Goal: Task Accomplishment & Management: Manage account settings

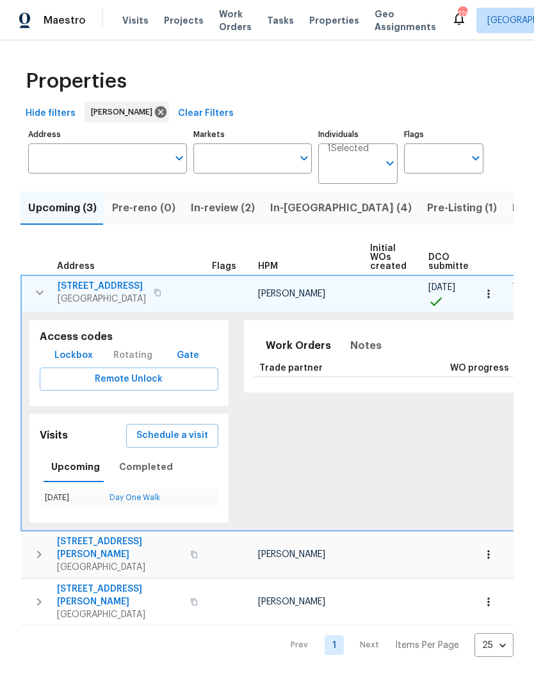
click at [291, 214] on span "In-reno (4)" at bounding box center [341, 208] width 142 height 18
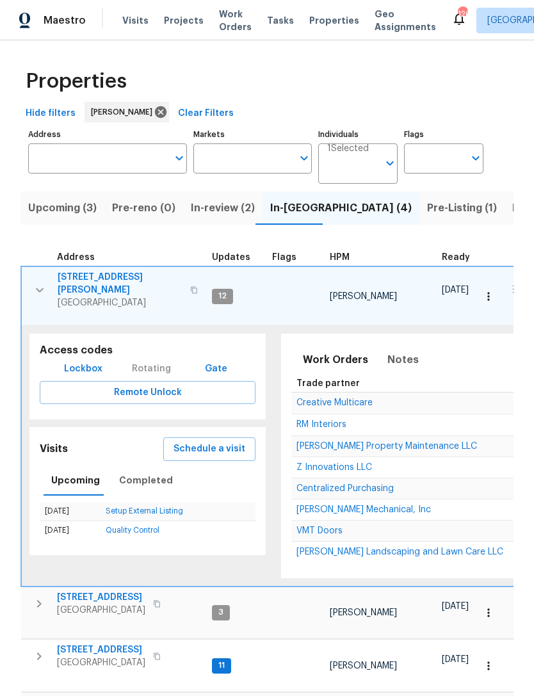
click at [36, 296] on button "button" at bounding box center [40, 290] width 26 height 38
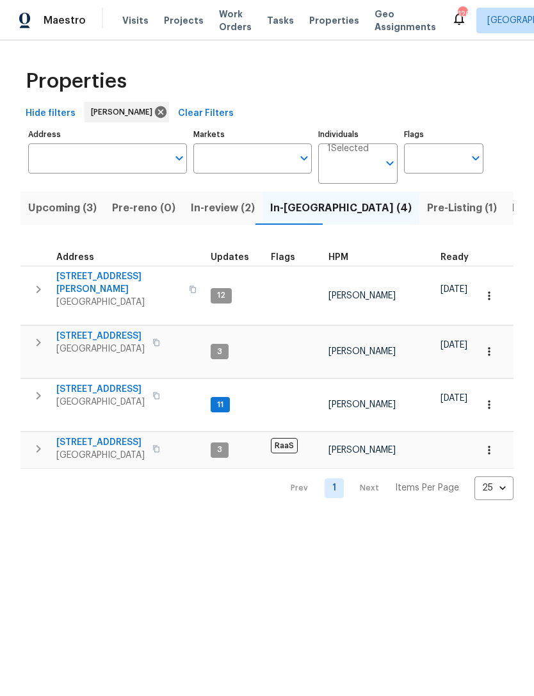
click at [48, 391] on button "button" at bounding box center [39, 396] width 26 height 26
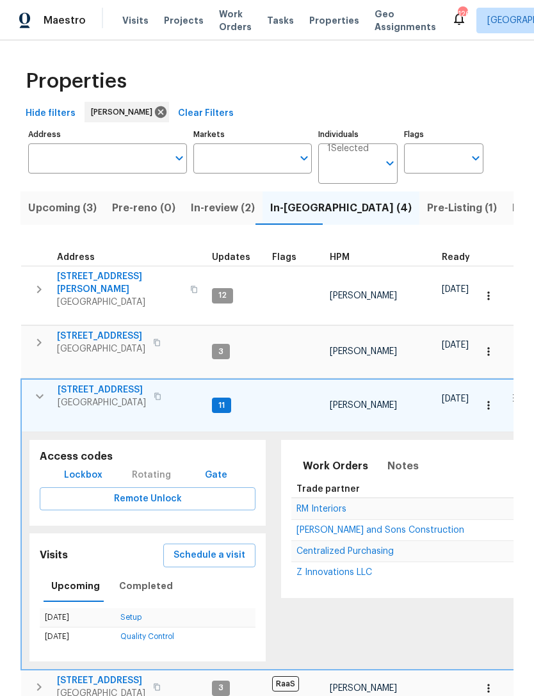
click at [324, 505] on span "RM Interiors" at bounding box center [321, 509] width 50 height 9
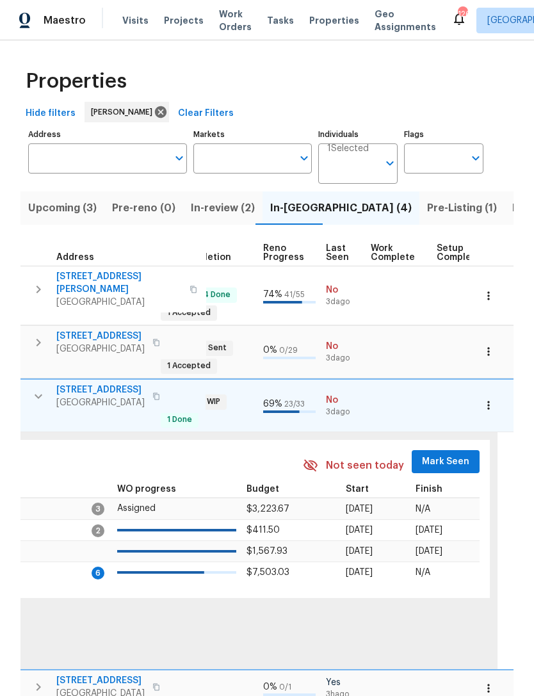
scroll to position [0, 559]
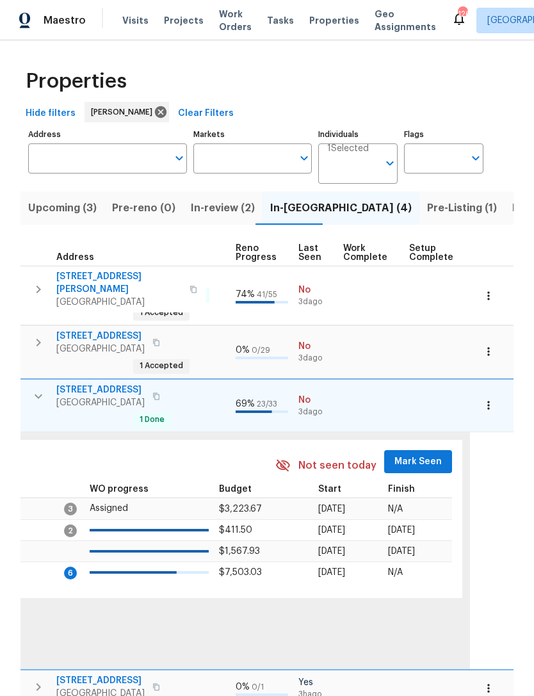
click at [409, 458] on span "Mark Seen" at bounding box center [417, 462] width 47 height 16
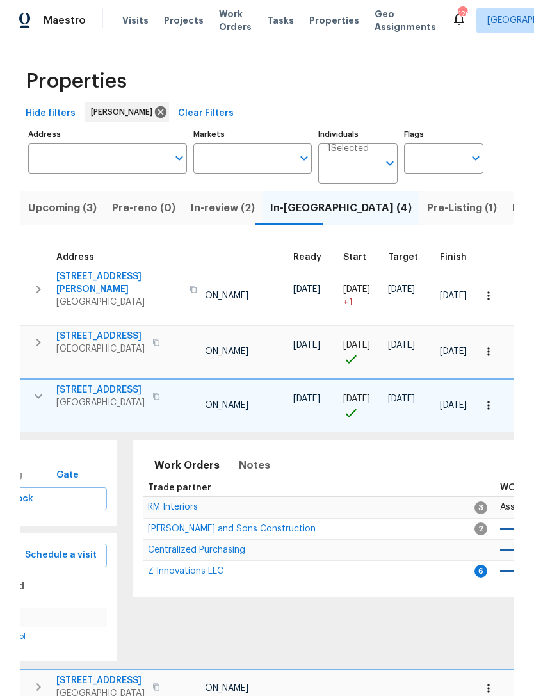
scroll to position [0, 105]
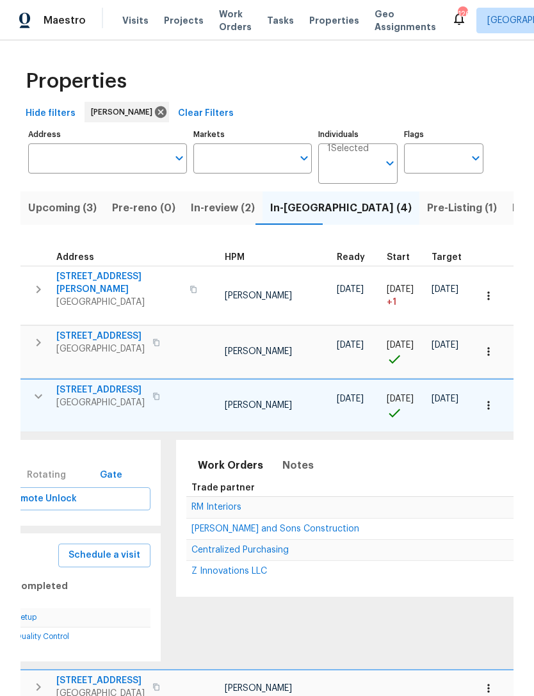
click at [231, 504] on span "RM Interiors" at bounding box center [216, 507] width 50 height 9
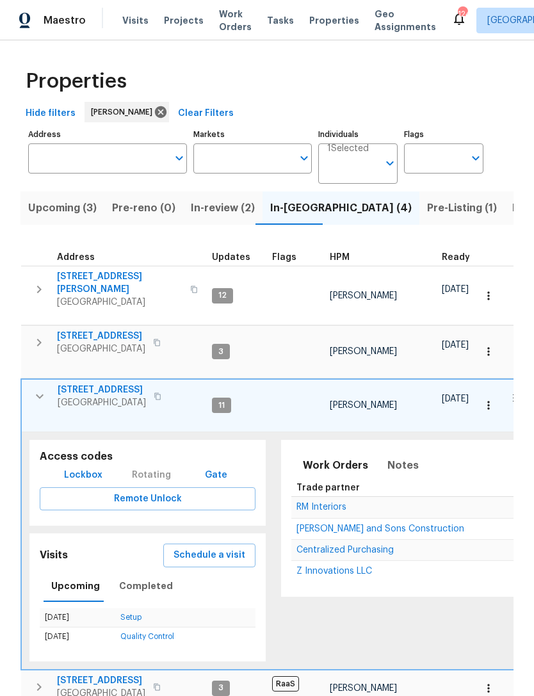
scroll to position [0, -1]
click at [39, 394] on icon "button" at bounding box center [40, 396] width 8 height 4
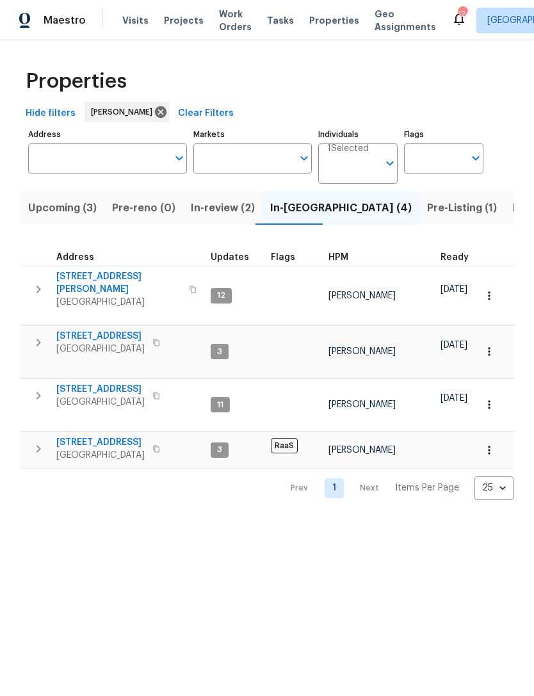
scroll to position [0, 0]
click at [36, 337] on icon "button" at bounding box center [38, 342] width 15 height 15
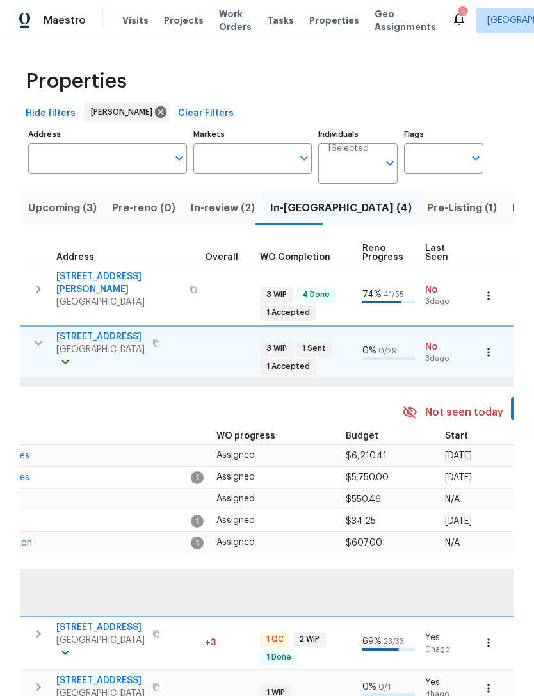
scroll to position [0, 458]
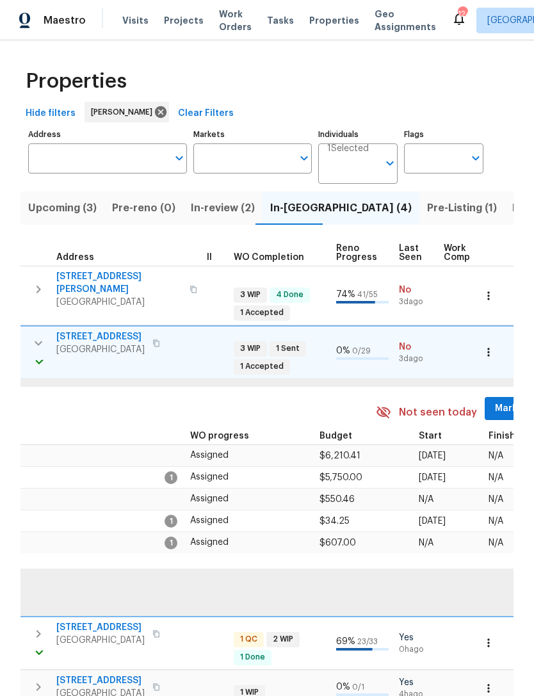
click at [495, 405] on span "Mark Seen" at bounding box center [518, 409] width 47 height 16
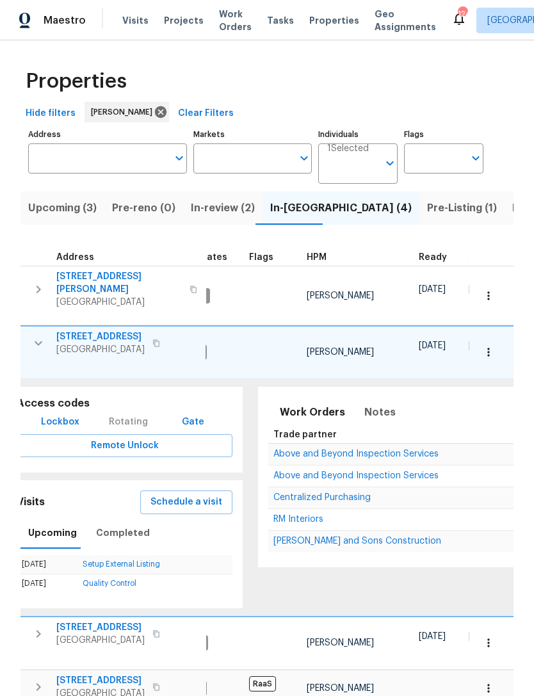
scroll to position [0, 24]
click at [387, 452] on span "Above and Beyond Inspection Services" at bounding box center [355, 454] width 165 height 9
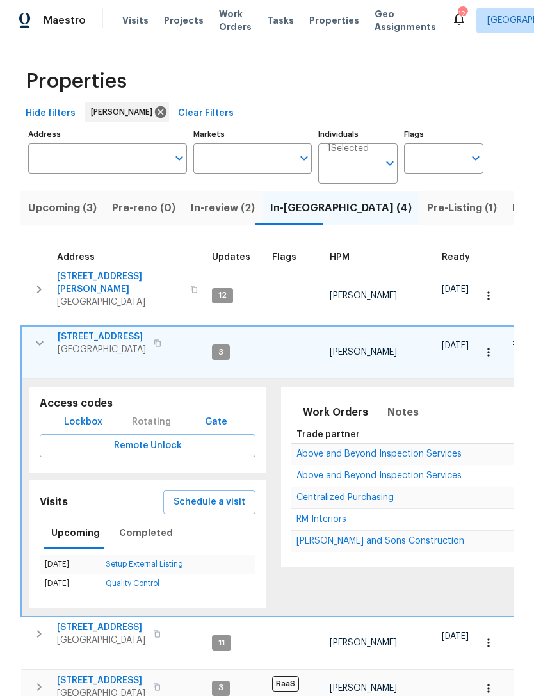
scroll to position [0, 0]
click at [34, 342] on icon "button" at bounding box center [39, 343] width 15 height 15
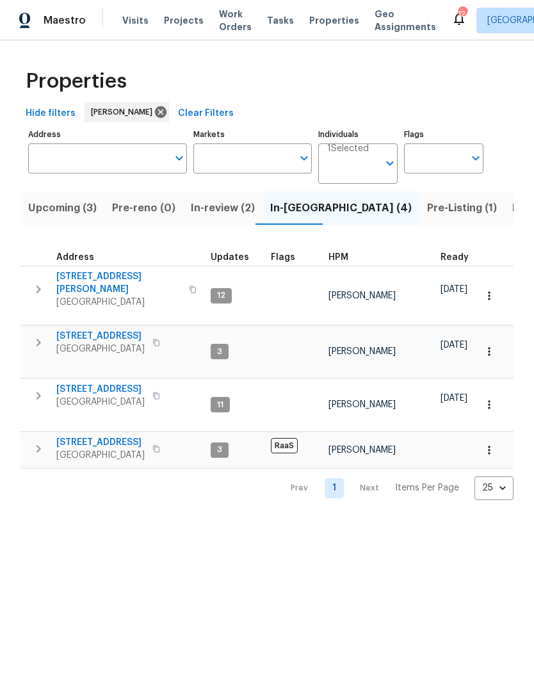
click at [42, 282] on icon "button" at bounding box center [38, 289] width 15 height 15
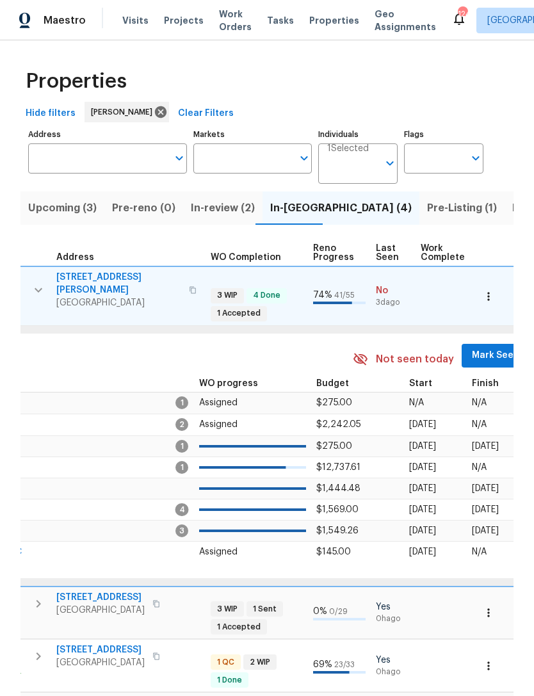
scroll to position [0, 590]
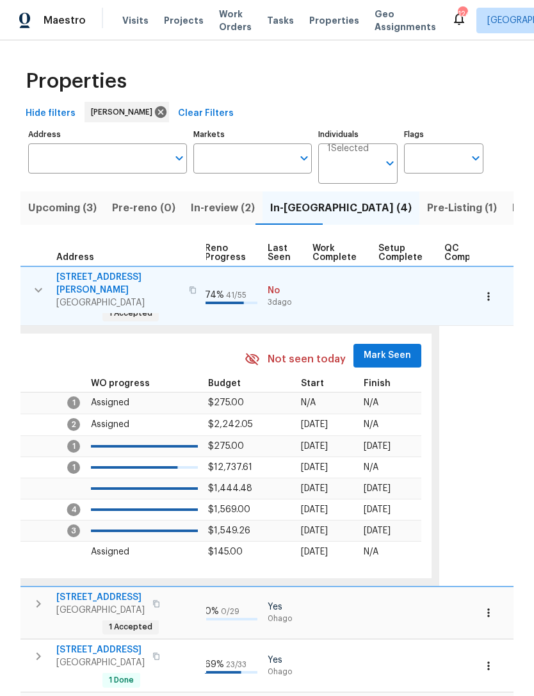
click at [391, 353] on span "Mark Seen" at bounding box center [387, 356] width 47 height 16
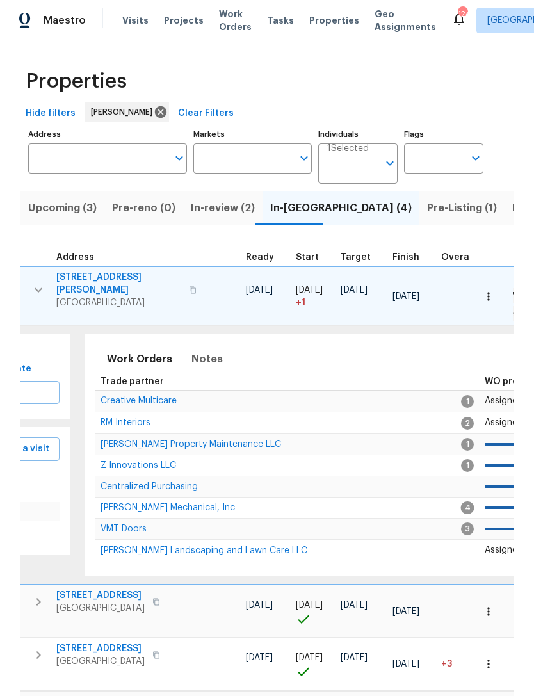
scroll to position [0, 169]
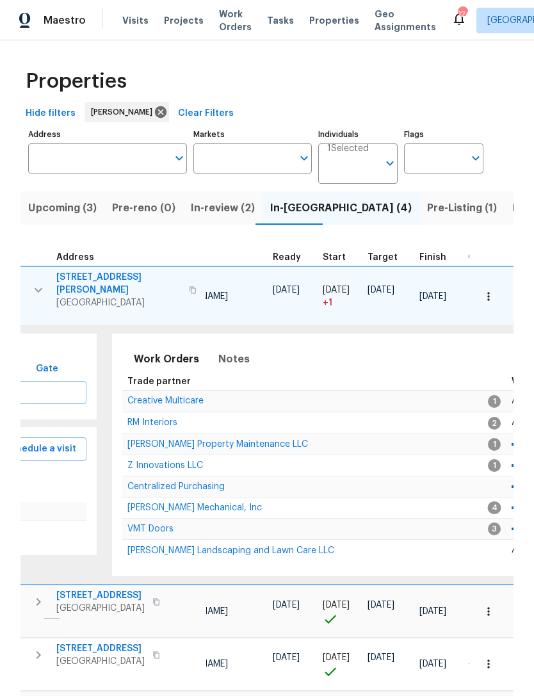
click at [176, 399] on span "Creative Multicare" at bounding box center [165, 400] width 76 height 9
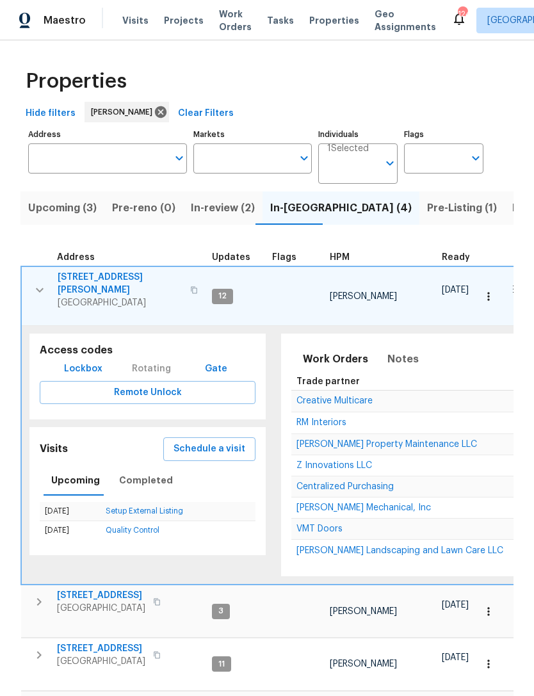
scroll to position [0, 0]
click at [32, 289] on icon "button" at bounding box center [39, 289] width 15 height 15
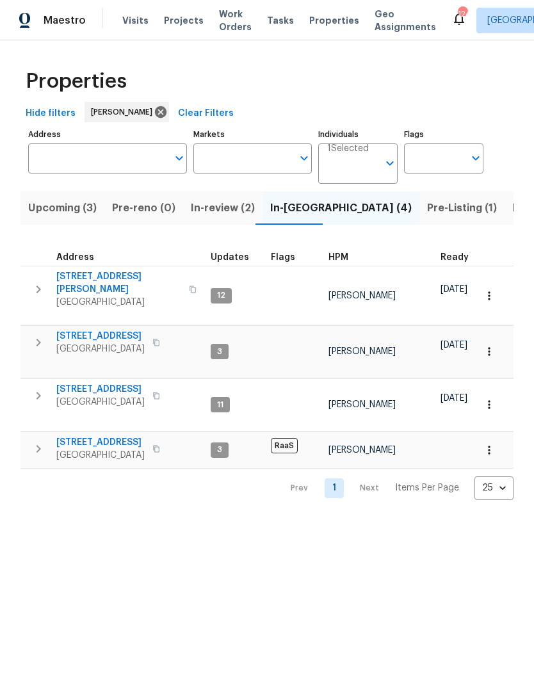
click at [36, 287] on icon "button" at bounding box center [38, 290] width 4 height 8
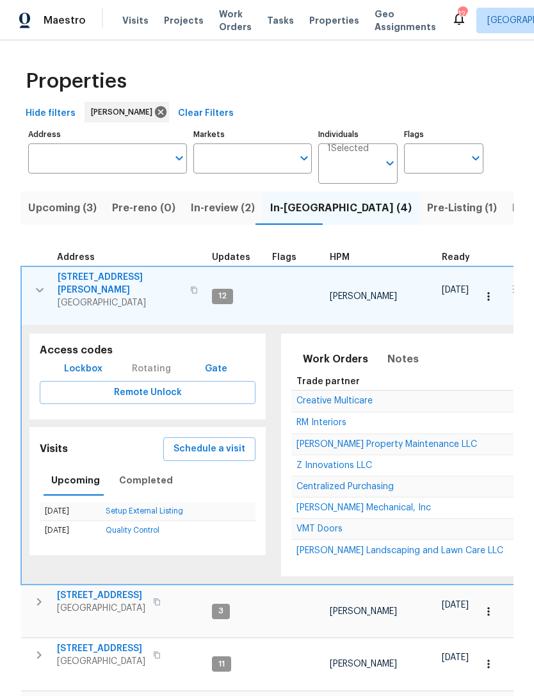
click at [344, 461] on span "Z Innovations LLC" at bounding box center [334, 465] width 76 height 9
click at [38, 273] on button "button" at bounding box center [40, 290] width 26 height 38
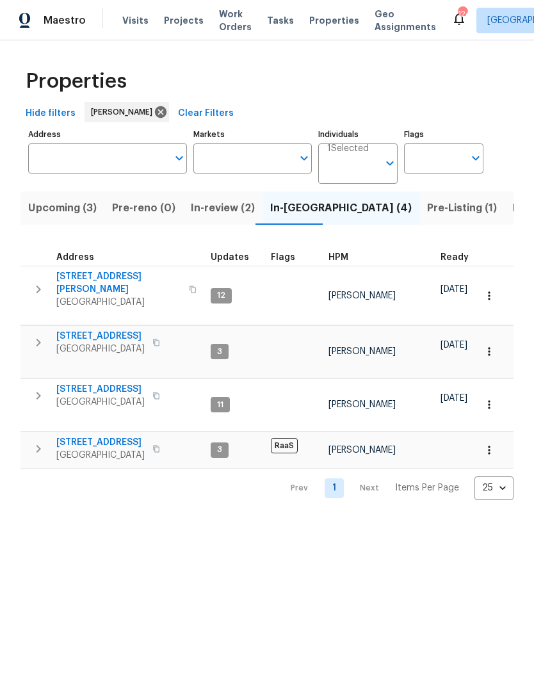
click at [42, 282] on icon "button" at bounding box center [38, 289] width 15 height 15
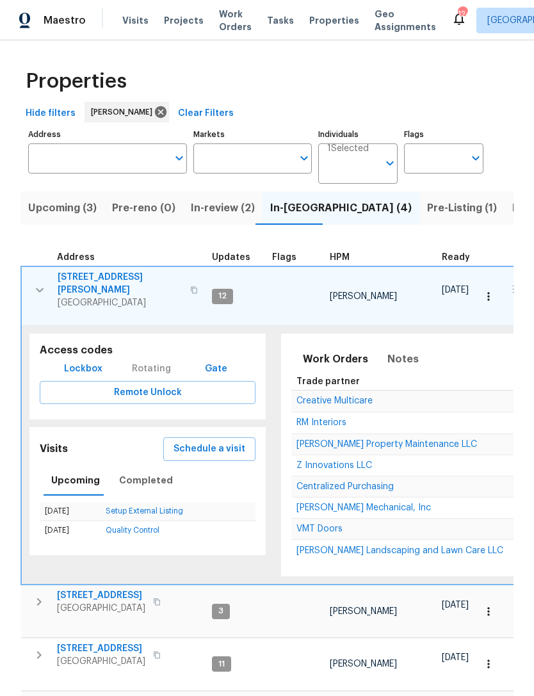
click at [323, 400] on span "Creative Multicare" at bounding box center [334, 400] width 76 height 9
click at [36, 286] on icon "button" at bounding box center [39, 289] width 15 height 15
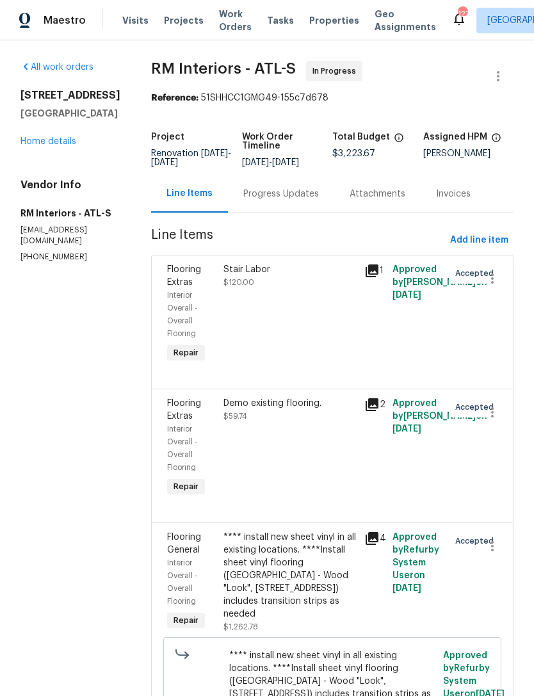
click at [47, 146] on link "Home details" at bounding box center [48, 141] width 56 height 9
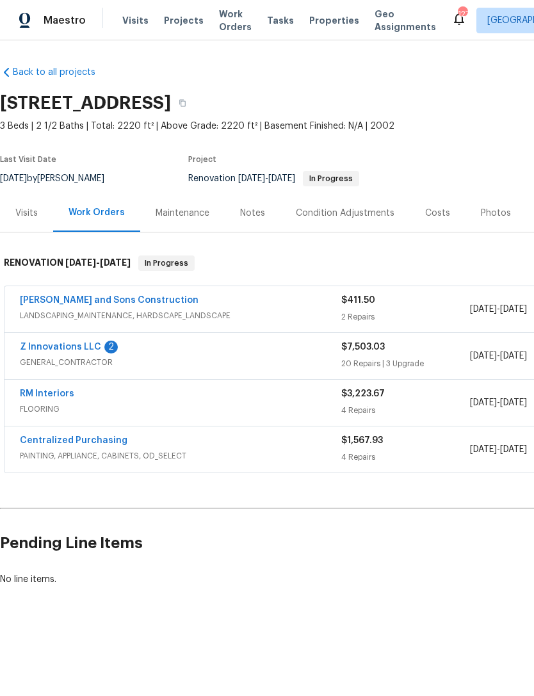
click at [68, 350] on link "Z Innovations LLC" at bounding box center [60, 347] width 81 height 9
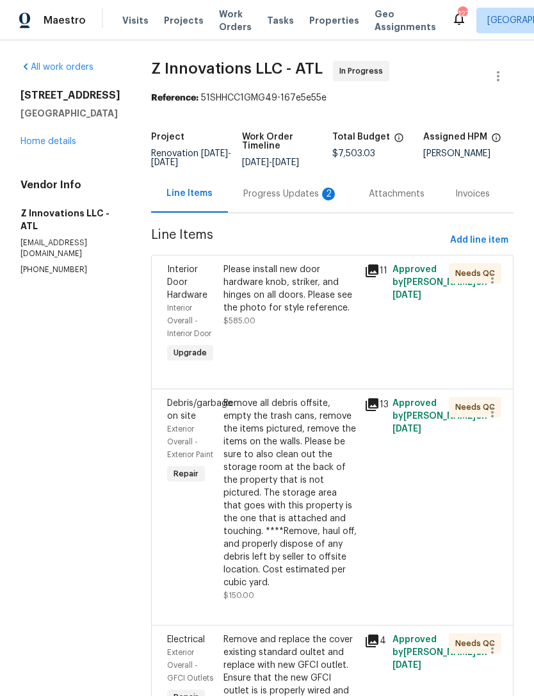
click at [314, 341] on div "Please install new door hardware knob, striker, and hinges on all doors. Please…" at bounding box center [290, 314] width 141 height 110
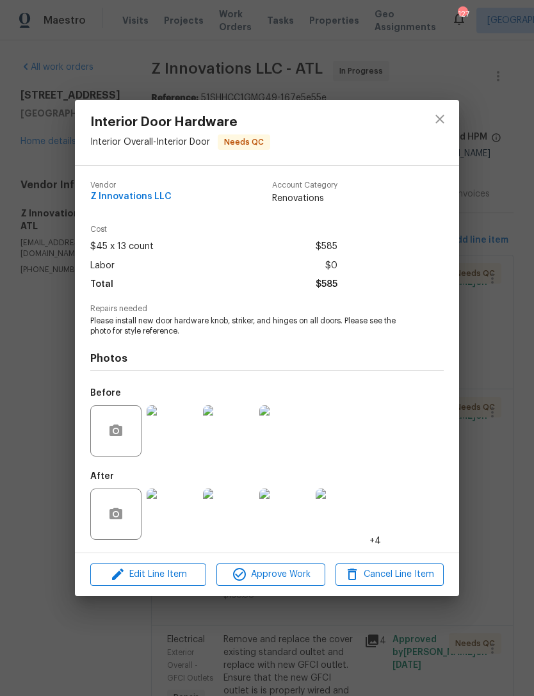
click at [285, 424] on img at bounding box center [284, 430] width 51 height 51
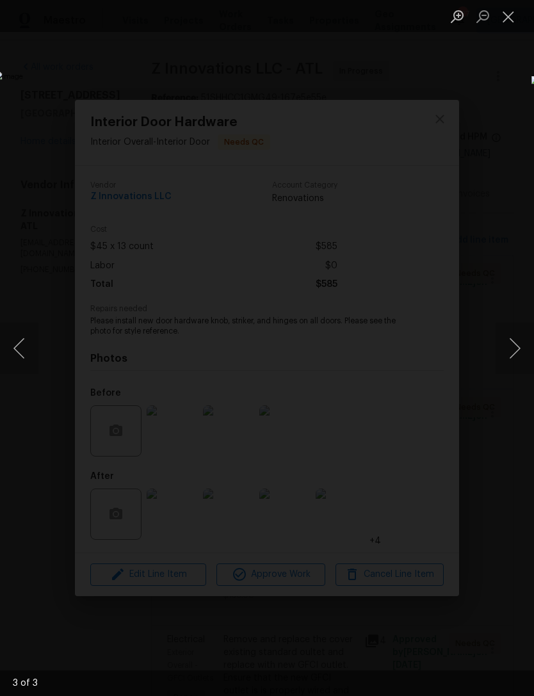
click at [490, 117] on div "Lightbox" at bounding box center [267, 348] width 534 height 696
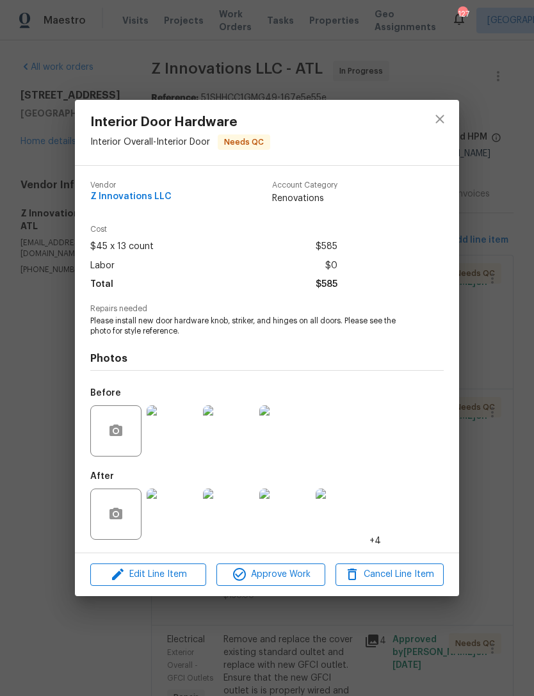
click at [481, 354] on div "Interior Door Hardware Interior Overall - Interior Door Needs QC Vendor Z Innov…" at bounding box center [267, 348] width 534 height 696
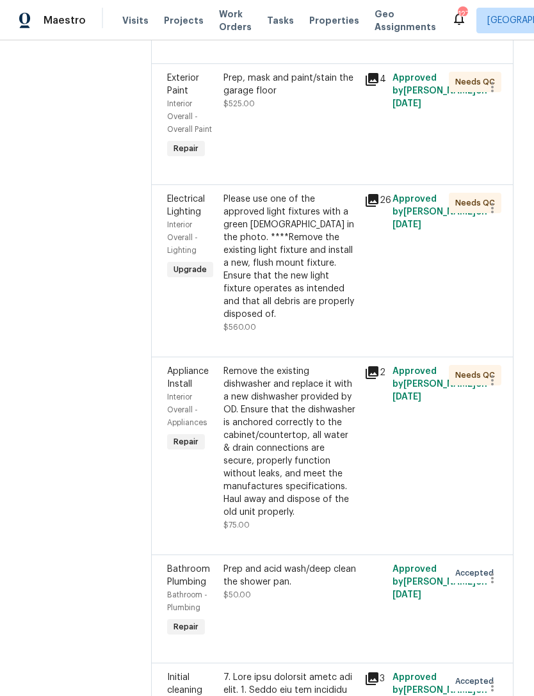
scroll to position [2321, 0]
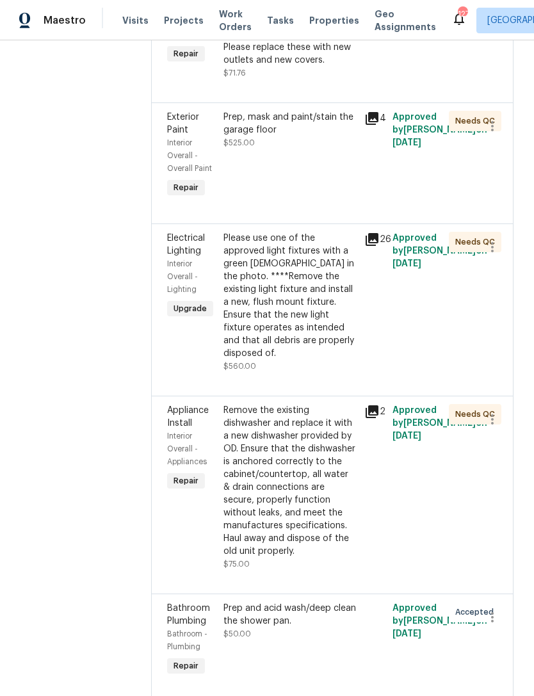
click at [330, 296] on div "Please use one of the approved light fixtures with a green chick in the photo. …" at bounding box center [289, 296] width 133 height 128
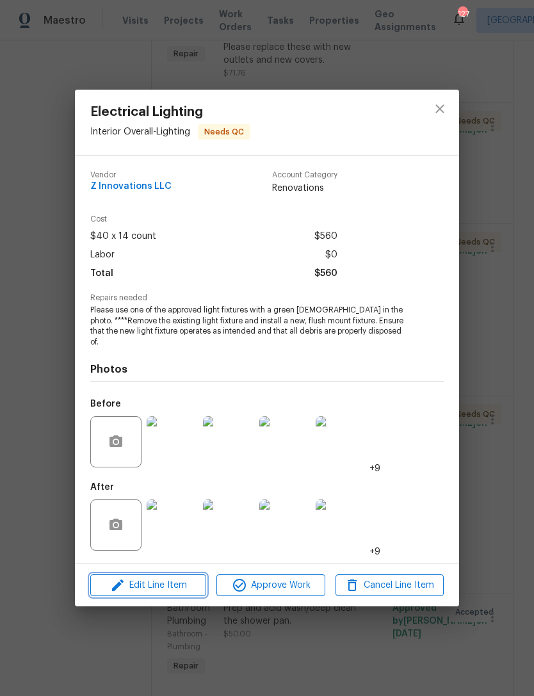
click at [174, 584] on span "Edit Line Item" at bounding box center [148, 586] width 108 height 16
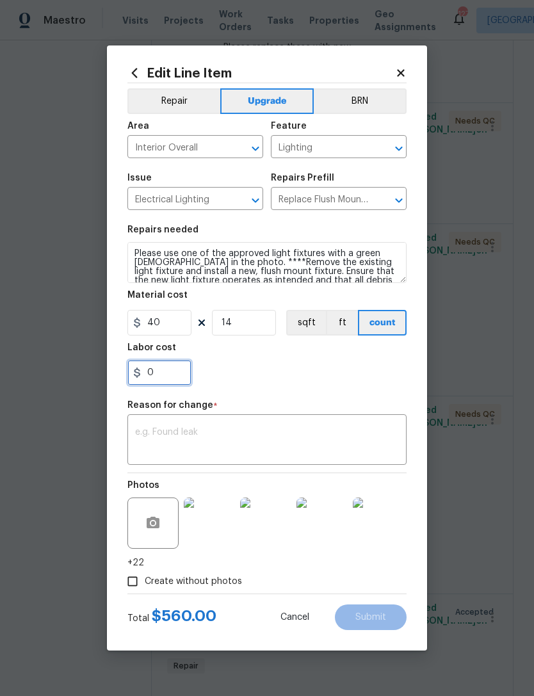
click at [166, 375] on input "0" at bounding box center [159, 373] width 64 height 26
click at [177, 324] on input "40" at bounding box center [159, 323] width 64 height 26
type input "69.64"
click at [318, 390] on section "Repairs needed Please use one of the approved light fixtures with a green chick…" at bounding box center [266, 305] width 279 height 175
click at [271, 439] on textarea at bounding box center [267, 441] width 264 height 27
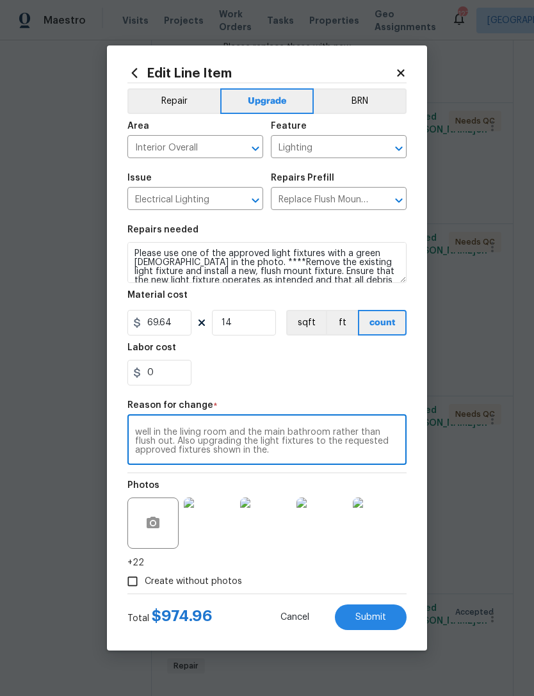
scroll to position [9, 0]
click at [293, 464] on div "This price change is to account for two fan replacements as well in the living …" at bounding box center [266, 441] width 279 height 47
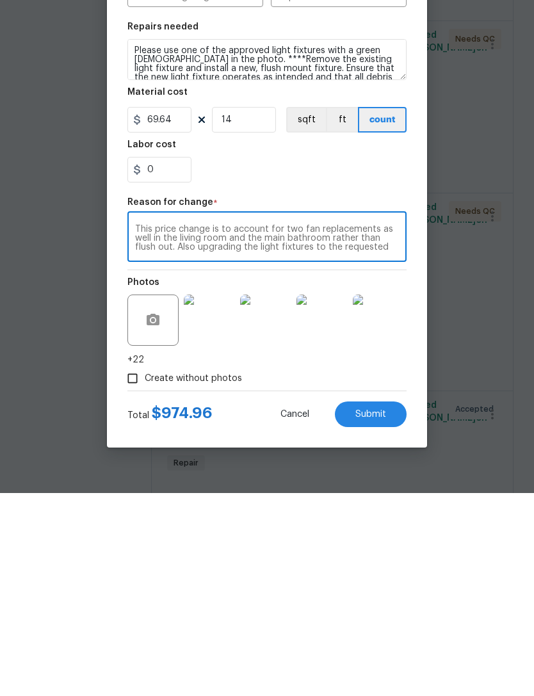
scroll to position [0, 0]
click at [151, 428] on textarea "This price change is to account for two fan replacements as well in the living …" at bounding box center [267, 441] width 264 height 27
type textarea "This price change is to account for two fan replacements as well in the living …"
click at [378, 613] on span "Submit" at bounding box center [370, 618] width 31 height 10
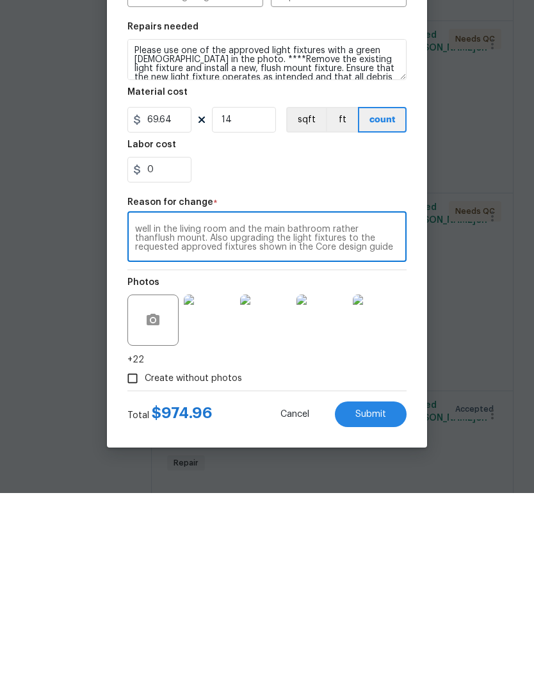
scroll to position [41, 0]
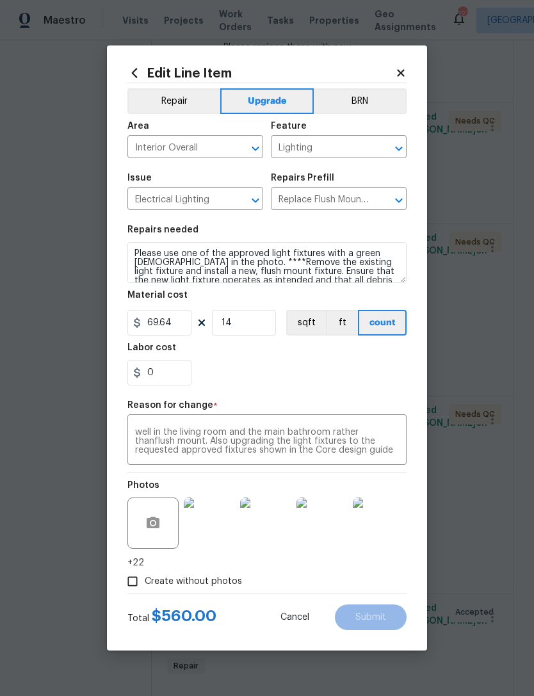
type input "40"
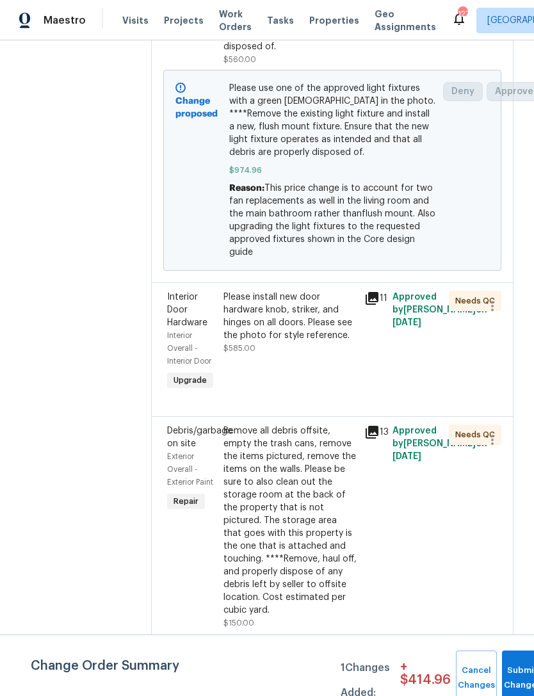
scroll to position [339, 0]
click at [351, 352] on div "Please install new door hardware knob, striker, and hinges on all doors. Please…" at bounding box center [290, 341] width 141 height 110
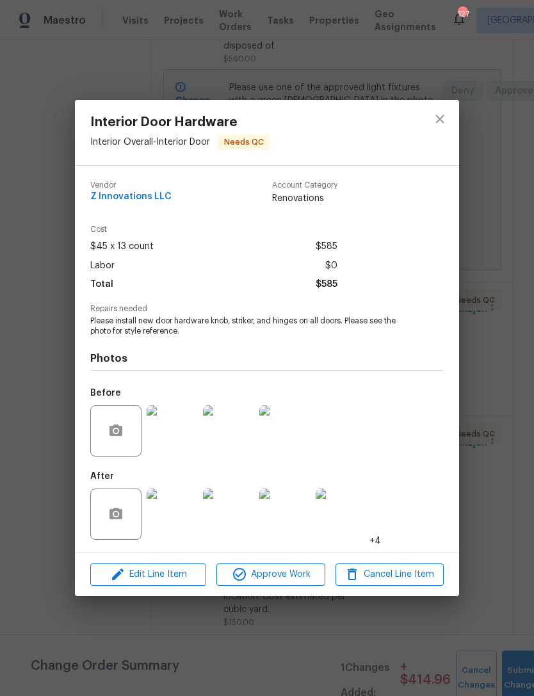
click at [184, 562] on div "Edit Line Item Approve Work Cancel Line Item" at bounding box center [267, 574] width 384 height 43
click at [173, 579] on span "Edit Line Item" at bounding box center [148, 575] width 108 height 16
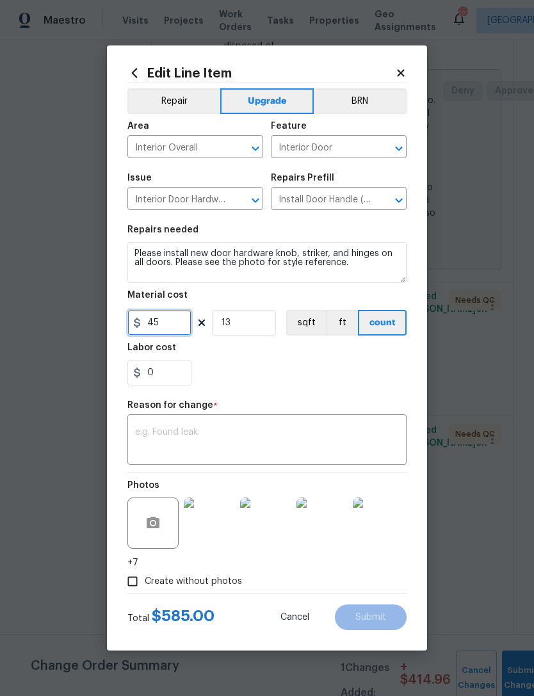
click at [174, 319] on input "45" at bounding box center [159, 323] width 64 height 26
type input "72.85"
click at [248, 434] on textarea at bounding box center [267, 441] width 264 height 27
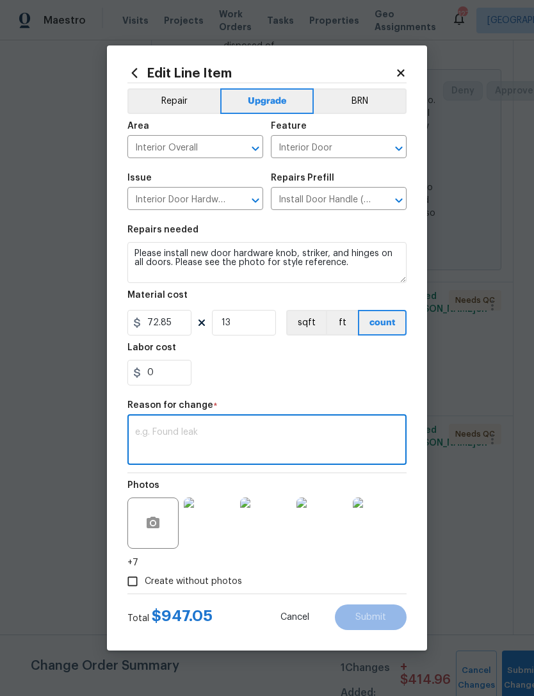
click at [268, 445] on textarea at bounding box center [267, 441] width 264 height 27
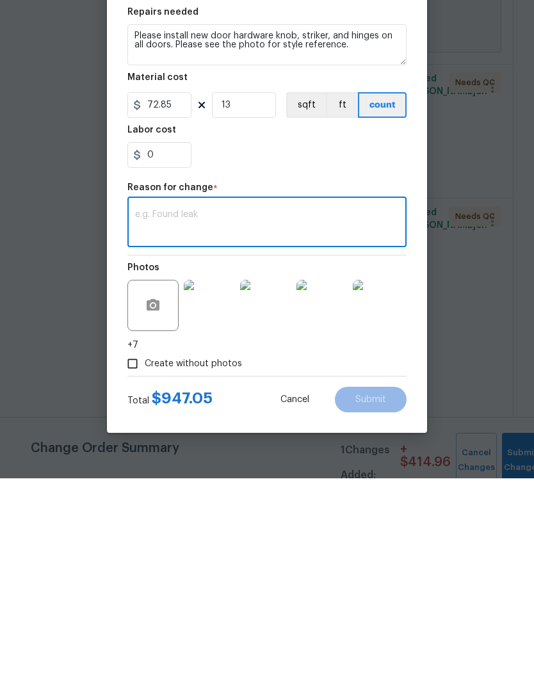
scroll to position [41, 0]
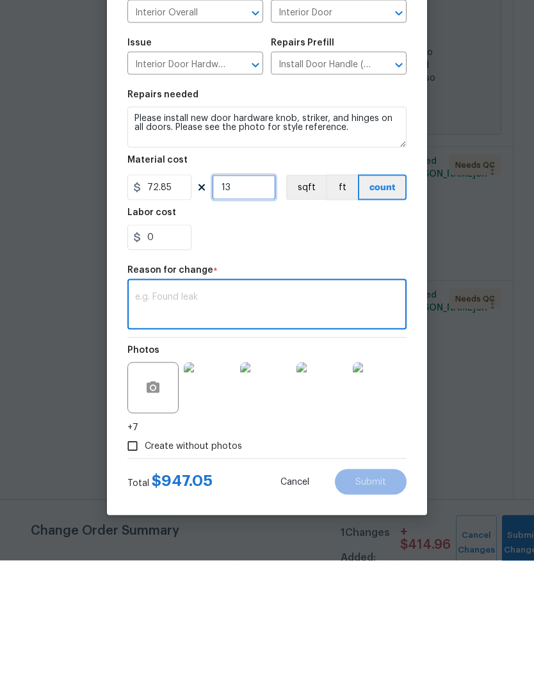
click at [260, 310] on input "13" at bounding box center [244, 323] width 64 height 26
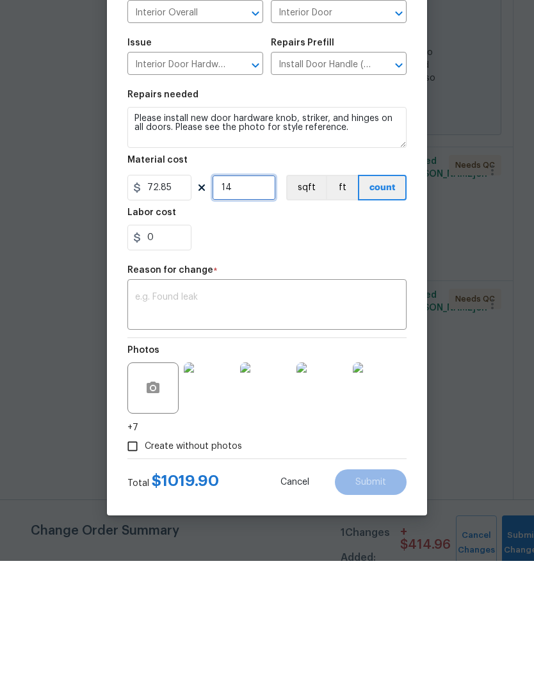
type input "14"
click at [345, 428] on textarea at bounding box center [267, 441] width 264 height 27
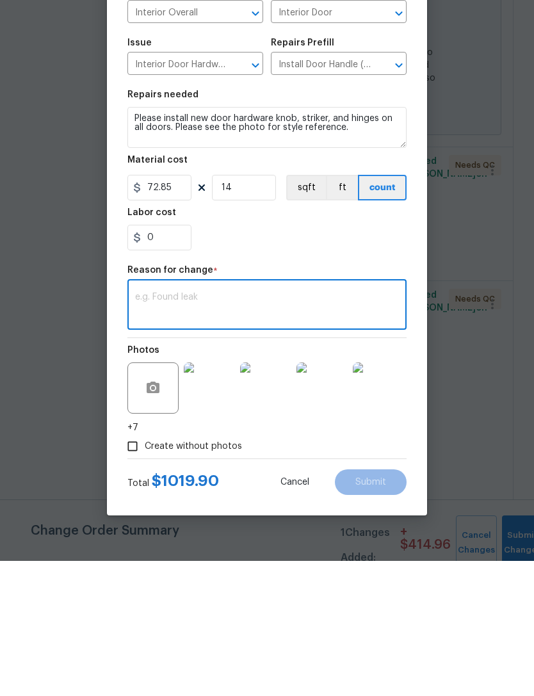
click at [291, 569] on div "Create without photos" at bounding box center [266, 581] width 279 height 24
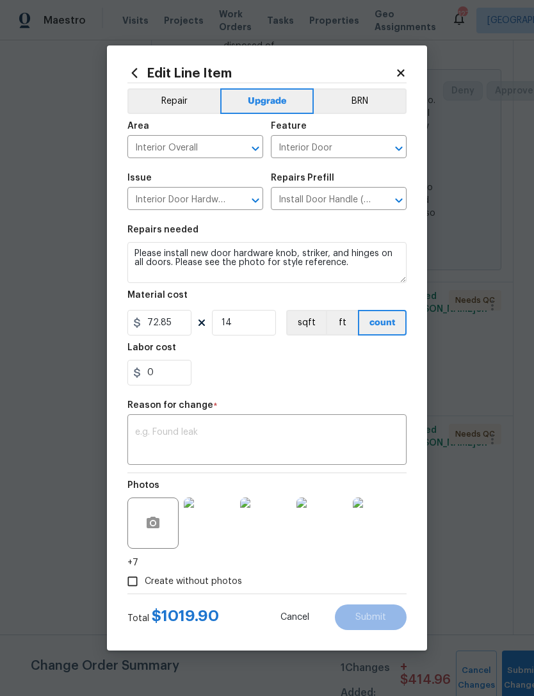
click at [216, 432] on textarea at bounding box center [267, 441] width 264 height 27
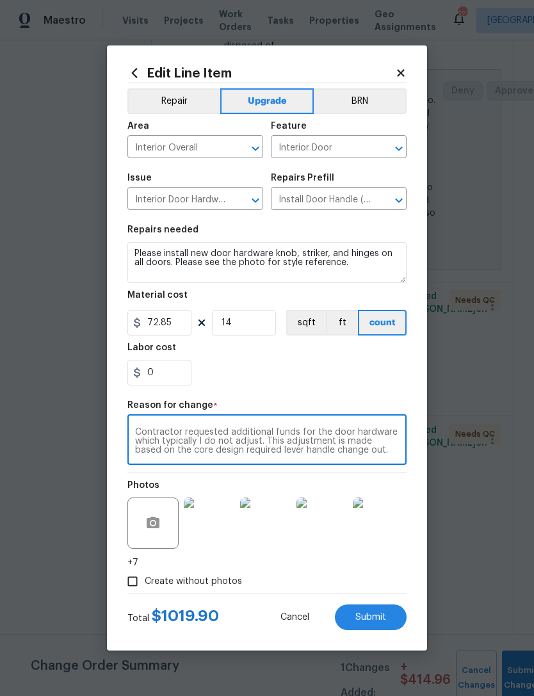
click at [256, 448] on textarea "Contractor requested additional funds for the door hardware which typically I d…" at bounding box center [267, 441] width 264 height 27
click at [296, 446] on textarea "Contractor requested additional funds for the door hardware which typically I d…" at bounding box center [267, 441] width 264 height 27
click at [235, 437] on textarea "Contractor requested additional funds for the door hardware which typically I d…" at bounding box center [267, 441] width 264 height 27
click at [309, 441] on textarea "Contractor requested additional funds for the door hardware which typically I d…" at bounding box center [267, 441] width 264 height 27
click at [234, 448] on textarea "Contractor requested additional funds for the door hardware which typically I d…" at bounding box center [267, 441] width 264 height 27
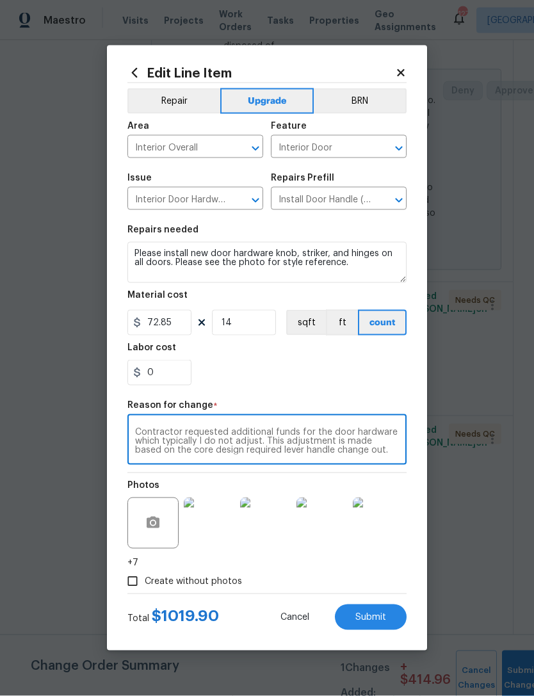
click at [323, 448] on textarea "Contractor requested additional funds for the door hardware which typically I d…" at bounding box center [267, 441] width 264 height 27
click at [229, 439] on textarea "Contractor requested additional funds for the door hardware which typically I d…" at bounding box center [267, 441] width 264 height 27
click at [251, 440] on textarea "Contractor requested additional funds for the door hardware which typically is …" at bounding box center [267, 441] width 264 height 27
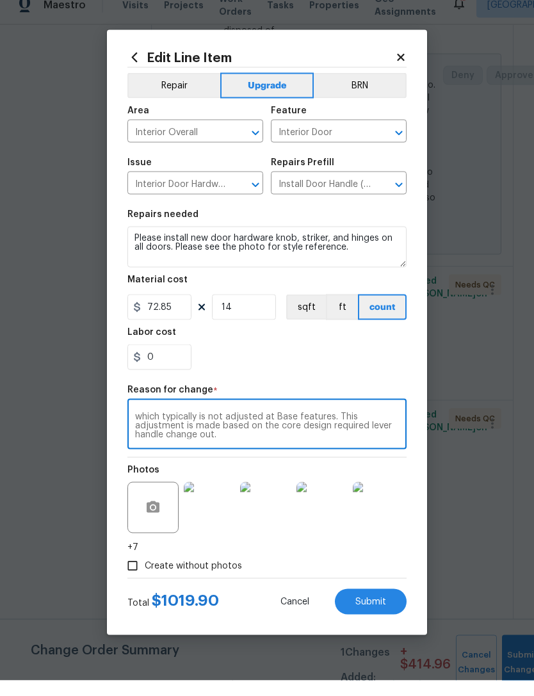
scroll to position [9, 0]
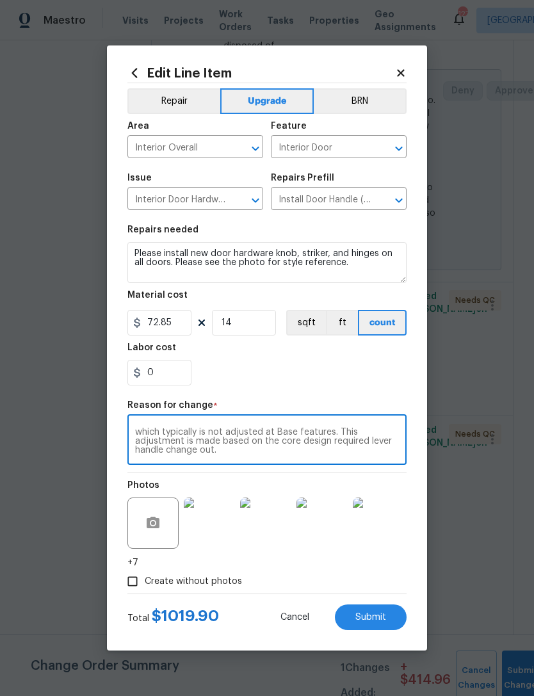
type textarea "Contractor requested additional funds for the door hardware which typically is …"
click at [384, 615] on span "Submit" at bounding box center [370, 618] width 31 height 10
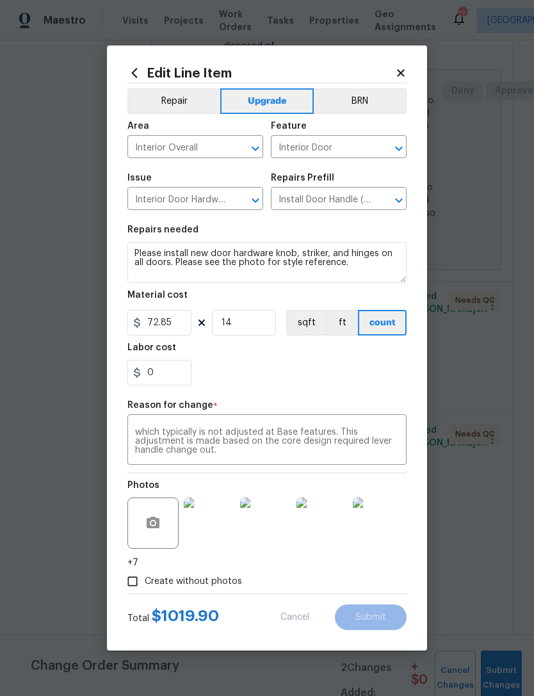
type input "13"
type input "45"
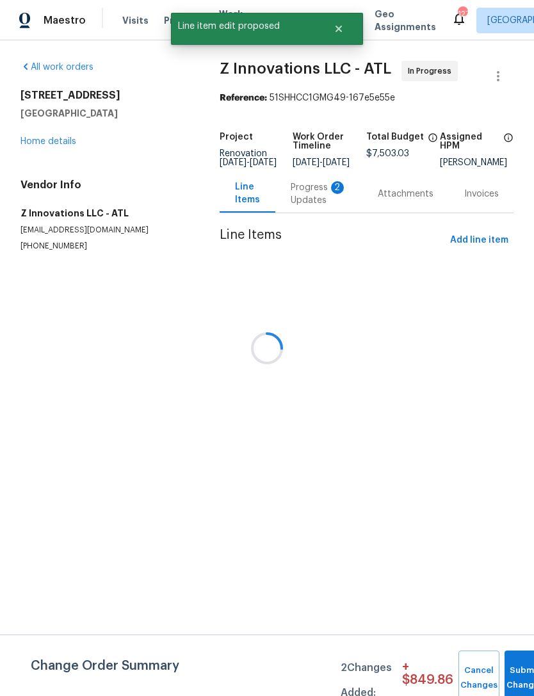
scroll to position [0, 0]
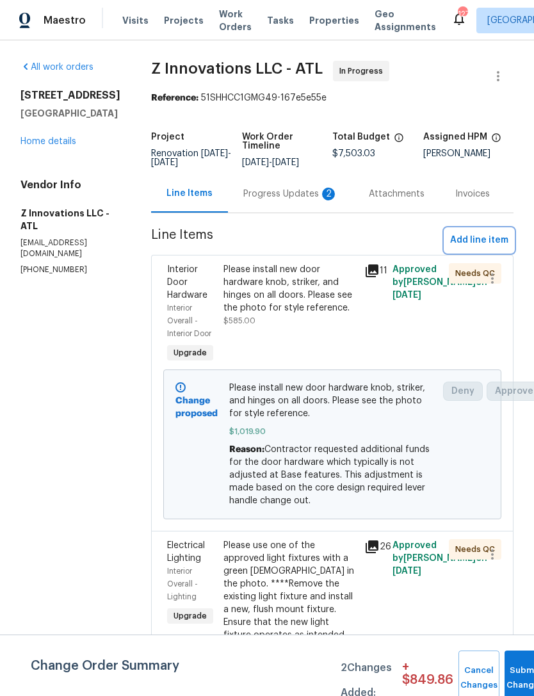
click at [482, 248] on span "Add line item" at bounding box center [479, 240] width 58 height 16
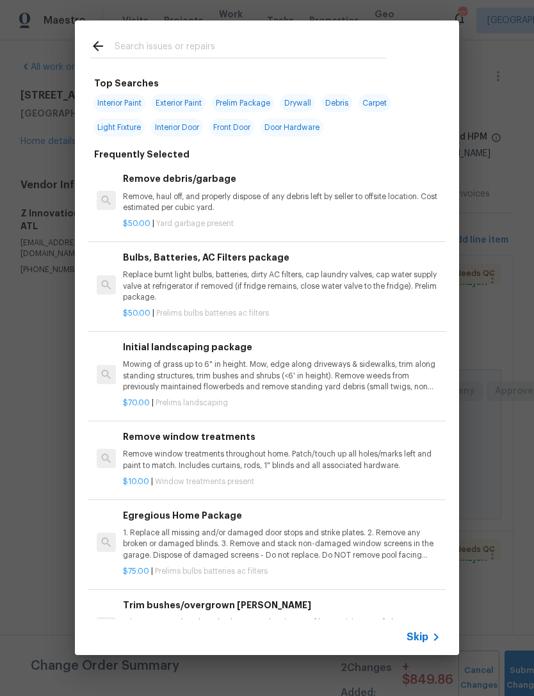
click at [343, 36] on div at bounding box center [238, 45] width 327 height 51
click at [298, 51] on input "text" at bounding box center [251, 47] width 272 height 19
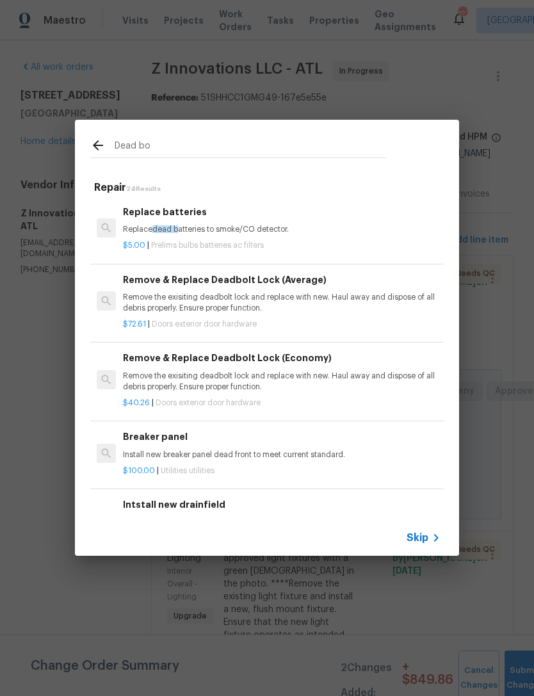
type input "Dead bol"
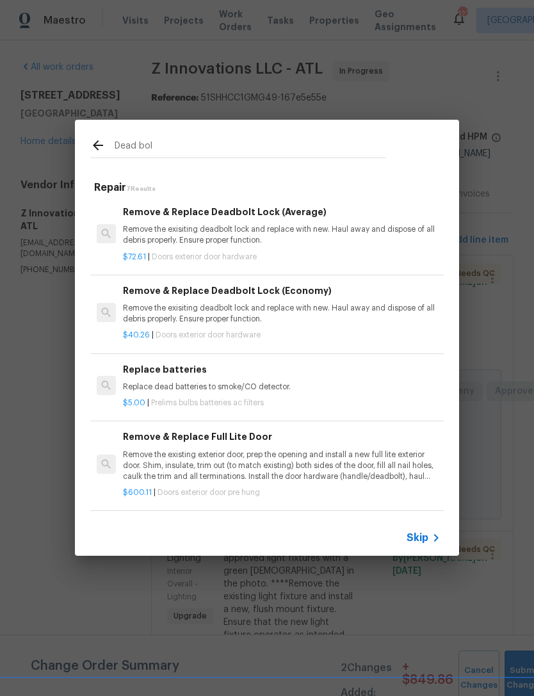
click at [256, 220] on div "Remove & Replace Deadbolt Lock (Average) Remove the exisiting deadbolt lock and…" at bounding box center [282, 226] width 318 height 42
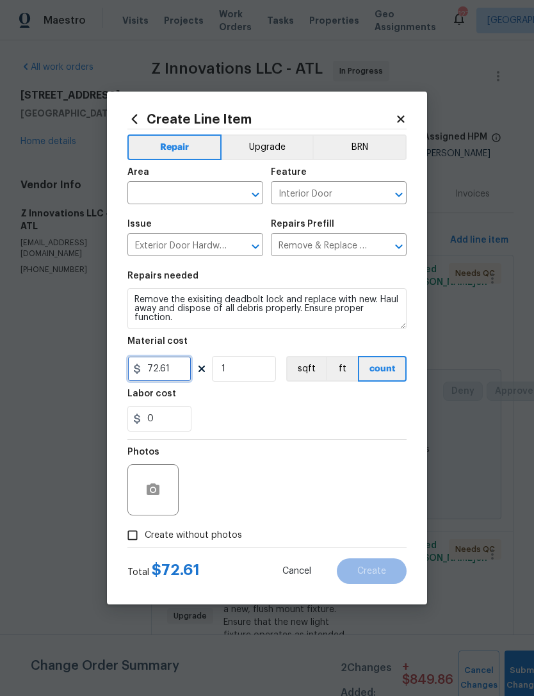
click at [166, 375] on input "72.61" at bounding box center [159, 369] width 64 height 26
type input "80"
click at [250, 367] on input "1" at bounding box center [244, 369] width 64 height 26
type input "2"
click at [261, 416] on div "0" at bounding box center [266, 419] width 279 height 26
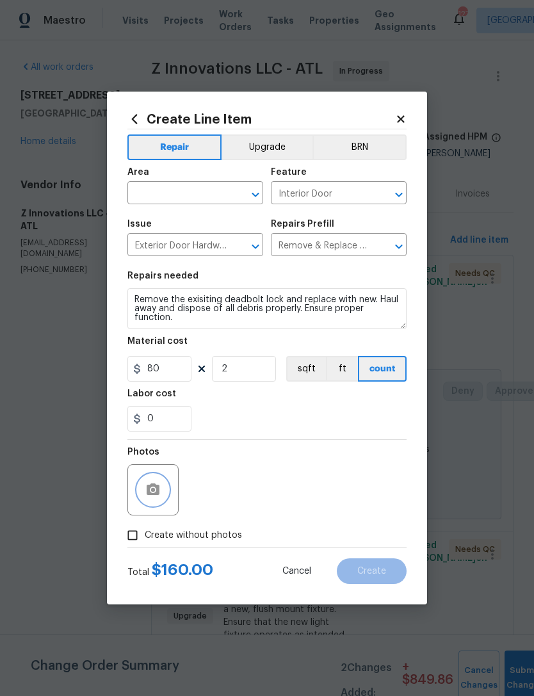
click at [143, 493] on button "button" at bounding box center [153, 489] width 31 height 31
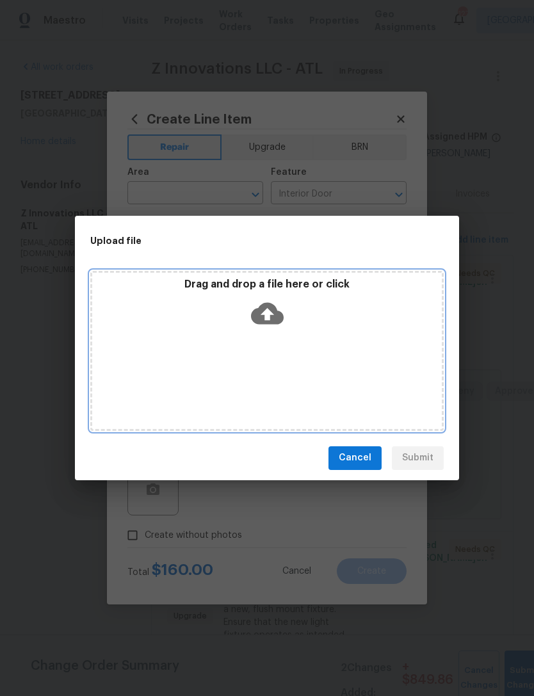
click at [254, 309] on icon at bounding box center [267, 313] width 33 height 33
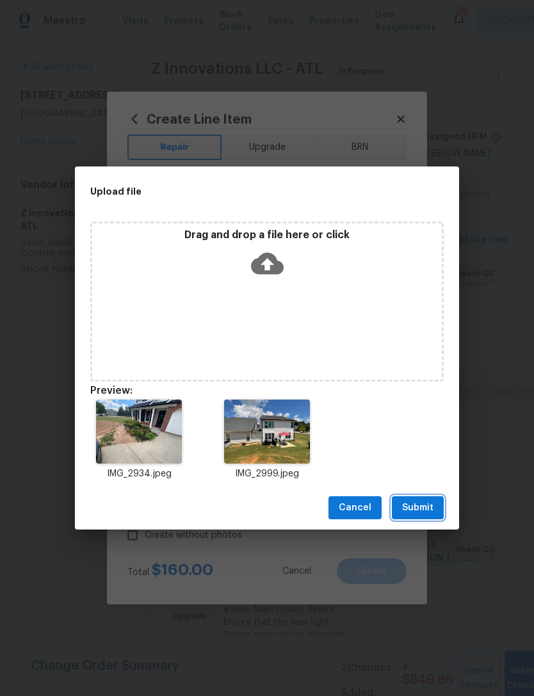
click at [418, 505] on span "Submit" at bounding box center [417, 508] width 31 height 16
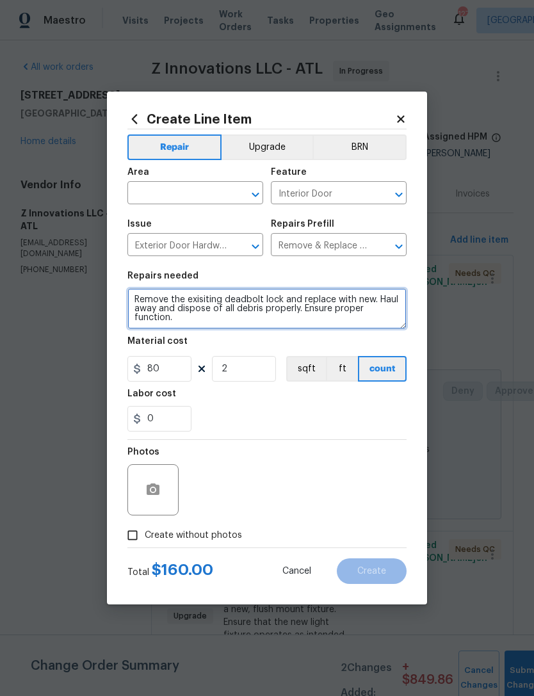
click at [242, 304] on textarea "Remove the exisiting deadbolt lock and replace with new. Haul away and dispose …" at bounding box center [266, 308] width 279 height 41
click at [241, 304] on textarea "Remove the exisiting deadbolt lock and replace with new. Haul away and dispose …" at bounding box center [266, 308] width 279 height 41
click at [239, 299] on textarea "Remove the exisiting deadbolt lock and replace with new. Haul away and dispose …" at bounding box center [266, 308] width 279 height 41
click at [238, 299] on textarea "Remove the exisiting deadbolt lock and replace with new. Haul away and dispose …" at bounding box center [266, 308] width 279 height 41
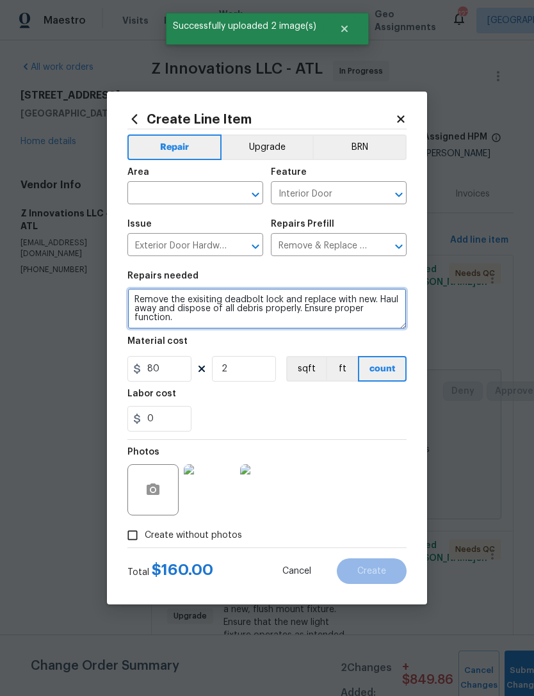
click at [281, 134] on button "Upgrade" at bounding box center [268, 147] width 92 height 26
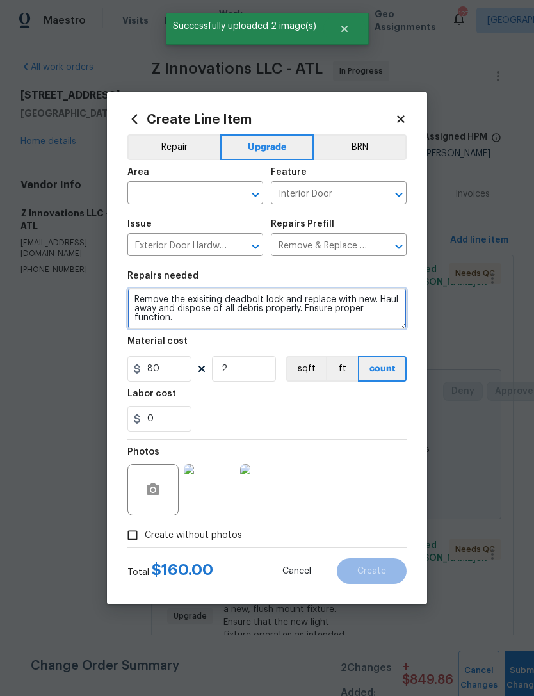
click at [195, 311] on textarea "Remove the exisiting deadbolt lock and replace with new. Haul away and dispose …" at bounding box center [266, 308] width 279 height 41
click at [194, 311] on textarea "Remove the exisiting deadbolt lock and replace with new. Haul away and dispose …" at bounding box center [266, 308] width 279 height 41
click at [204, 308] on textarea "Remove the exisiting deadbolt lock and replace with new. Haul away and dispose …" at bounding box center [266, 308] width 279 height 41
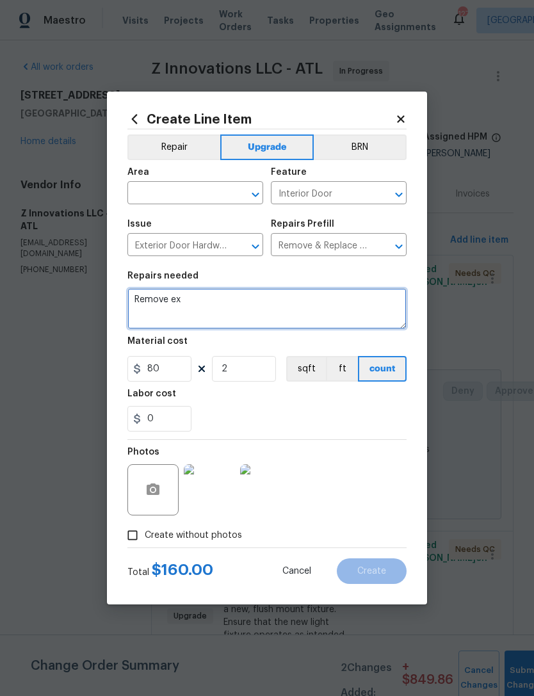
type textarea "Remove e"
click at [132, 302] on textarea "Knob and hinge set upgrade to brushed nickel." at bounding box center [266, 308] width 279 height 41
type textarea "Remove exterior Knob and hinge set upgrade to brushed nickel."
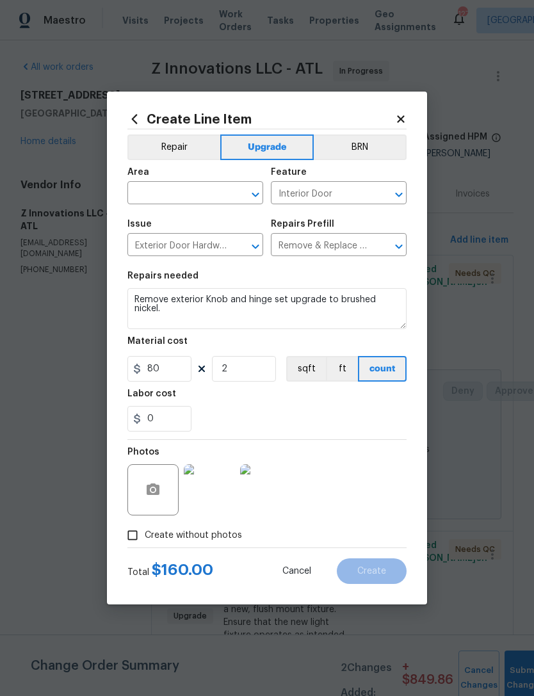
click at [185, 194] on input "text" at bounding box center [177, 194] width 100 height 20
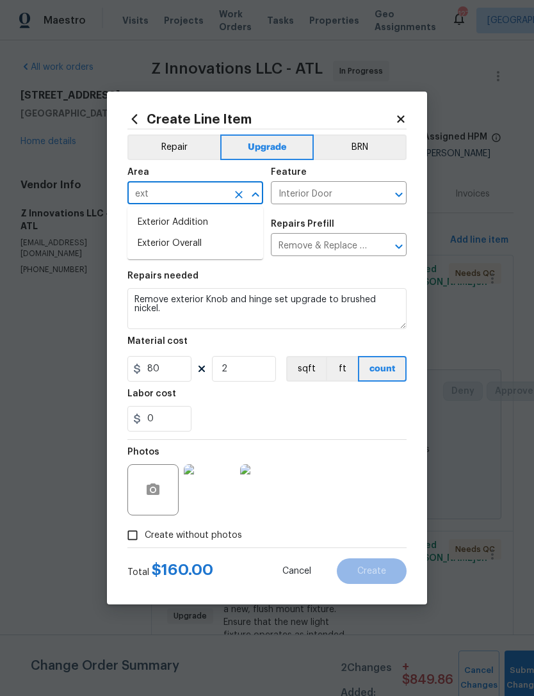
click at [232, 244] on li "Exterior Overall" at bounding box center [195, 243] width 136 height 21
type input "Exterior Overall"
click at [339, 418] on div "0" at bounding box center [266, 419] width 279 height 26
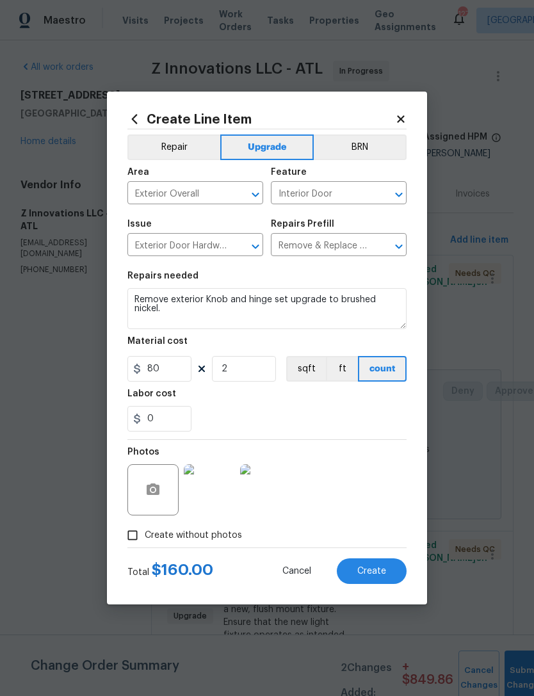
click at [378, 572] on span "Create" at bounding box center [371, 572] width 29 height 10
type input "0"
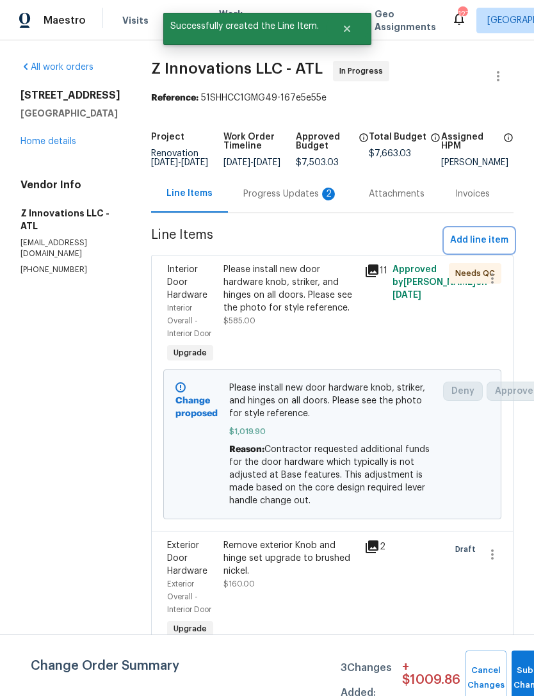
click at [473, 248] on span "Add line item" at bounding box center [479, 240] width 58 height 16
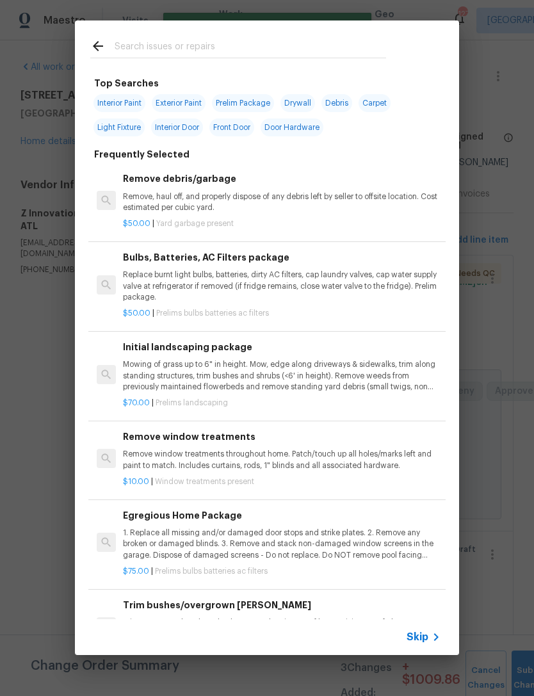
click at [230, 56] on input "text" at bounding box center [251, 47] width 272 height 19
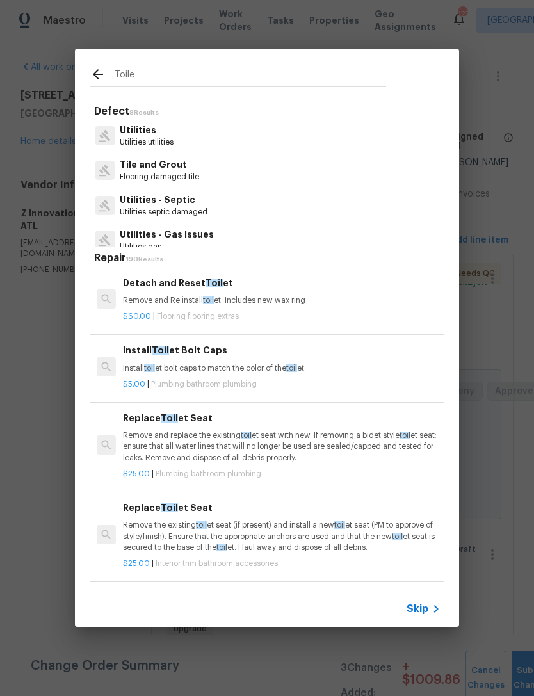
type input "Toilet"
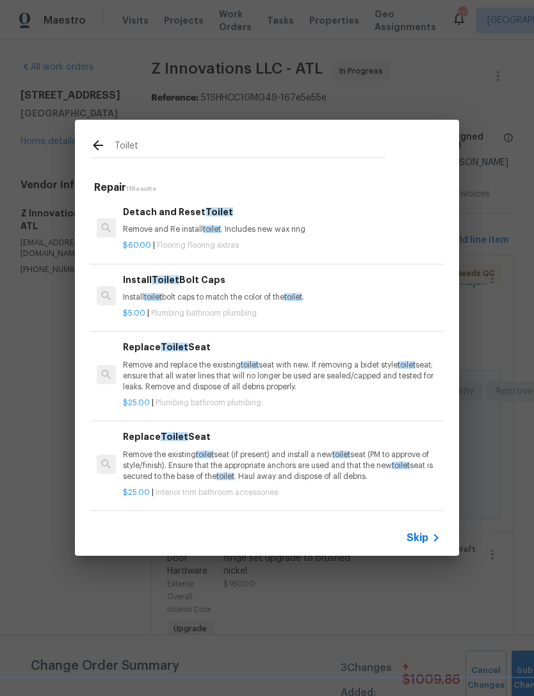
click at [215, 215] on span "Toilet" at bounding box center [220, 211] width 28 height 9
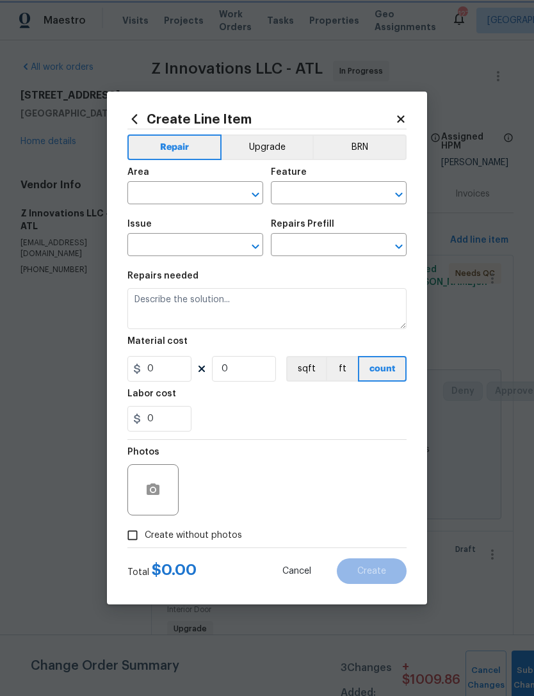
type input "Overall Flooring"
type input "Flooring Extras"
type input "Detach and Reset Toilet $60.00"
type textarea "Remove and Re install toilet. Includes new wax ring"
type input "60"
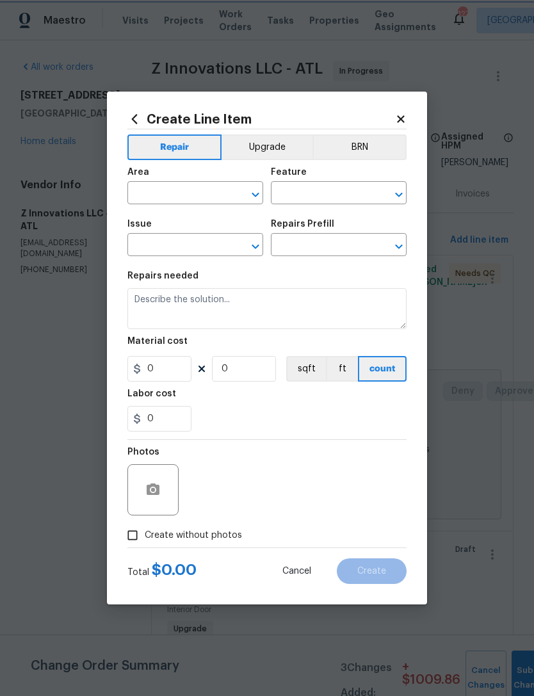
type input "1"
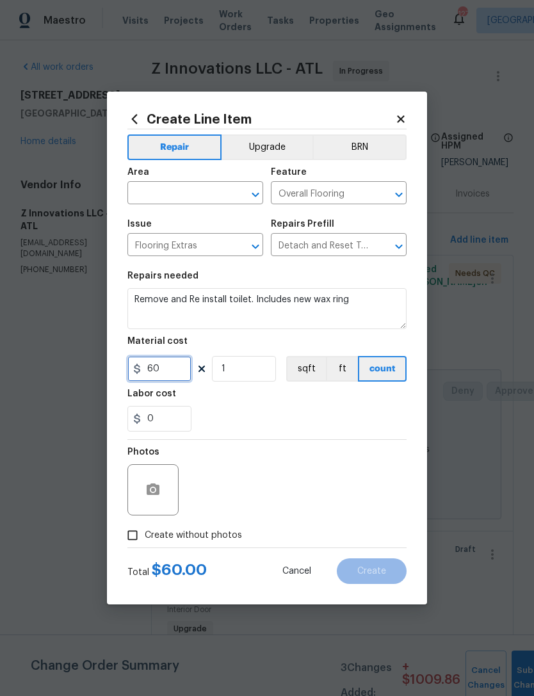
click at [187, 374] on input "60" at bounding box center [159, 369] width 64 height 26
type input "40"
click at [218, 193] on input "text" at bounding box center [177, 194] width 100 height 20
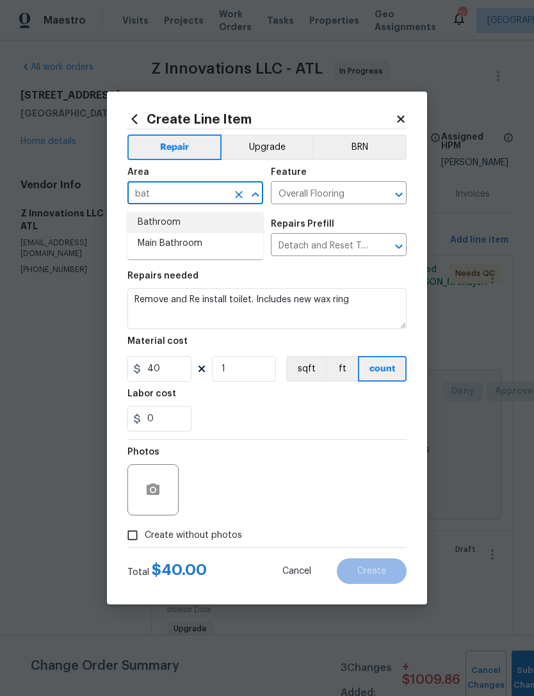
click at [191, 226] on li "Bathroom" at bounding box center [195, 222] width 136 height 21
type input "Bathroom"
click at [266, 414] on div "0" at bounding box center [266, 419] width 279 height 26
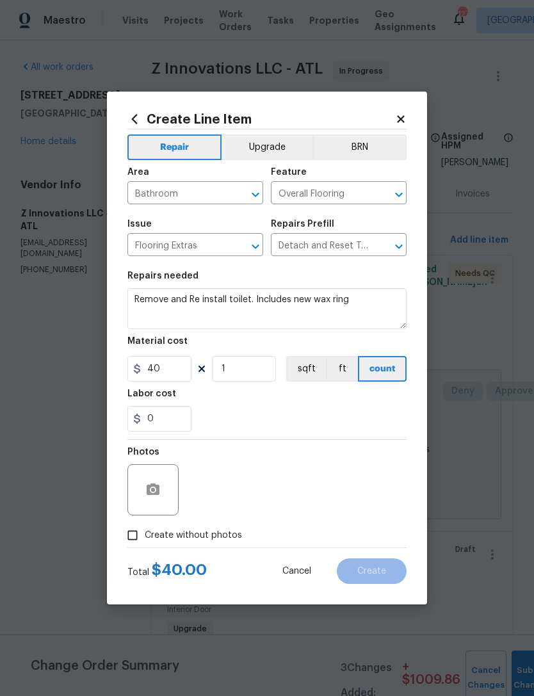
click at [175, 496] on div at bounding box center [152, 489] width 51 height 51
click at [168, 495] on button "button" at bounding box center [153, 489] width 31 height 31
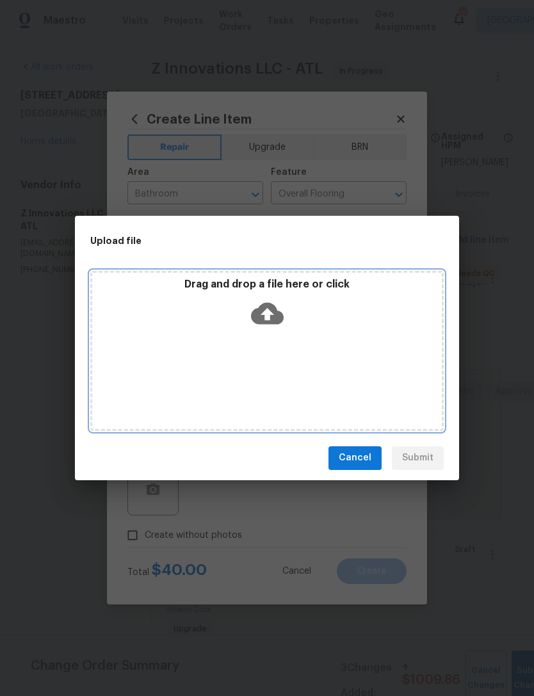
click at [272, 315] on icon at bounding box center [267, 313] width 33 height 22
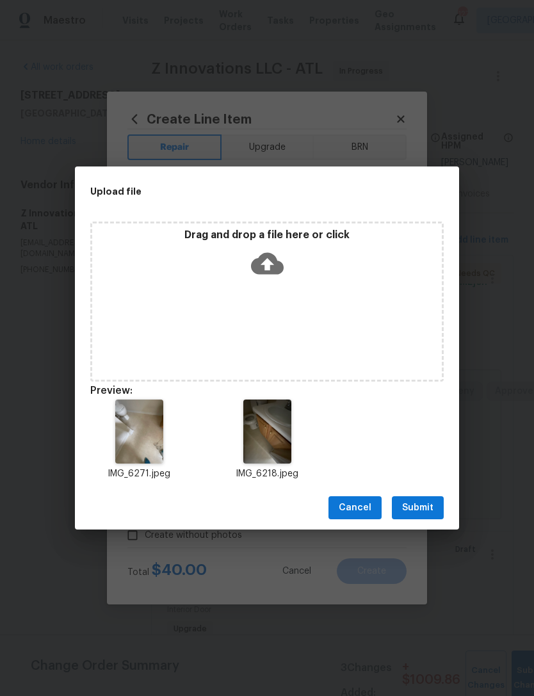
click at [420, 510] on span "Submit" at bounding box center [417, 508] width 31 height 16
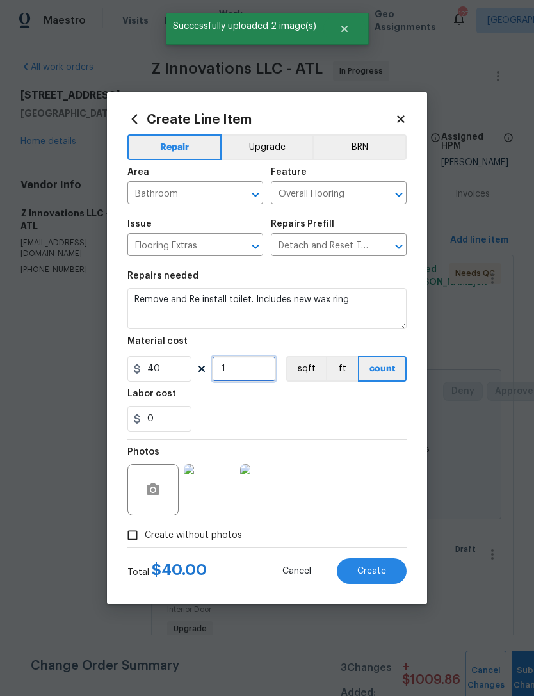
click at [245, 363] on input "1" at bounding box center [244, 369] width 64 height 26
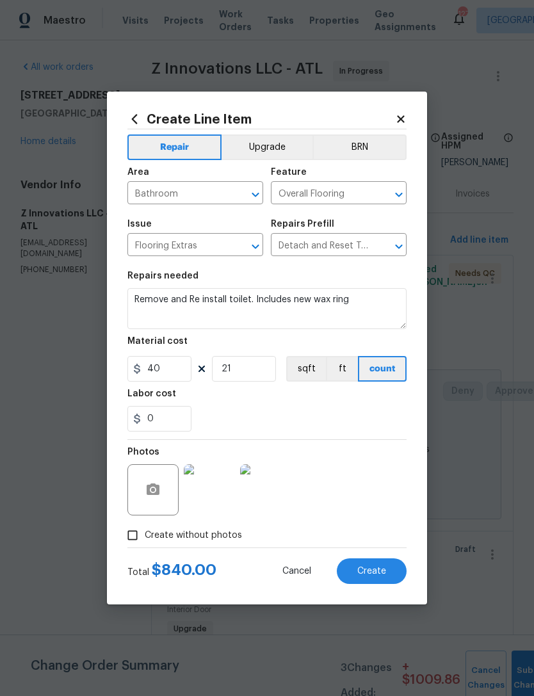
click at [311, 414] on div "0" at bounding box center [266, 419] width 279 height 26
click at [244, 369] on input "21" at bounding box center [244, 369] width 64 height 26
type input "2"
click at [302, 400] on div "Labor cost" at bounding box center [266, 397] width 279 height 17
click at [377, 573] on span "Create" at bounding box center [371, 572] width 29 height 10
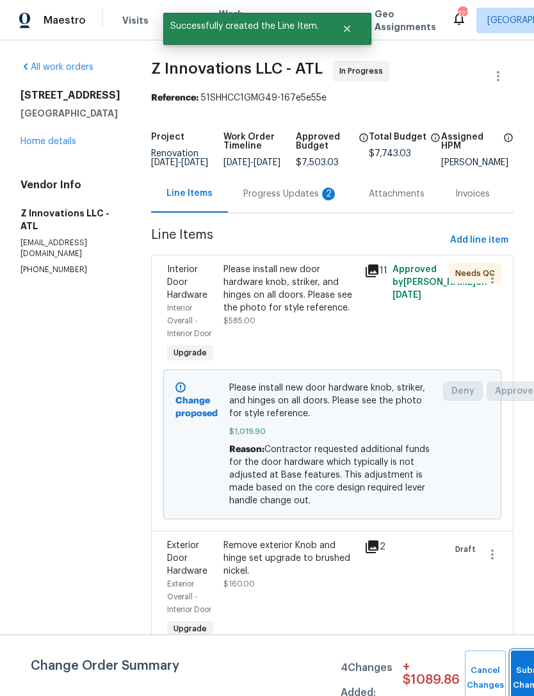
click at [524, 674] on button "Submit Changes" at bounding box center [531, 678] width 41 height 55
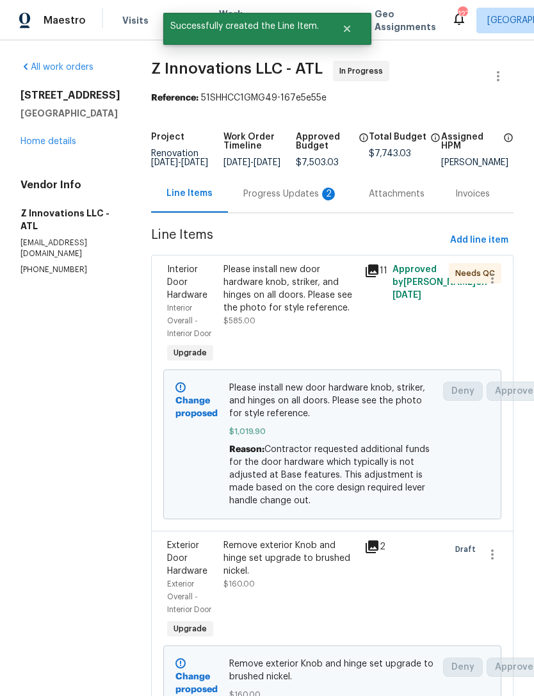
click at [280, 200] on div "Progress Updates 2" at bounding box center [290, 194] width 95 height 13
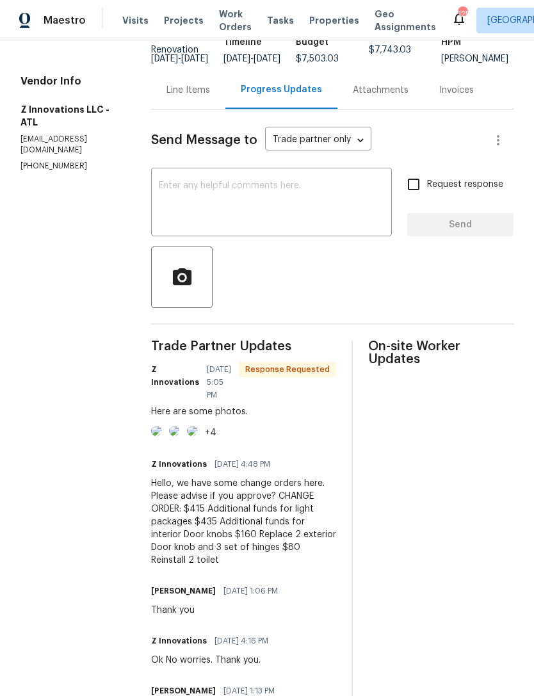
scroll to position [119, 0]
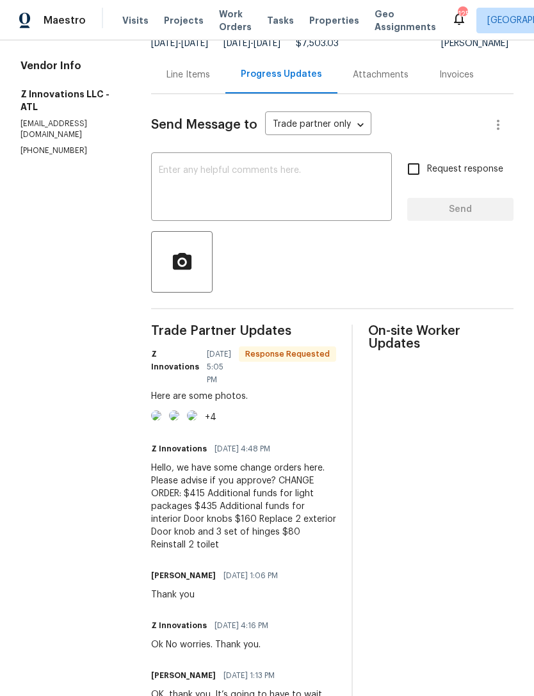
click at [197, 421] on img at bounding box center [192, 415] width 10 height 10
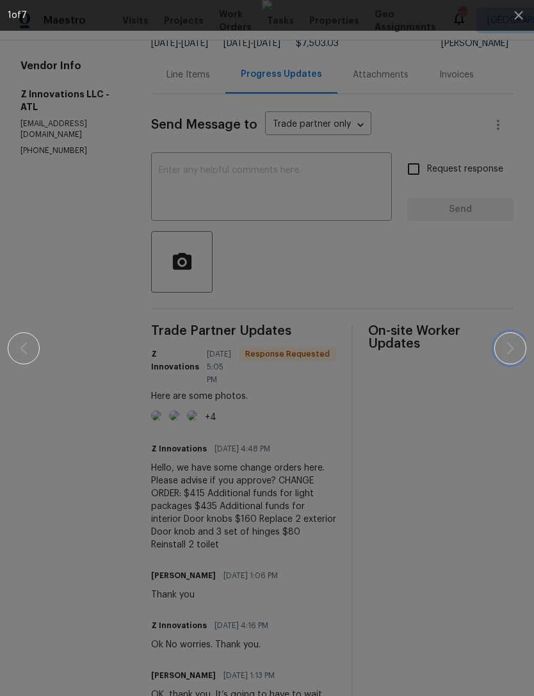
click at [517, 348] on icon "button" at bounding box center [510, 348] width 15 height 15
click at [510, 342] on icon "button" at bounding box center [510, 348] width 15 height 15
click at [503, 343] on icon "button" at bounding box center [510, 348] width 15 height 15
click at [509, 347] on icon "button" at bounding box center [510, 348] width 15 height 15
click at [508, 345] on icon "button" at bounding box center [510, 348] width 15 height 15
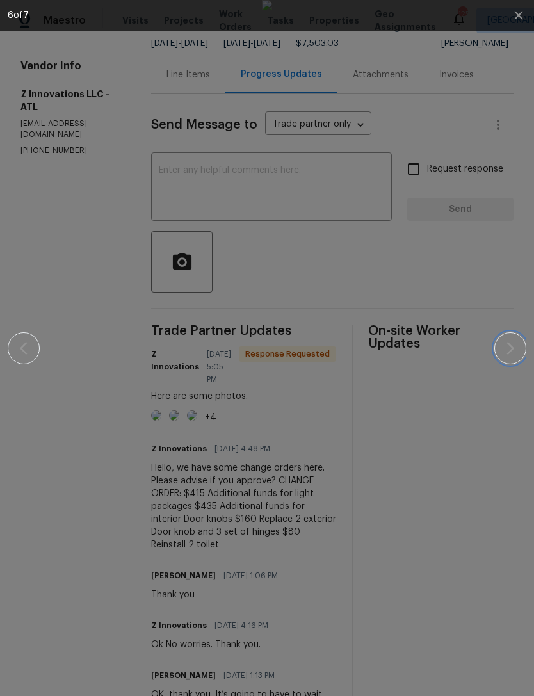
click at [512, 351] on icon "button" at bounding box center [510, 348] width 15 height 15
click at [509, 246] on div at bounding box center [267, 348] width 519 height 696
click at [512, 56] on div at bounding box center [267, 348] width 519 height 696
click at [517, 21] on icon "button" at bounding box center [518, 15] width 15 height 15
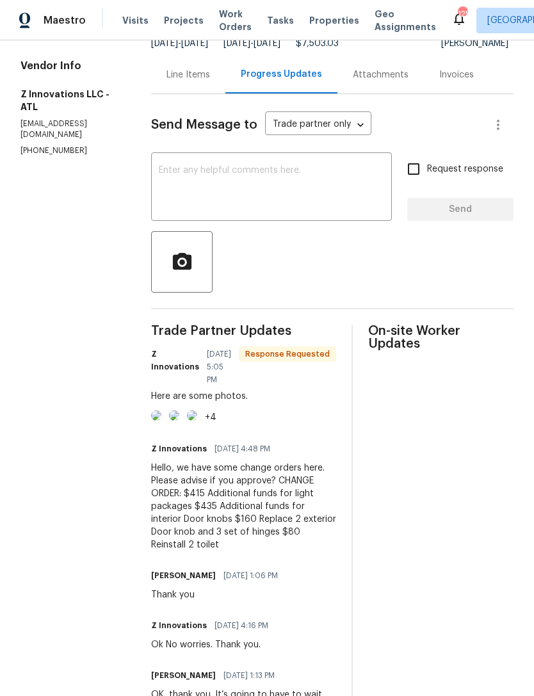
click at [327, 188] on textarea at bounding box center [271, 188] width 225 height 45
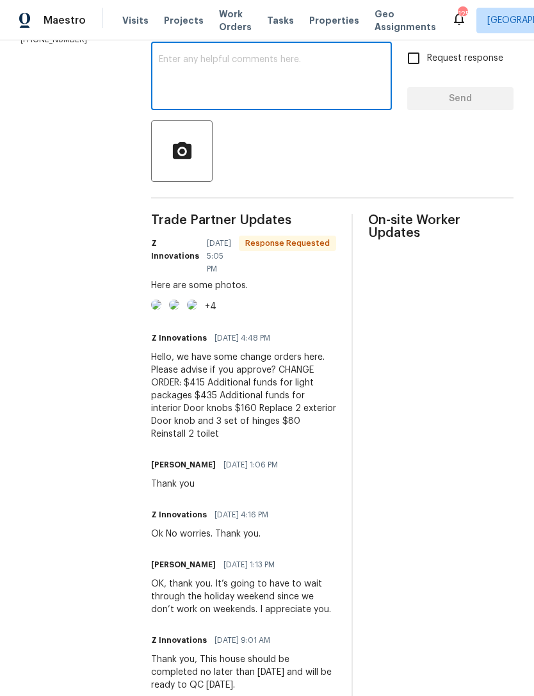
scroll to position [226, 0]
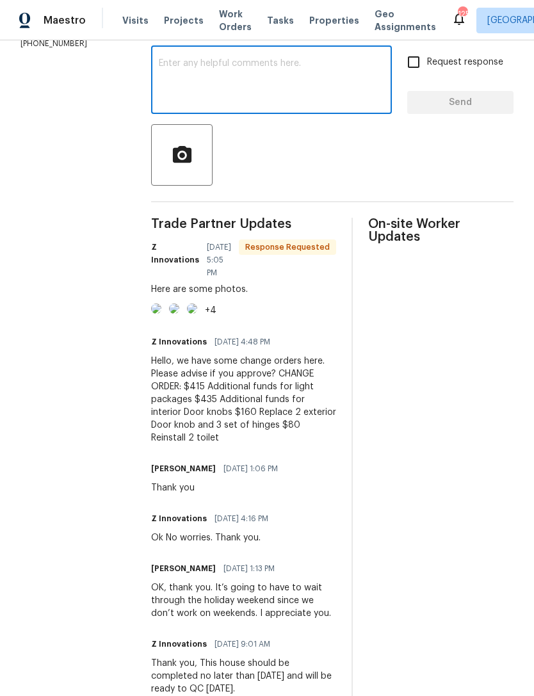
click at [288, 91] on textarea at bounding box center [271, 81] width 225 height 45
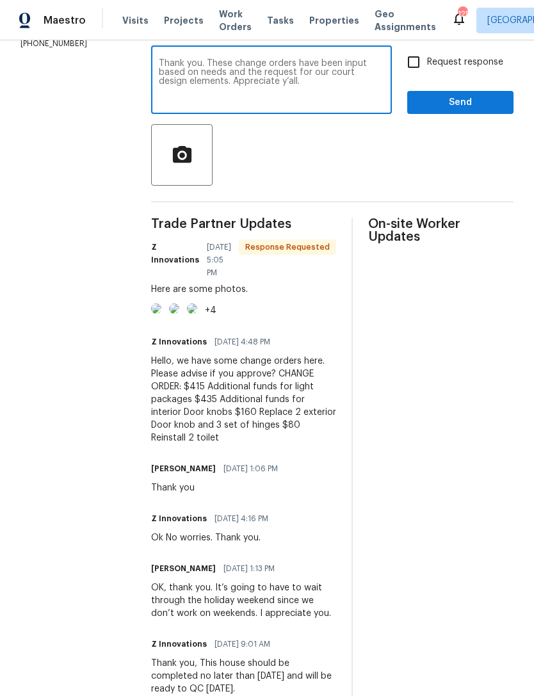
click at [325, 86] on textarea "Thank you. These change orders have been input based on needs and the request f…" at bounding box center [271, 81] width 225 height 45
click at [287, 85] on textarea "Thank you. These change orders have been input based on needs and the request f…" at bounding box center [271, 81] width 225 height 45
click at [253, 83] on textarea "Thank you. These change orders have been input based on needs and the request f…" at bounding box center [271, 81] width 225 height 45
click at [320, 82] on textarea "Thank you. These change orders have been input based on needs and our request f…" at bounding box center [271, 81] width 225 height 45
click at [320, 104] on textarea "Thank you. These change orders have been input based on needs and our request f…" at bounding box center [271, 81] width 225 height 45
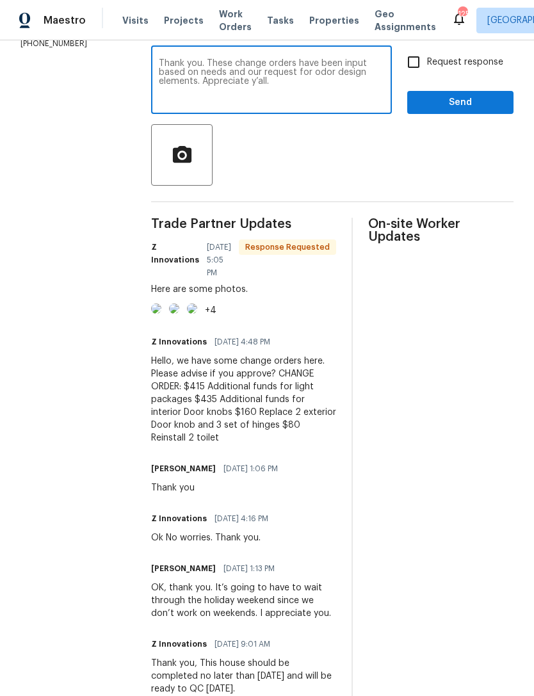
click at [288, 104] on textarea "Thank you. These change orders have been input based on needs and our request f…" at bounding box center [271, 81] width 225 height 45
click at [314, 76] on textarea "Thank you. These change orders have been input based on needs and our request f…" at bounding box center [271, 81] width 225 height 45
click at [339, 98] on textarea "Thank you. These change orders have been input based on needs and our request f…" at bounding box center [271, 81] width 225 height 45
click at [312, 81] on textarea "Thank you. These change orders have been input based on needs and our request f…" at bounding box center [271, 81] width 225 height 45
click at [360, 92] on textarea "Thank you. These change orders have been input based on needs and our request f…" at bounding box center [271, 81] width 225 height 45
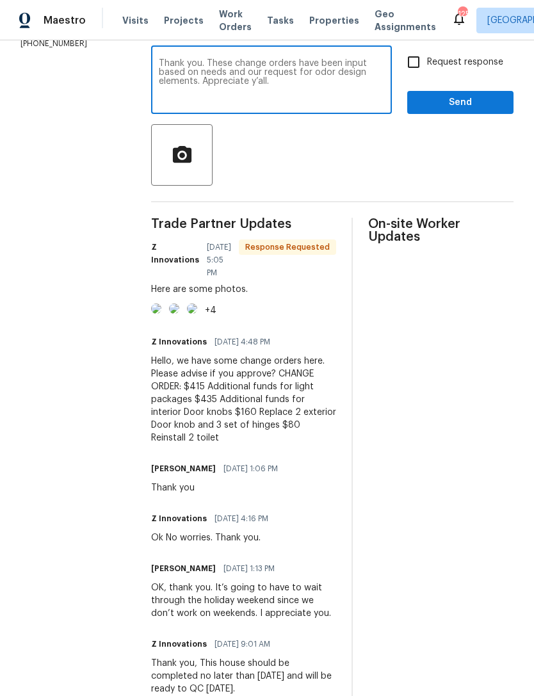
click at [316, 81] on textarea "Thank you. These change orders have been input based on needs and our request f…" at bounding box center [271, 81] width 225 height 45
type textarea "Thank you. These change orders have been input based on needs and our request f…"
click at [455, 108] on span "Send" at bounding box center [461, 103] width 86 height 16
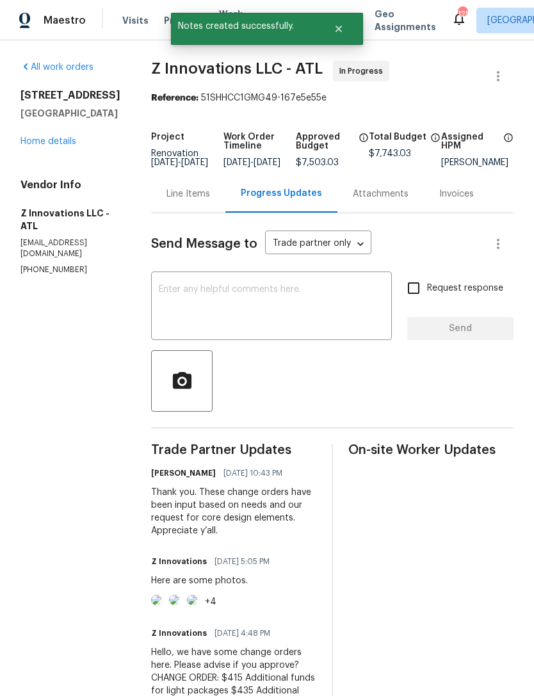
click at [58, 145] on link "Home details" at bounding box center [48, 141] width 56 height 9
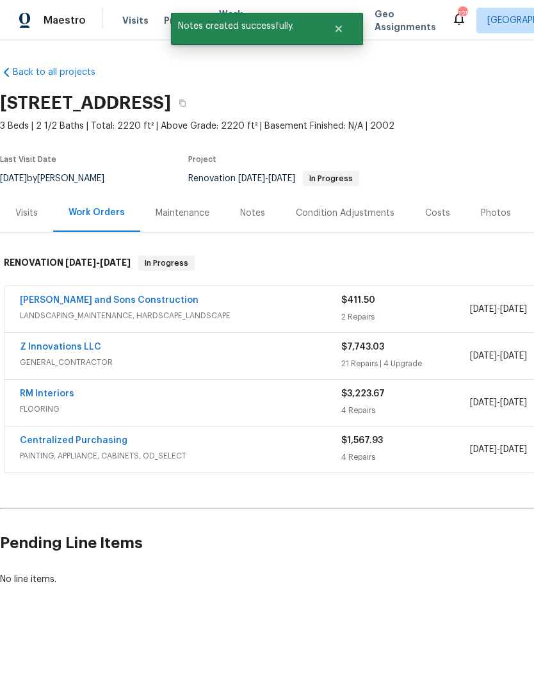
click at [257, 216] on div "Notes" at bounding box center [252, 213] width 25 height 13
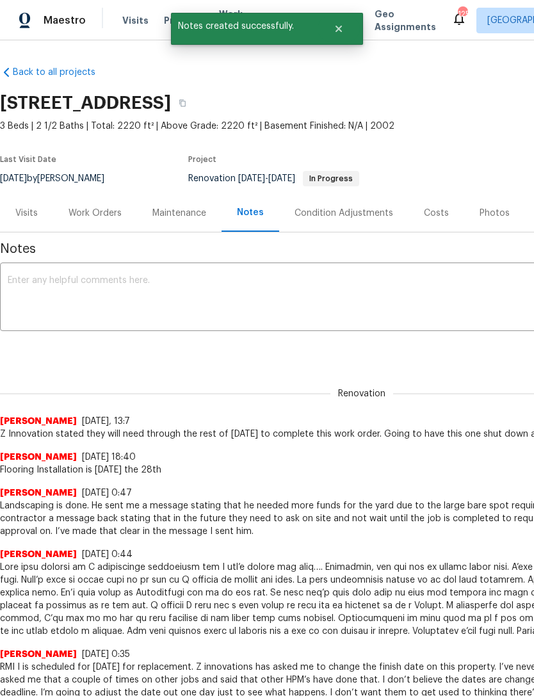
click at [281, 285] on textarea at bounding box center [362, 298] width 708 height 45
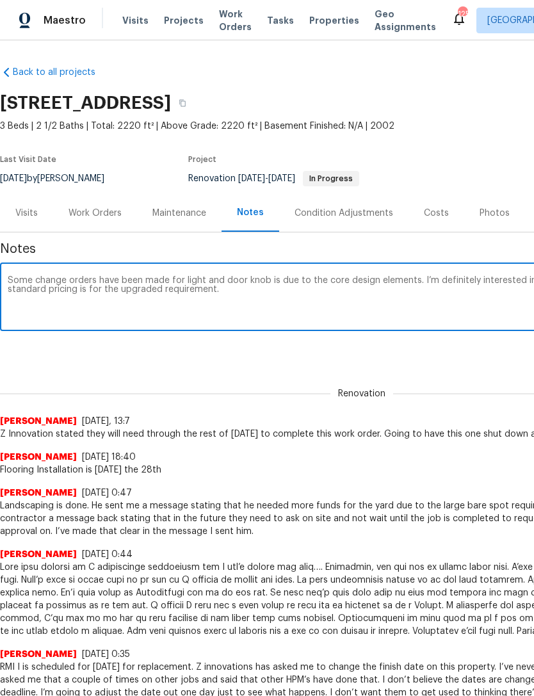
click at [197, 278] on textarea "Some change orders have been made for light and door knob is due to the core de…" at bounding box center [362, 298] width 708 height 45
click at [281, 278] on textarea "Some change orders have been made for lighting and door knob is due to the core…" at bounding box center [362, 298] width 708 height 45
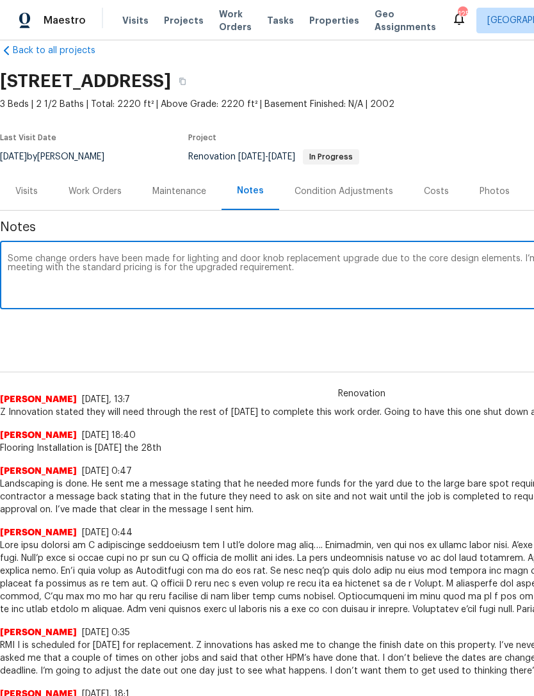
scroll to position [22, 0]
click at [67, 268] on textarea "Some change orders have been made for lighting and door knob replacement upgrad…" at bounding box center [362, 276] width 708 height 45
type textarea "Some change orders have been made for lighting and door knob replacement upgrad…"
click at [362, 335] on div "Renovation (current) 6eff0d91-7f4e-40f2-9388-4ba36b7a1a59 ​ Add" at bounding box center [362, 328] width 724 height 24
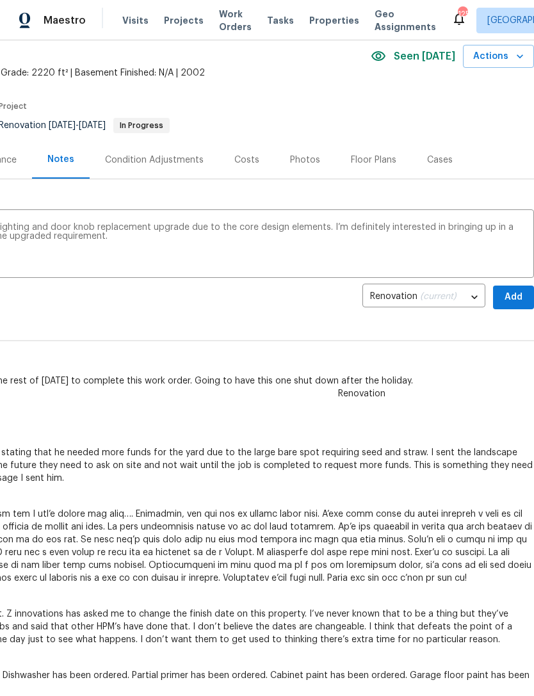
scroll to position [53, 190]
click at [516, 291] on span "Add" at bounding box center [513, 297] width 20 height 16
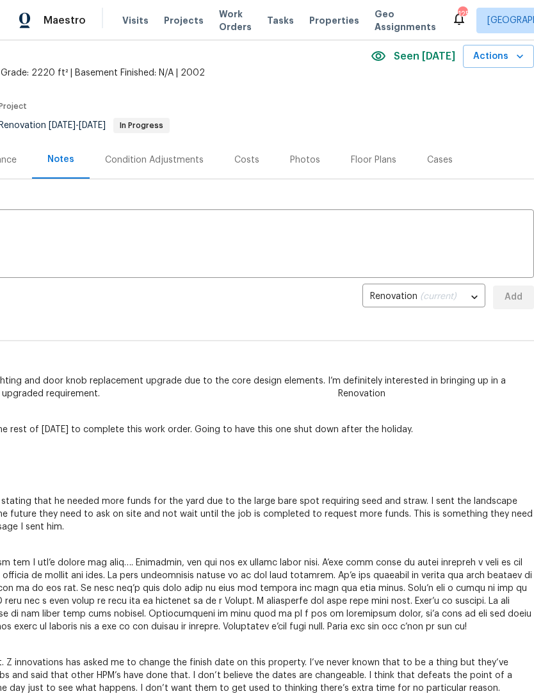
click at [475, 119] on section "9562 Lakeview Cir, Union City, GA 30291 3 Beds | 2 1/2 Baths | Total: 2220 ft² …" at bounding box center [172, 87] width 724 height 108
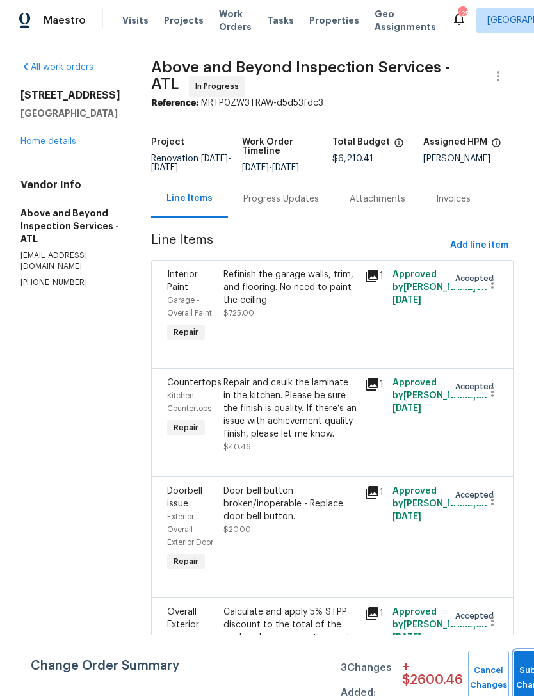
click at [519, 665] on button "Submit Changes" at bounding box center [534, 678] width 41 height 55
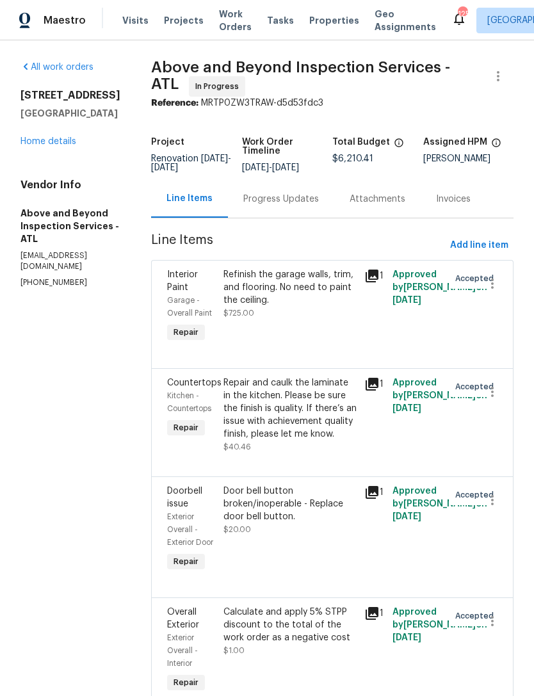
click at [74, 143] on link "Home details" at bounding box center [48, 141] width 56 height 9
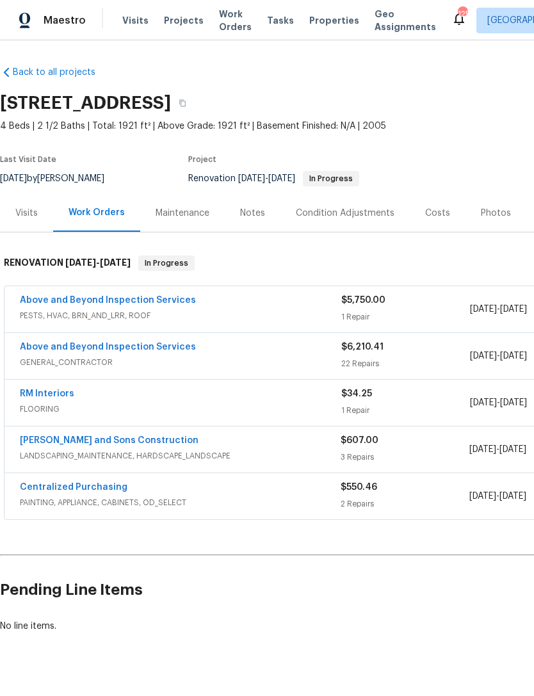
click at [264, 218] on div "Notes" at bounding box center [253, 213] width 56 height 38
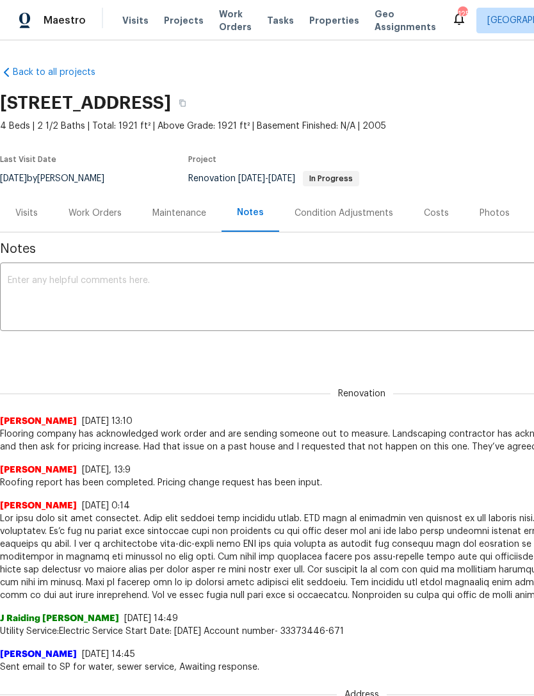
click at [243, 297] on textarea at bounding box center [362, 298] width 708 height 45
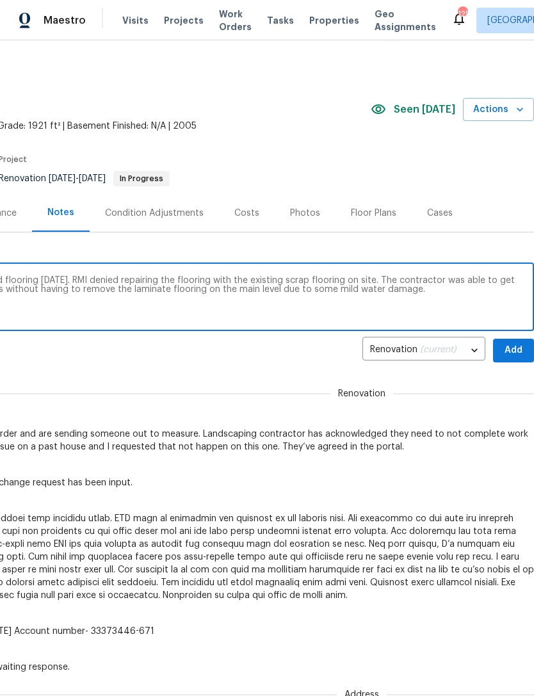
scroll to position [0, 190]
click at [293, 283] on textarea "Contractor sent me photos of the repaired flooring today. RMI denied repairing …" at bounding box center [172, 298] width 708 height 45
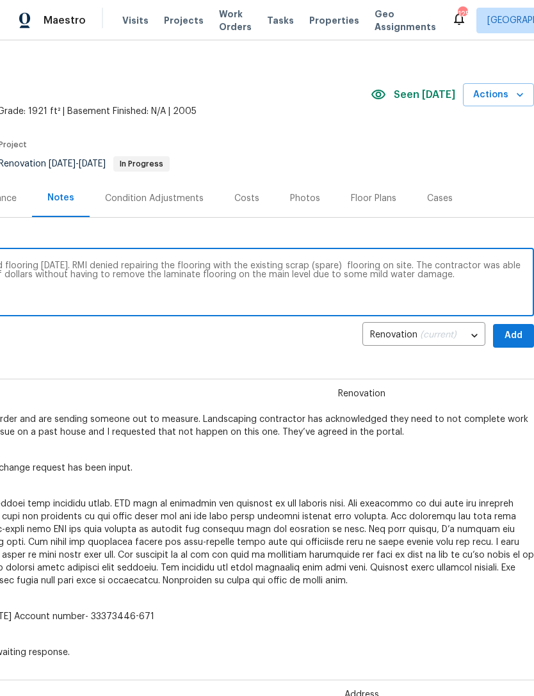
scroll to position [15, 190]
click at [435, 276] on textarea "Contractor sent me photos of the repaired flooring today. RMI denied repairing …" at bounding box center [172, 283] width 708 height 45
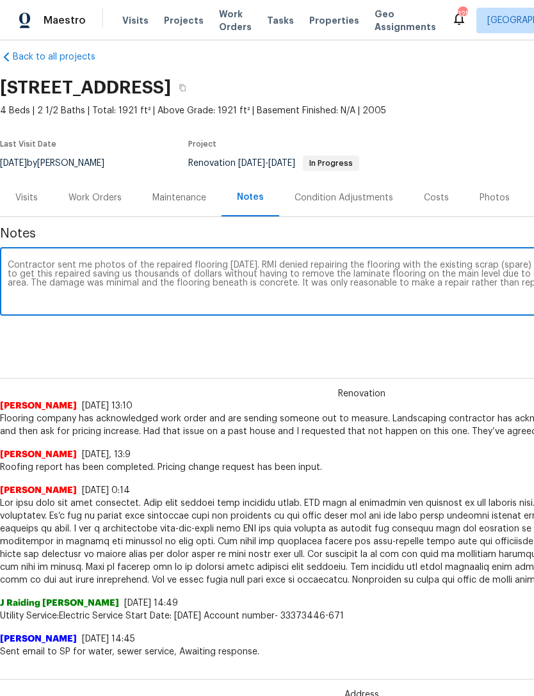
scroll to position [15, 1]
click at [138, 280] on textarea "Contractor sent me photos of the repaired flooring today. RMI denied repairing …" at bounding box center [361, 283] width 708 height 45
click at [133, 279] on textarea "Contractor sent me photos of the repaired flooring today. RMI denied repairing …" at bounding box center [361, 283] width 708 height 45
click at [364, 302] on textarea "Contractor sent me photos of the repaired flooring today. RMI denied repairing …" at bounding box center [361, 283] width 708 height 45
click at [159, 286] on textarea "Contractor sent me photos of the repaired flooring today. RMI denied repairing …" at bounding box center [361, 283] width 708 height 45
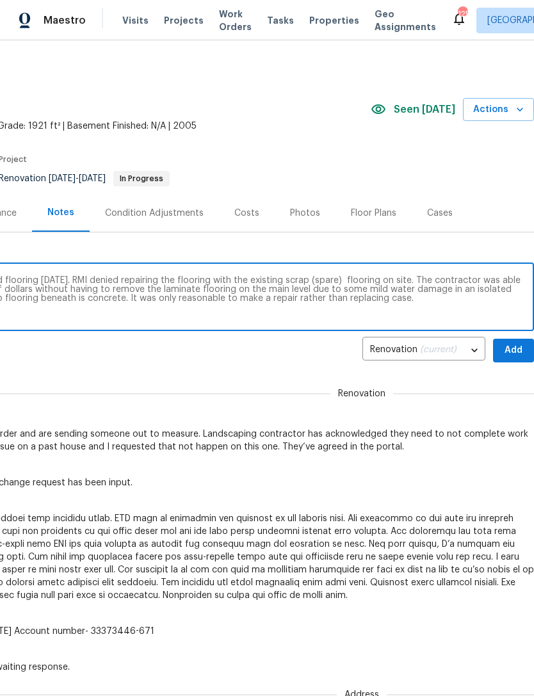
scroll to position [0, 190]
click at [341, 301] on textarea "Contractor sent me photos of the repaired flooring today. RMI denied repairing …" at bounding box center [172, 298] width 708 height 45
type textarea "Contractor sent me photos of the repaired flooring today. RMI denied repairing …"
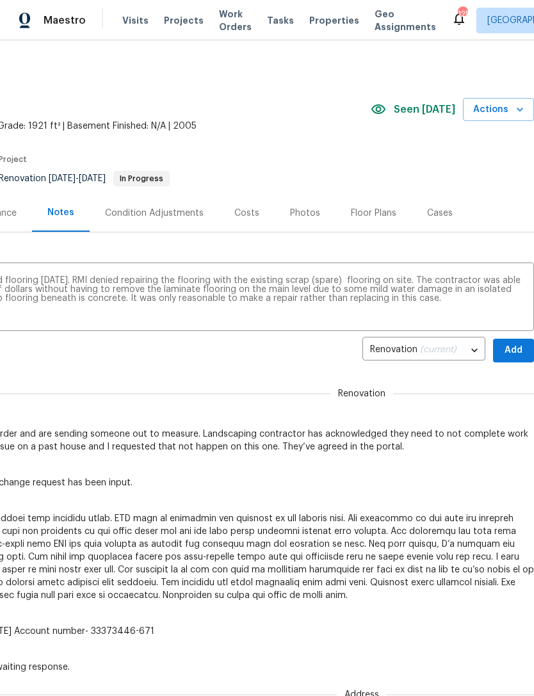
click at [516, 350] on span "Add" at bounding box center [513, 351] width 20 height 16
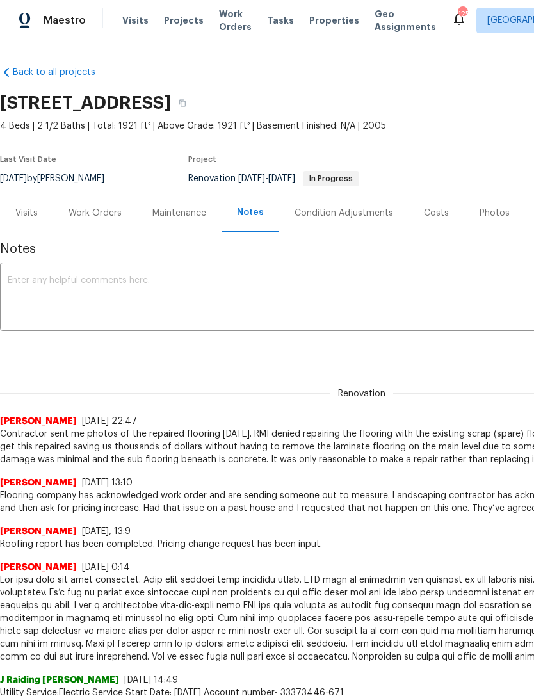
scroll to position [0, 0]
click at [106, 214] on div "Work Orders" at bounding box center [95, 213] width 53 height 13
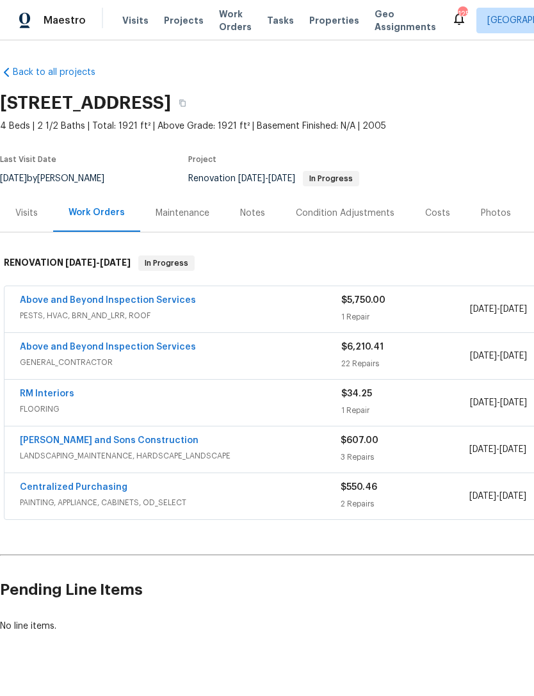
click at [142, 350] on link "Above and Beyond Inspection Services" at bounding box center [108, 347] width 176 height 9
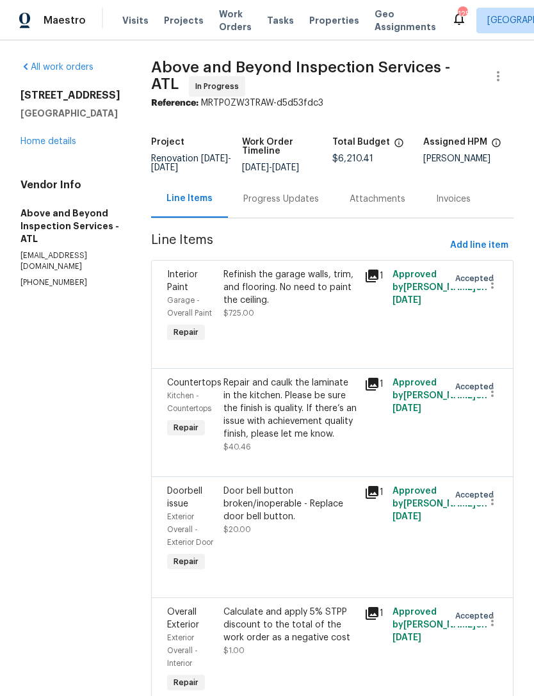
click at [49, 144] on link "Home details" at bounding box center [48, 141] width 56 height 9
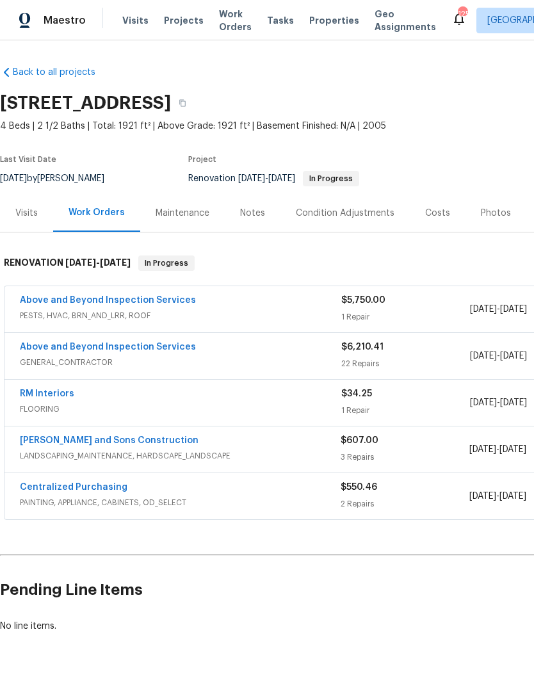
click at [142, 304] on link "Above and Beyond Inspection Services" at bounding box center [108, 300] width 176 height 9
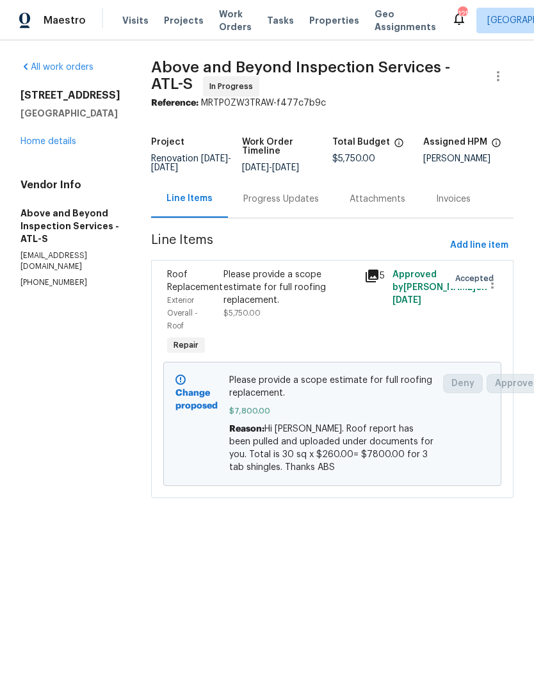
click at [325, 306] on div "Please provide a scope estimate for full roofing replacement." at bounding box center [289, 287] width 133 height 38
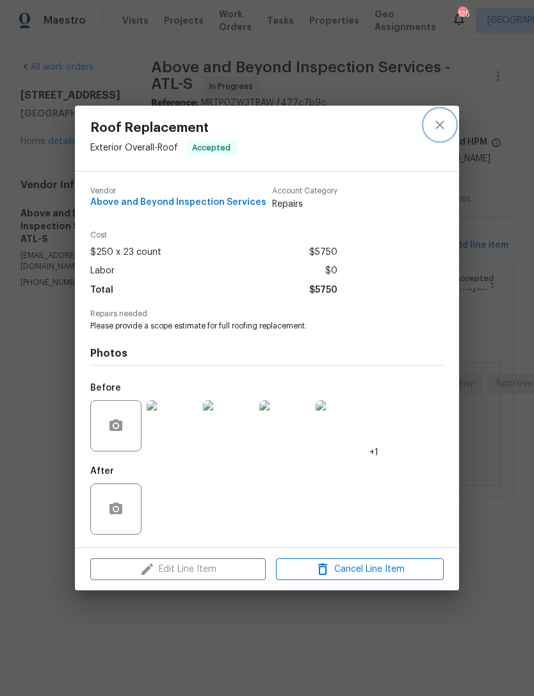
click at [438, 127] on icon "close" at bounding box center [439, 124] width 15 height 15
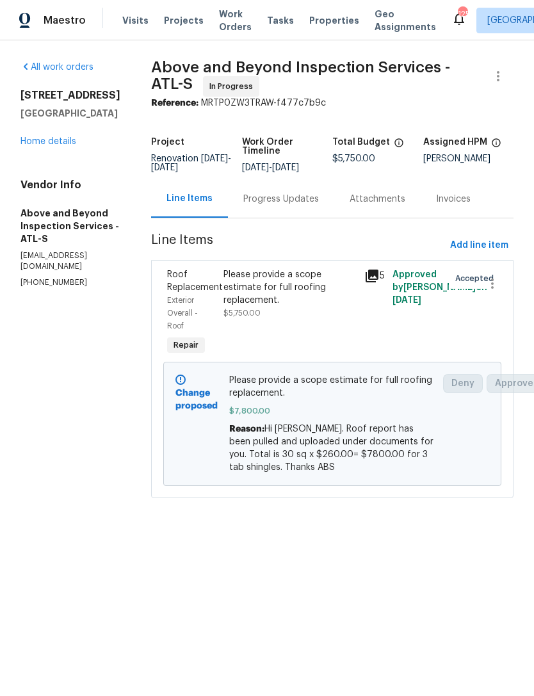
click at [380, 284] on icon at bounding box center [371, 275] width 15 height 15
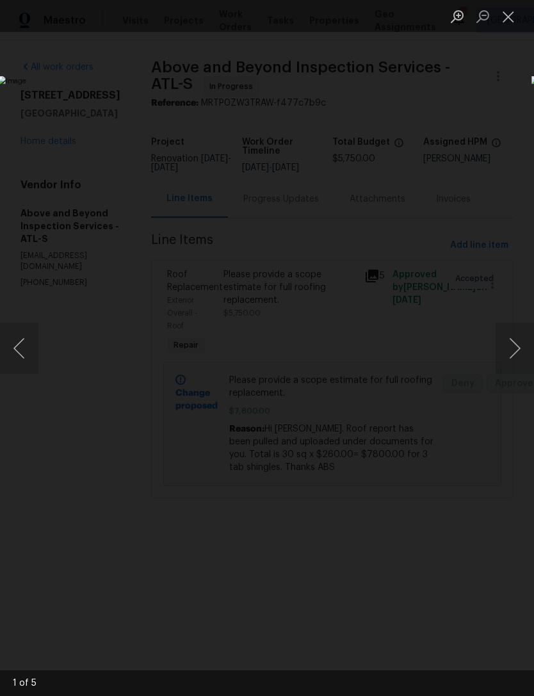
click at [505, 18] on button "Close lightbox" at bounding box center [509, 16] width 26 height 22
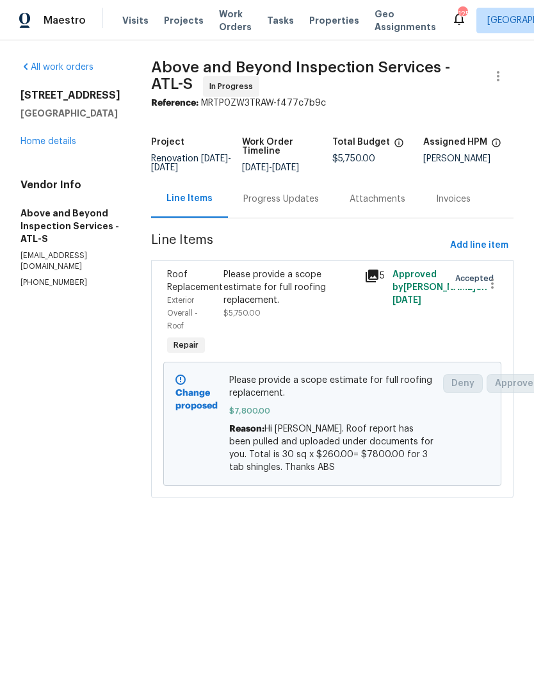
click at [332, 418] on span "$7,800.00" at bounding box center [332, 411] width 207 height 13
click at [318, 307] on div "Please provide a scope estimate for full roofing replacement." at bounding box center [289, 287] width 133 height 38
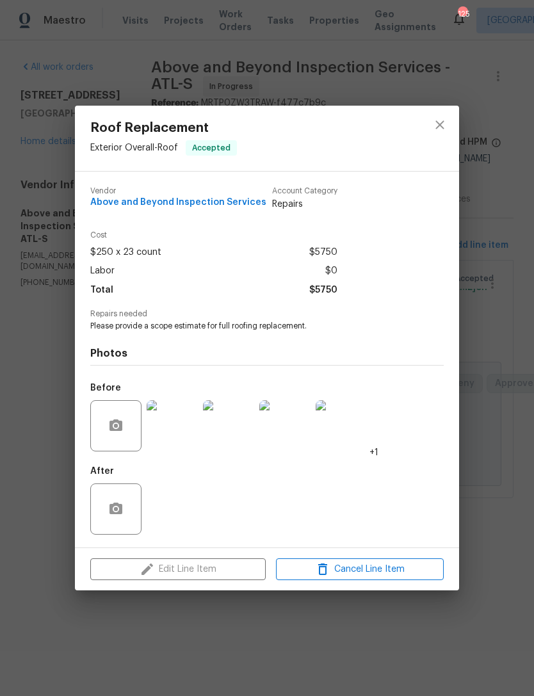
click at [180, 434] on img at bounding box center [172, 425] width 51 height 51
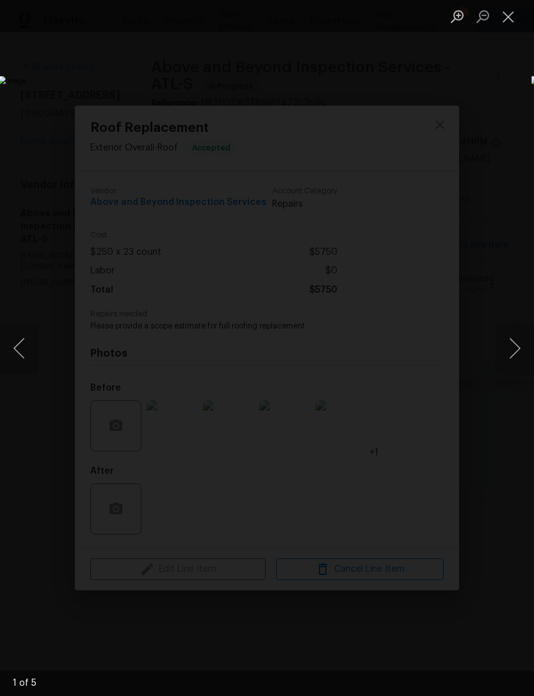
click at [517, 327] on button "Next image" at bounding box center [515, 348] width 38 height 51
click at [520, 328] on button "Next image" at bounding box center [515, 348] width 38 height 51
click at [510, 343] on button "Next image" at bounding box center [515, 348] width 38 height 51
click at [518, 337] on button "Next image" at bounding box center [515, 348] width 38 height 51
click at [514, 345] on button "Next image" at bounding box center [515, 348] width 38 height 51
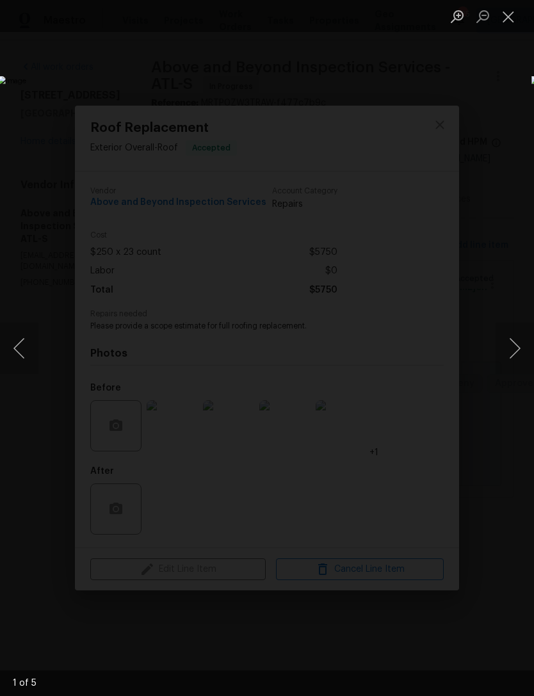
click at [512, 351] on button "Next image" at bounding box center [515, 348] width 38 height 51
click at [515, 13] on button "Close lightbox" at bounding box center [509, 16] width 26 height 22
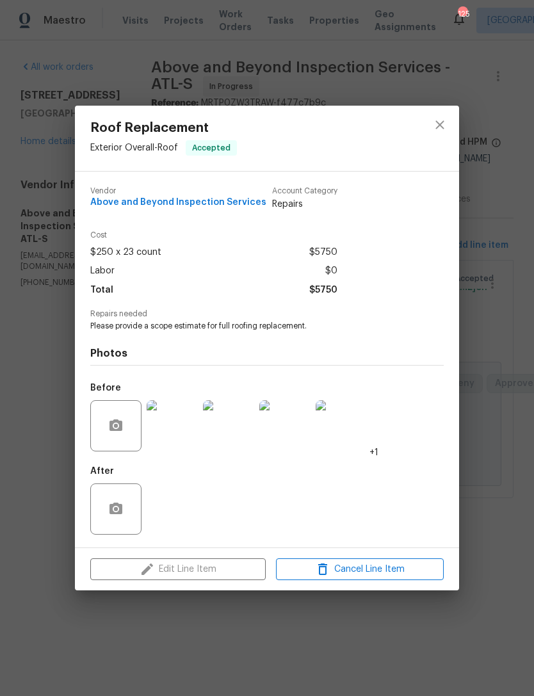
click at [507, 115] on div "Roof Replacement Exterior Overall - Roof Accepted Vendor Above and Beyond Inspe…" at bounding box center [267, 348] width 534 height 696
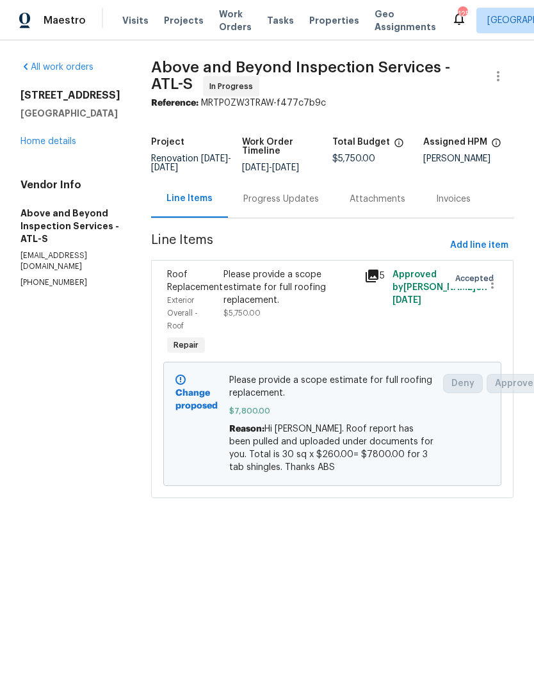
click at [58, 145] on link "Home details" at bounding box center [48, 141] width 56 height 9
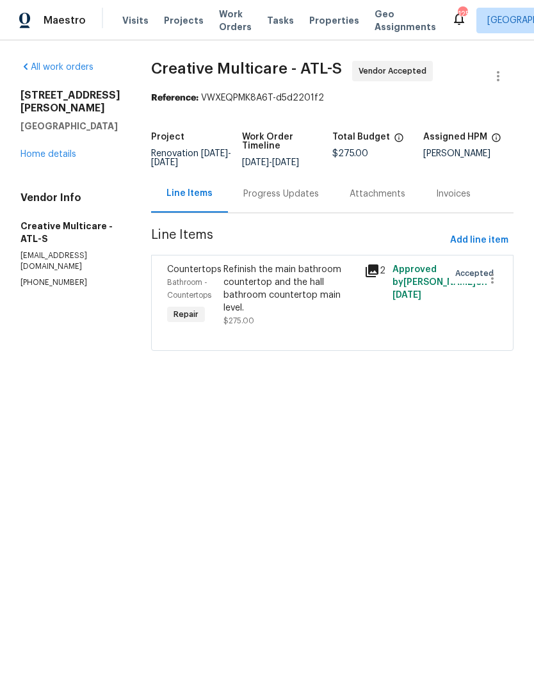
click at [56, 150] on link "Home details" at bounding box center [48, 154] width 56 height 9
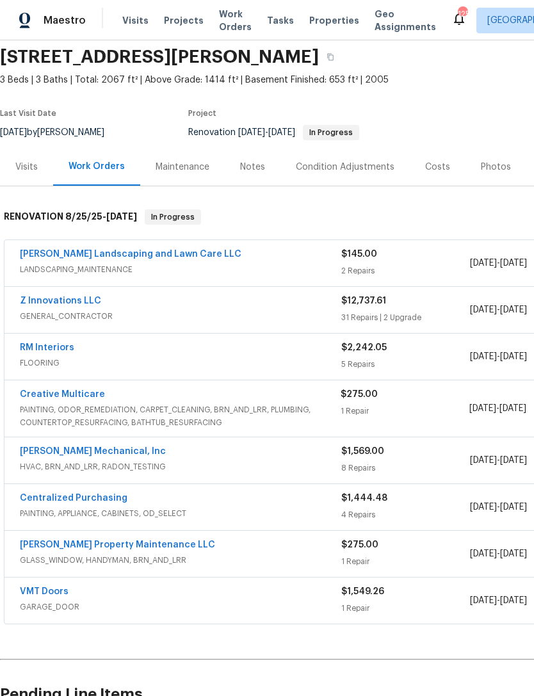
scroll to position [47, 0]
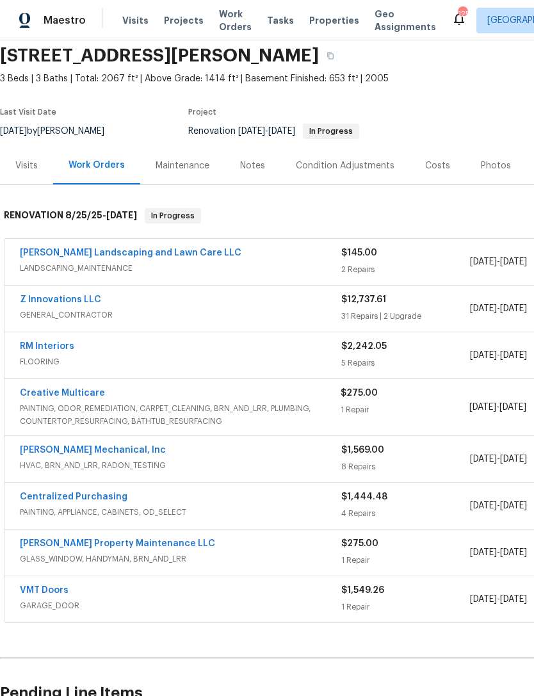
click at [69, 296] on link "Z Innovations LLC" at bounding box center [60, 299] width 81 height 9
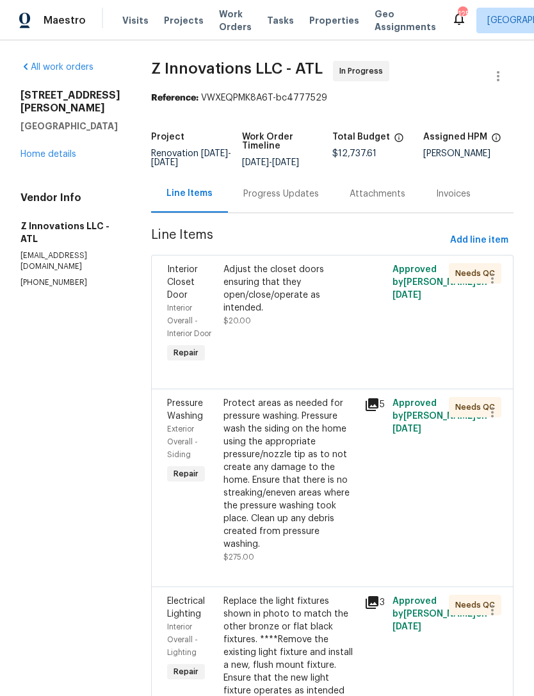
click at [310, 207] on div "Progress Updates" at bounding box center [281, 194] width 106 height 38
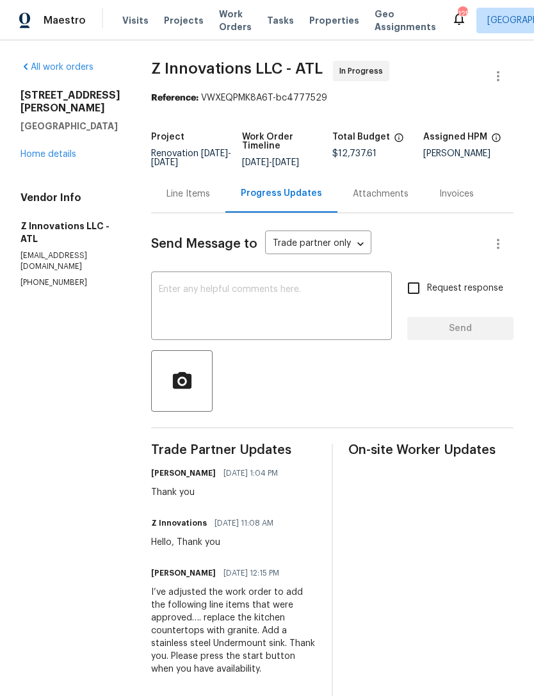
click at [50, 158] on link "Home details" at bounding box center [48, 154] width 56 height 9
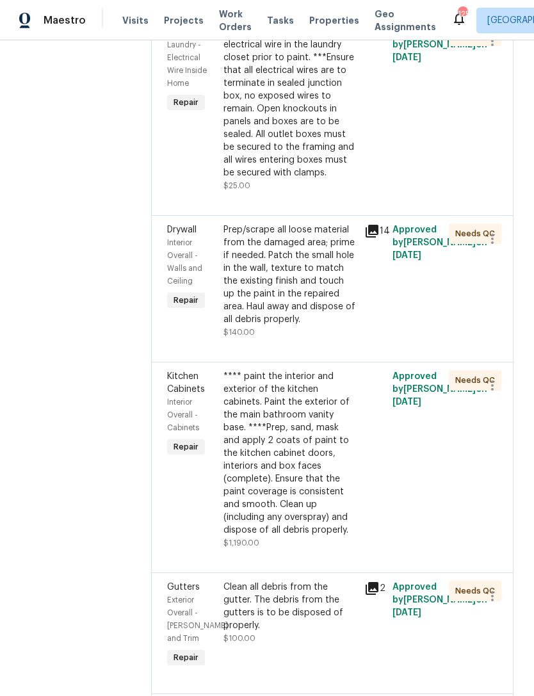
scroll to position [4200, 0]
click at [312, 410] on div "**** paint the interior and exterior of the kitchen cabinets. Paint the exterio…" at bounding box center [289, 452] width 133 height 166
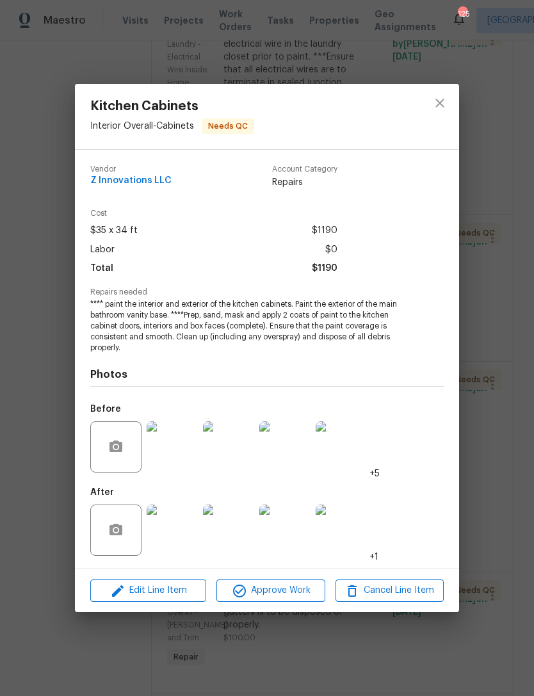
click at [172, 538] on img at bounding box center [172, 530] width 51 height 51
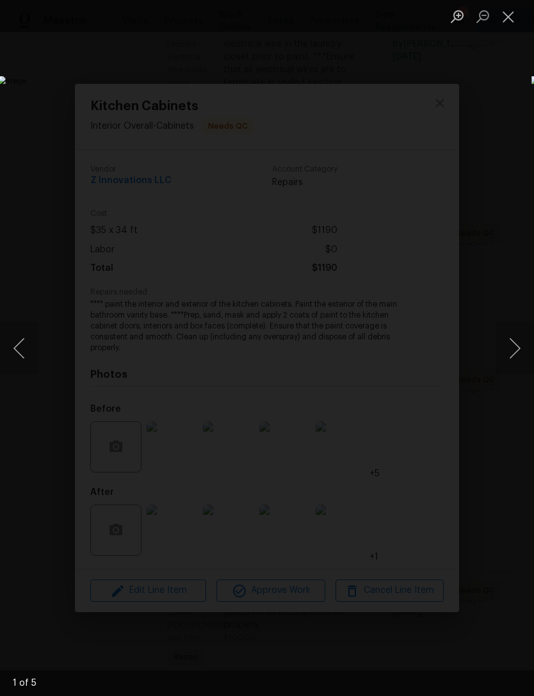
click at [519, 331] on button "Next image" at bounding box center [515, 348] width 38 height 51
click at [517, 327] on button "Next image" at bounding box center [515, 348] width 38 height 51
click at [516, 327] on button "Next image" at bounding box center [515, 348] width 38 height 51
click at [507, 19] on button "Close lightbox" at bounding box center [509, 16] width 26 height 22
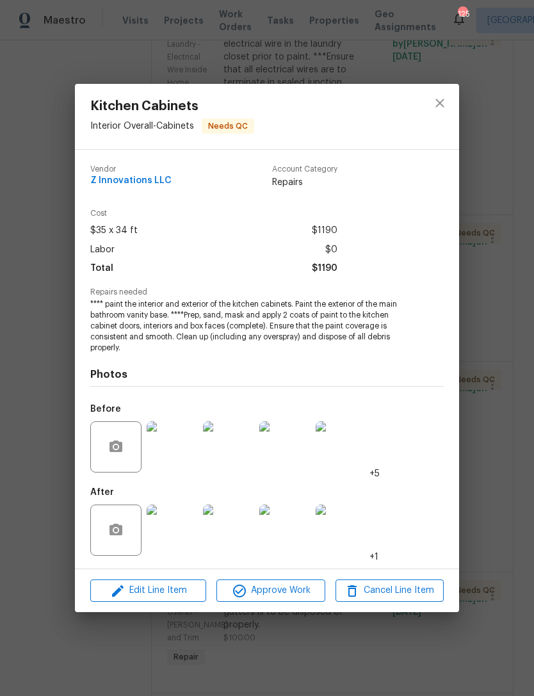
click at [486, 124] on div "Kitchen Cabinets Interior Overall - Cabinets Needs QC Vendor Z Innovations LLC …" at bounding box center [267, 348] width 534 height 696
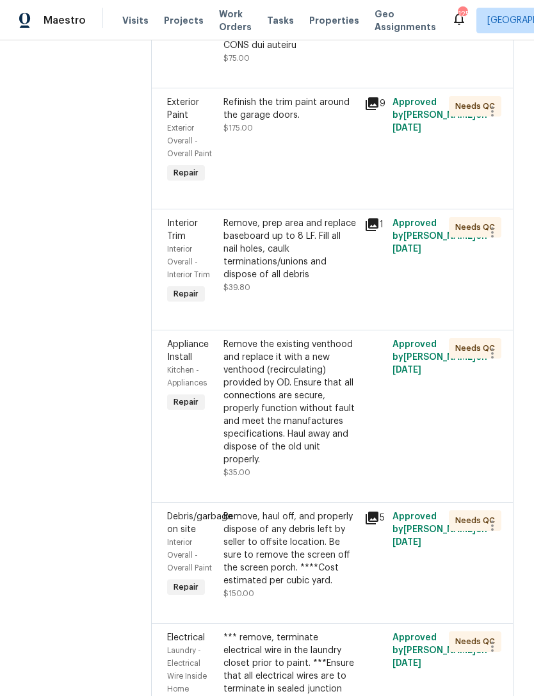
scroll to position [3584, 0]
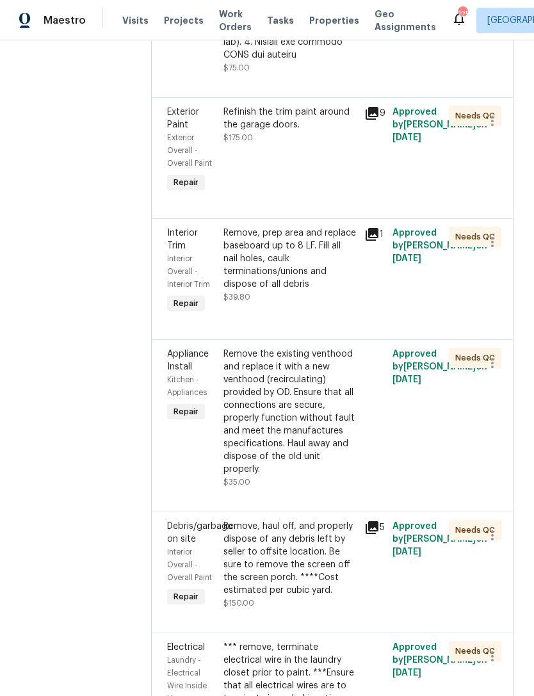
click at [328, 373] on div "Remove the existing venthood and replace it with a new venthood (recirculating)…" at bounding box center [289, 412] width 133 height 128
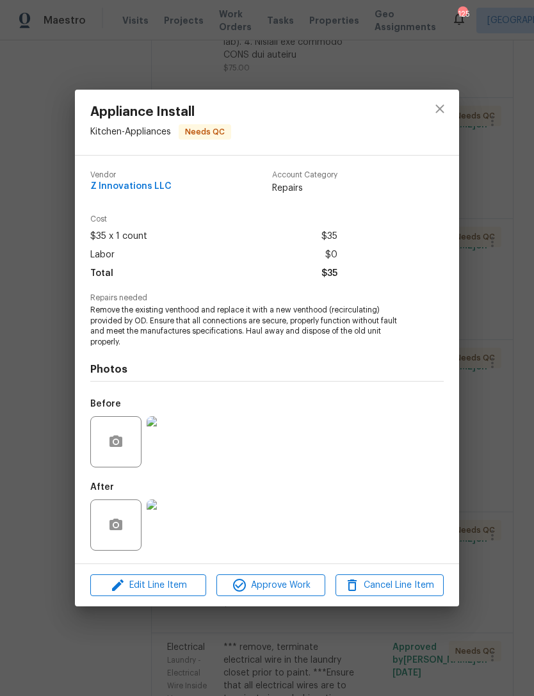
click at [191, 517] on img at bounding box center [172, 524] width 51 height 51
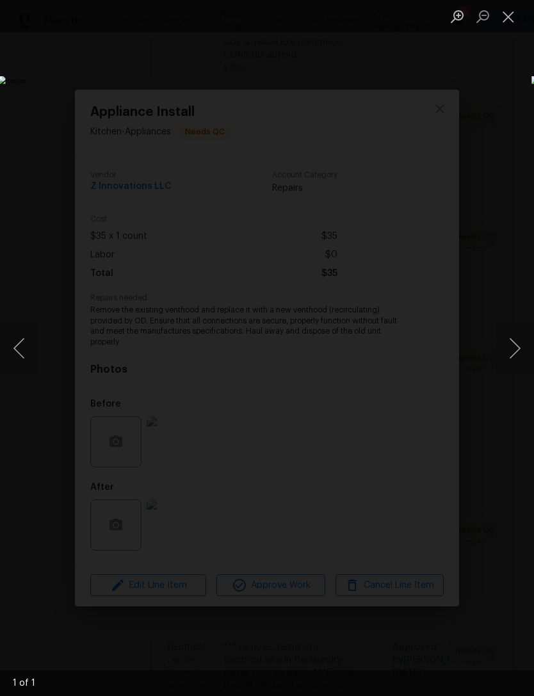
click at [415, 225] on img "Lightbox" at bounding box center [206, 348] width 418 height 544
click at [505, 25] on button "Close lightbox" at bounding box center [509, 16] width 26 height 22
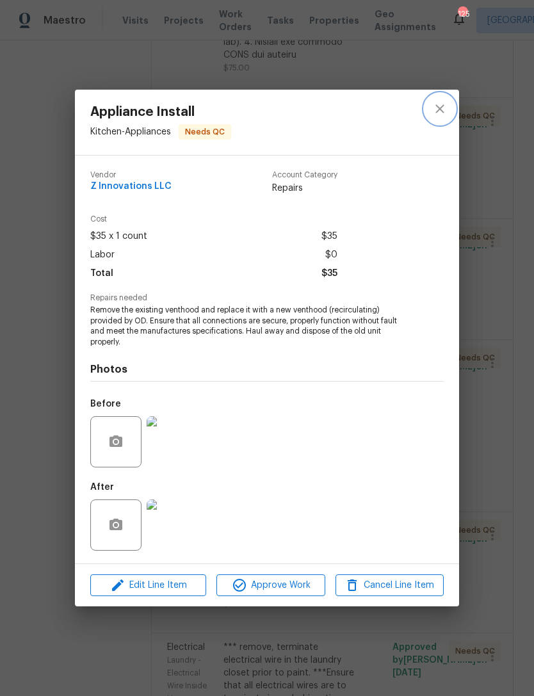
click at [442, 105] on icon "close" at bounding box center [439, 108] width 15 height 15
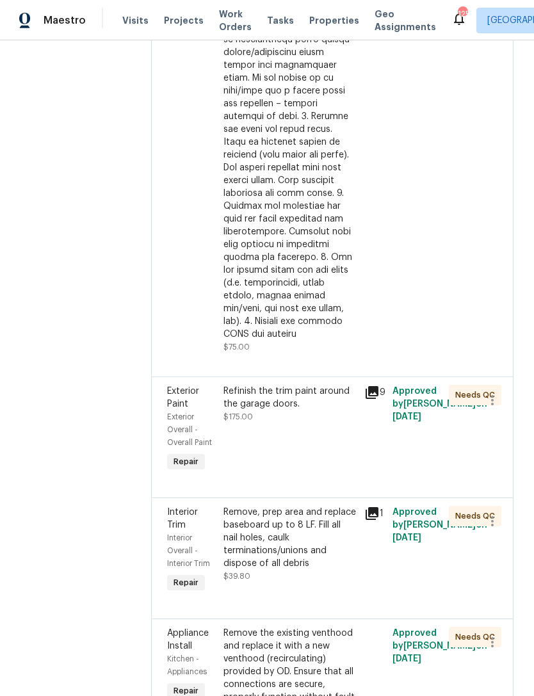
scroll to position [3269, 0]
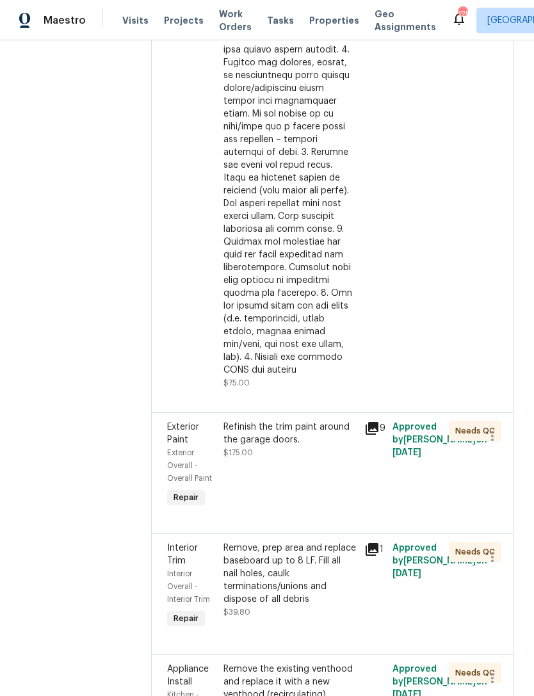
click at [311, 421] on div "Refinish the trim paint around the garage doors." at bounding box center [289, 434] width 133 height 26
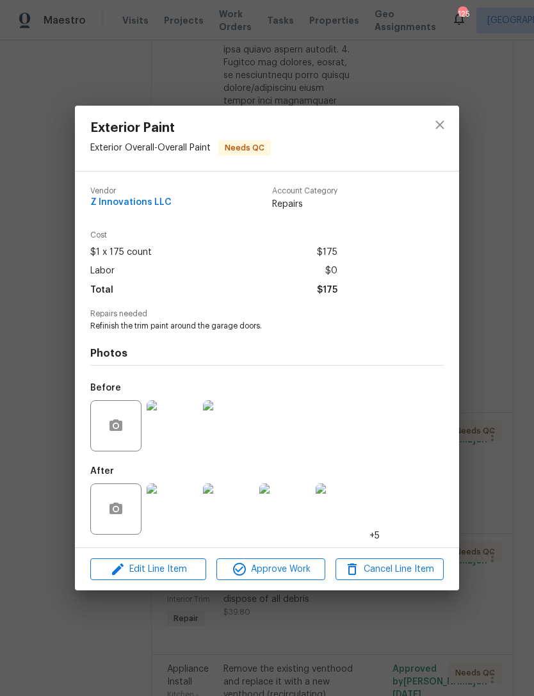
click at [173, 515] on img at bounding box center [172, 508] width 51 height 51
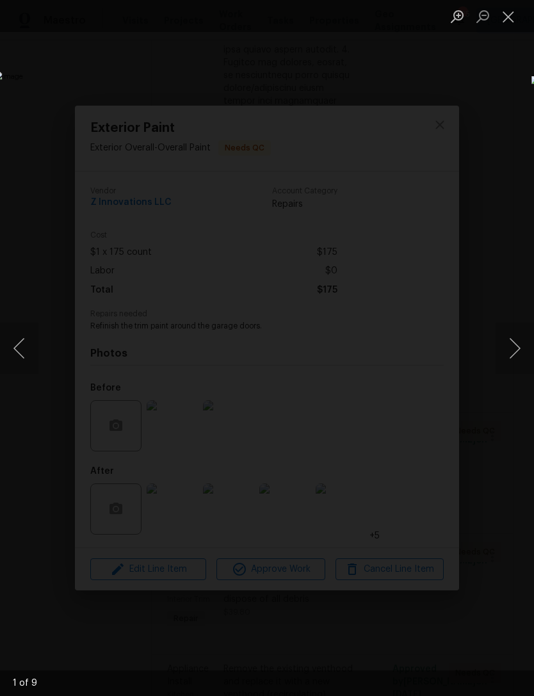
click at [520, 333] on button "Next image" at bounding box center [515, 348] width 38 height 51
click at [518, 341] on button "Next image" at bounding box center [515, 348] width 38 height 51
click at [517, 342] on button "Next image" at bounding box center [515, 348] width 38 height 51
click at [517, 341] on button "Next image" at bounding box center [515, 348] width 38 height 51
click at [517, 336] on button "Next image" at bounding box center [515, 348] width 38 height 51
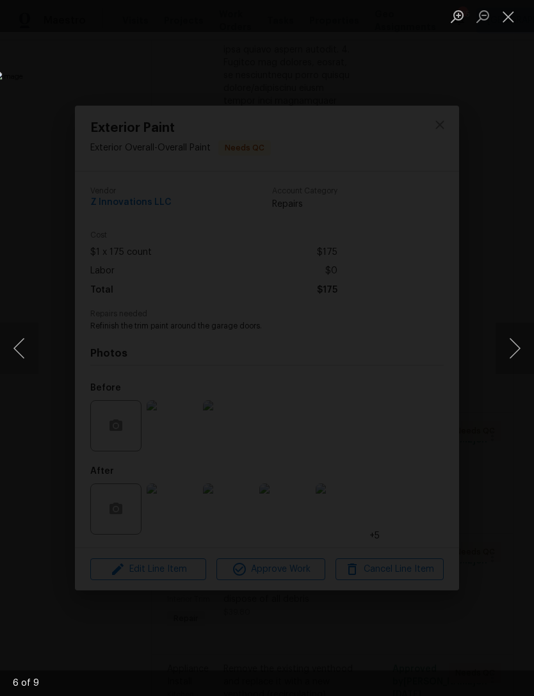
click at [507, 16] on button "Close lightbox" at bounding box center [509, 16] width 26 height 22
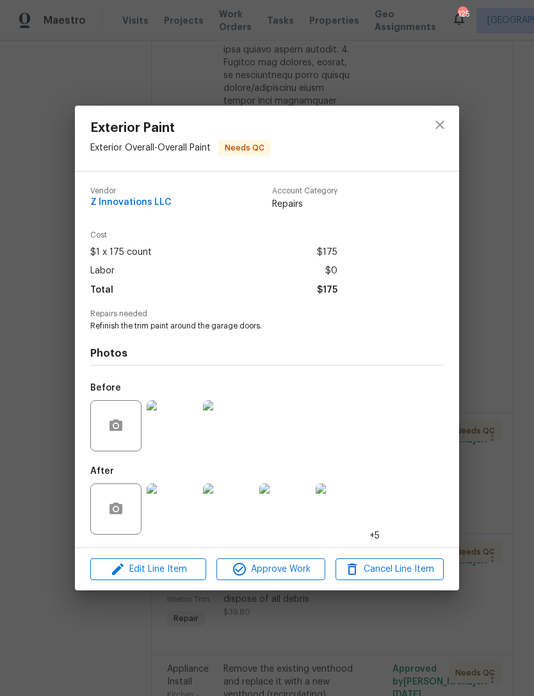
click at [462, 126] on div "Exterior Paint Exterior Overall - Overall Paint Needs QC Vendor Z Innovations L…" at bounding box center [267, 348] width 534 height 696
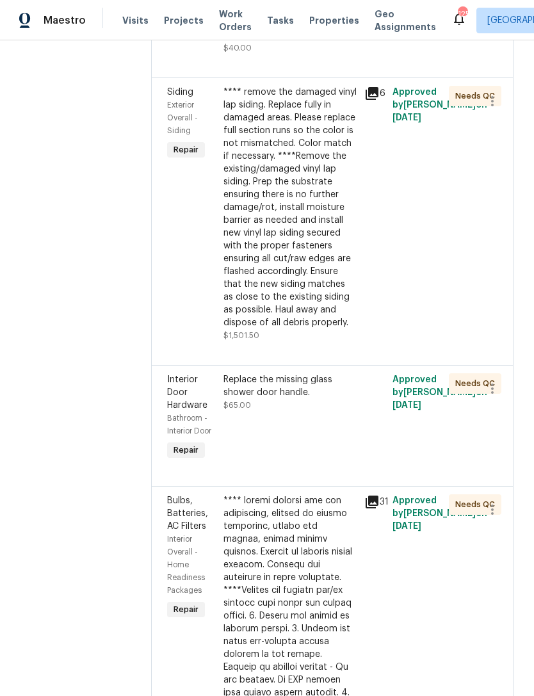
scroll to position [2627, 0]
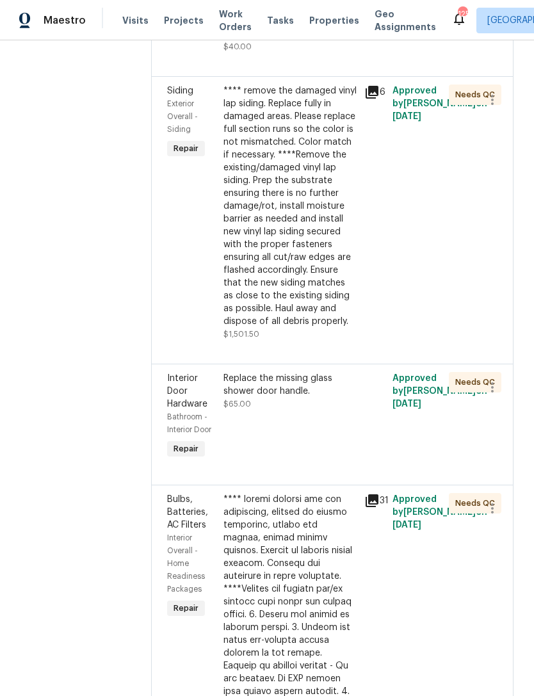
click at [329, 378] on div "Replace the missing glass shower door handle. $65.00" at bounding box center [289, 391] width 133 height 38
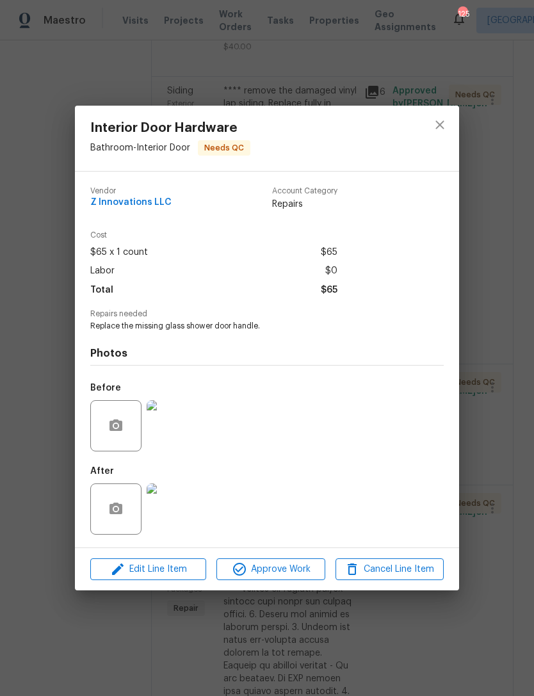
click at [178, 523] on img at bounding box center [172, 508] width 51 height 51
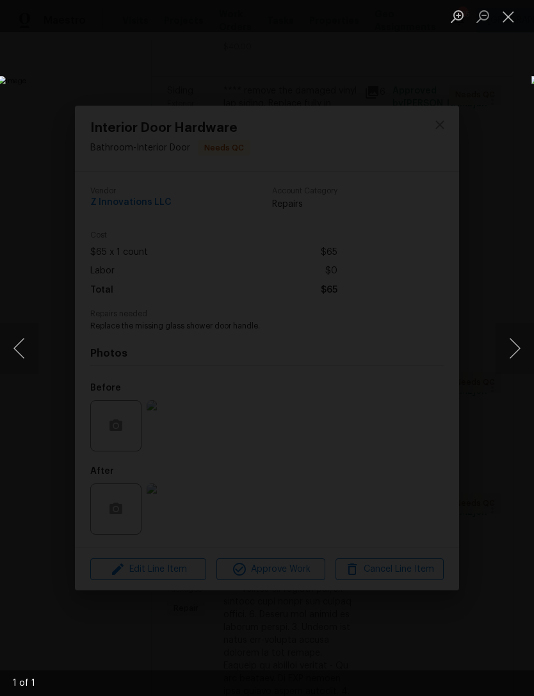
click at [508, 21] on button "Close lightbox" at bounding box center [509, 16] width 26 height 22
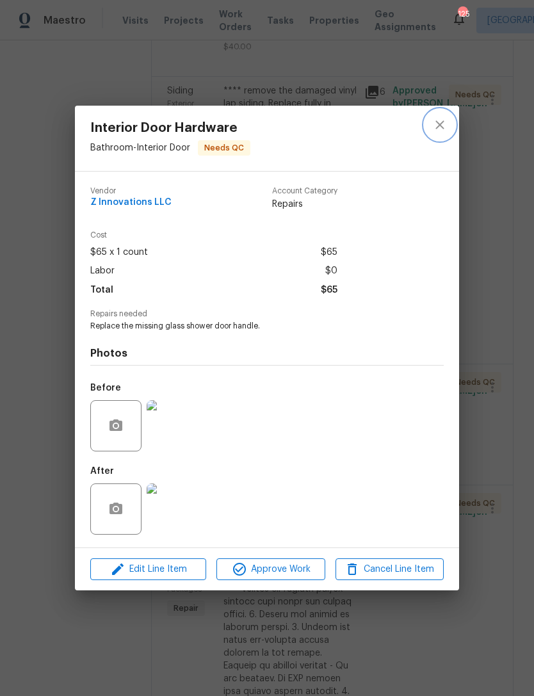
click at [439, 123] on icon "close" at bounding box center [439, 124] width 15 height 15
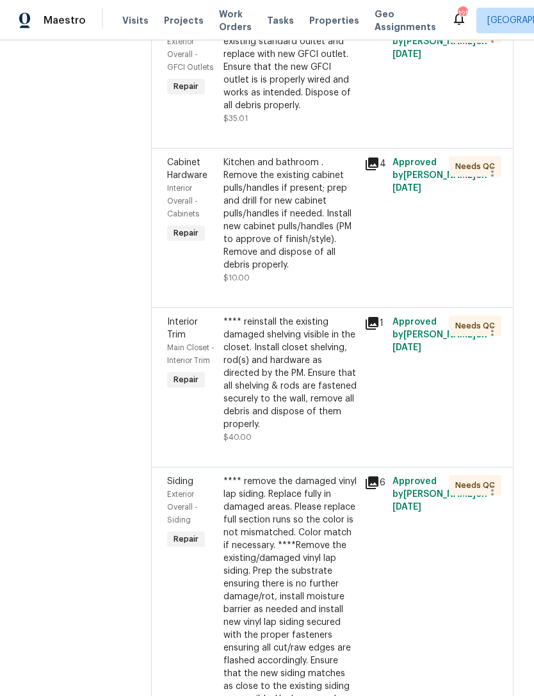
scroll to position [2127, 0]
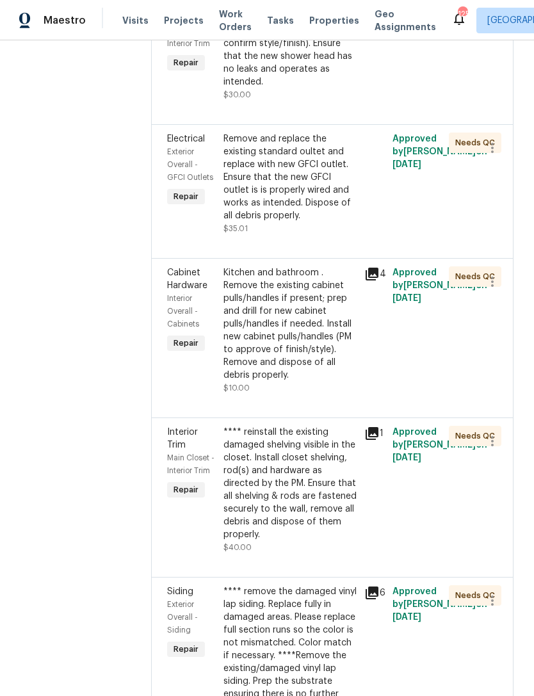
click at [328, 426] on div "**** reinstall the existing damaged shelving visible in the closet. Install clo…" at bounding box center [289, 483] width 133 height 115
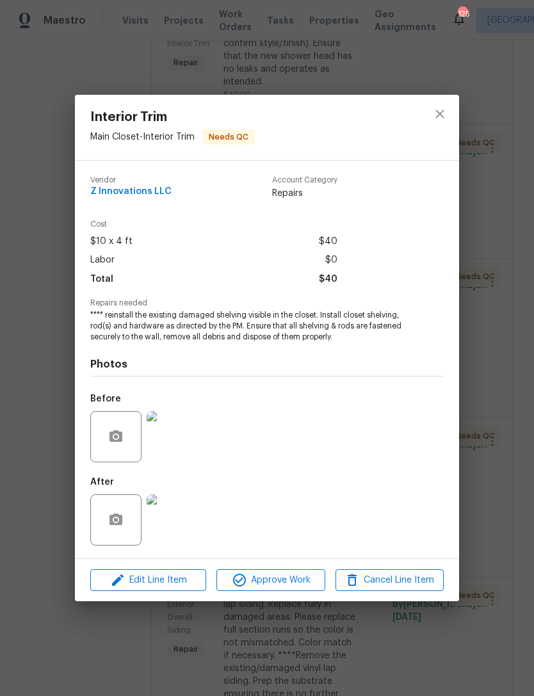
click at [181, 519] on img at bounding box center [172, 519] width 51 height 51
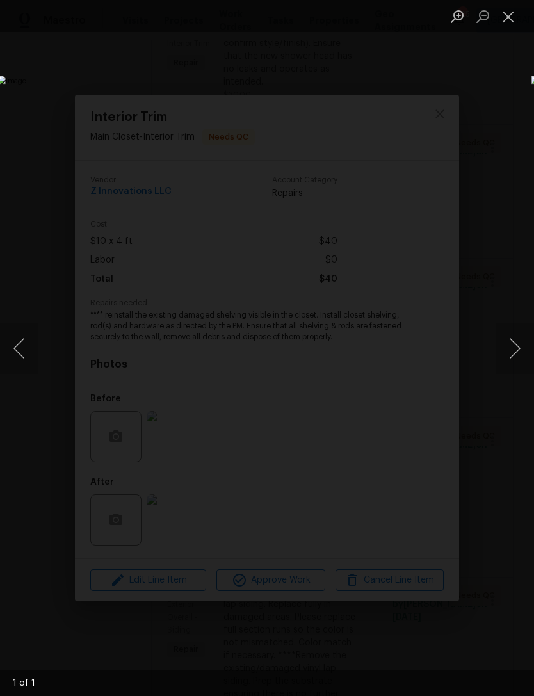
click at [512, 17] on button "Close lightbox" at bounding box center [509, 16] width 26 height 22
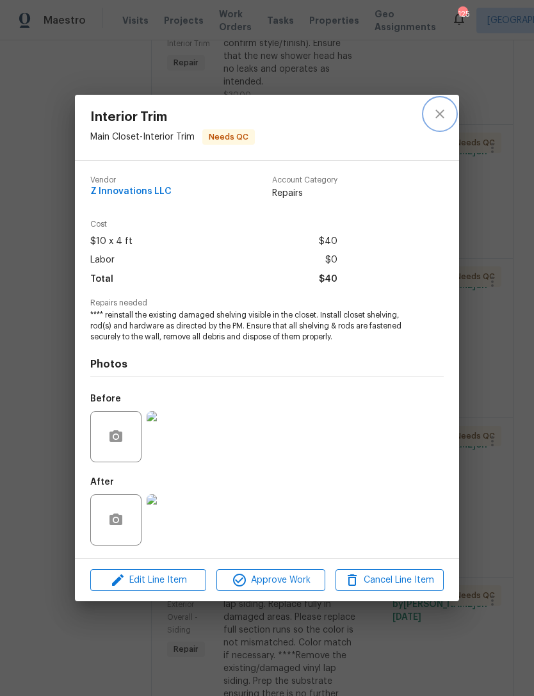
click at [439, 120] on icon "close" at bounding box center [439, 113] width 15 height 15
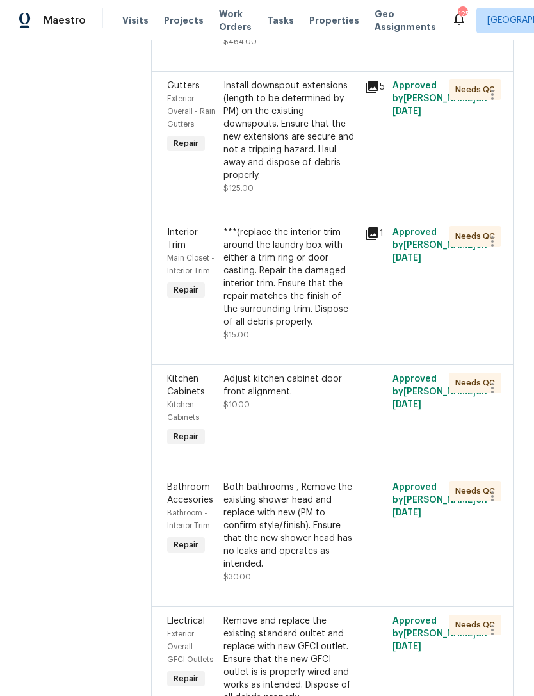
scroll to position [1525, 0]
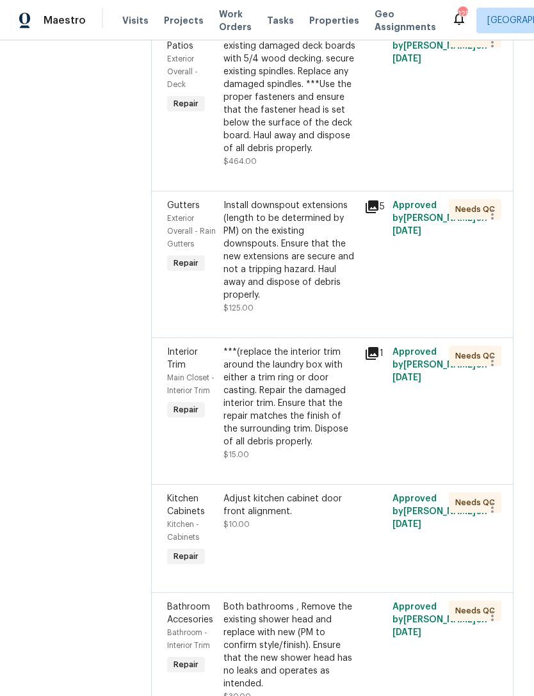
click at [319, 350] on div "***(replace the interior trim around the laundry box with either a trim ring or…" at bounding box center [289, 397] width 133 height 102
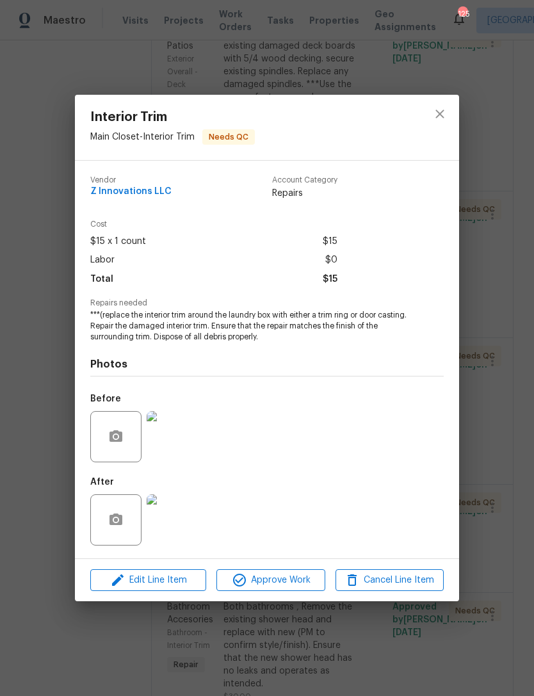
click at [187, 535] on img at bounding box center [172, 519] width 51 height 51
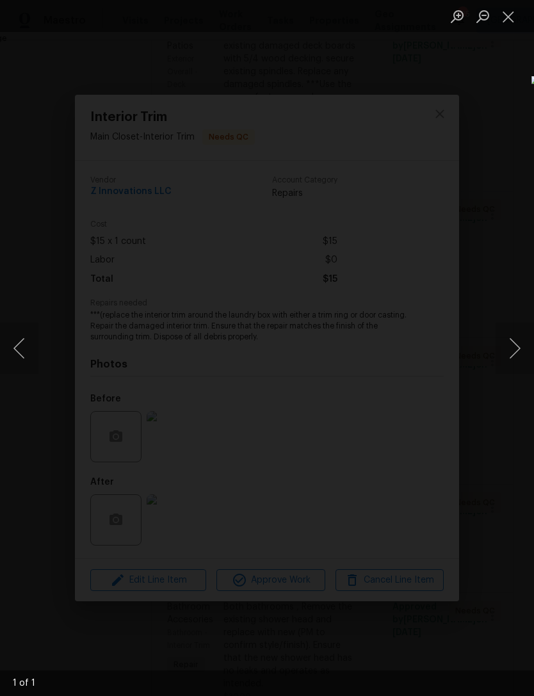
click at [512, 13] on button "Close lightbox" at bounding box center [509, 16] width 26 height 22
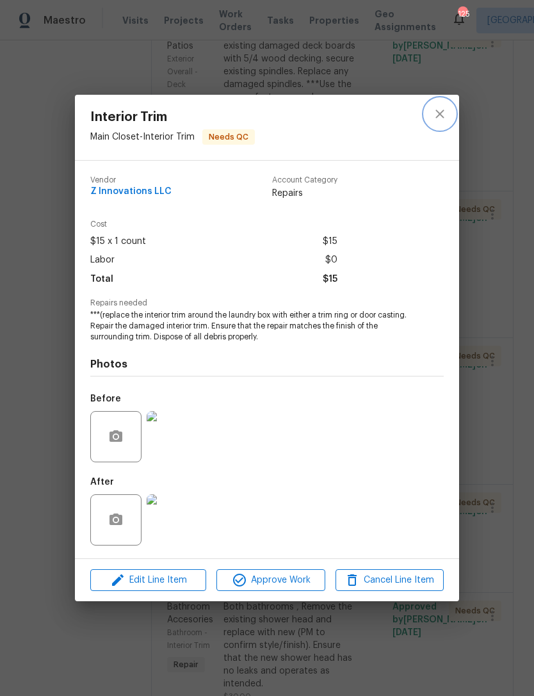
click at [439, 111] on icon "close" at bounding box center [439, 113] width 8 height 8
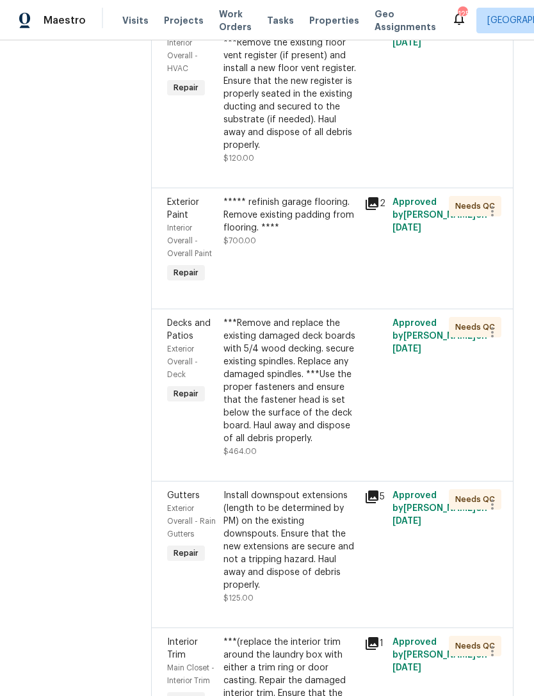
scroll to position [1233, 0]
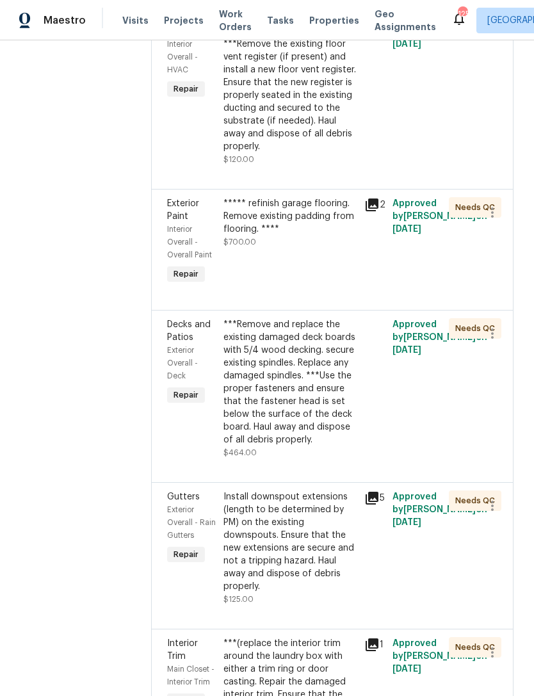
click at [342, 320] on div "***Remove and replace the existing damaged deck boards with 5/4 wood decking. s…" at bounding box center [289, 382] width 133 height 128
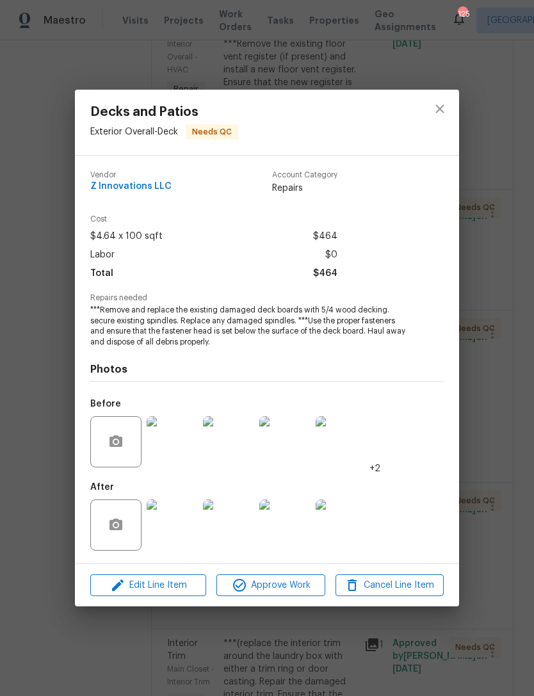
click at [173, 532] on img at bounding box center [172, 524] width 51 height 51
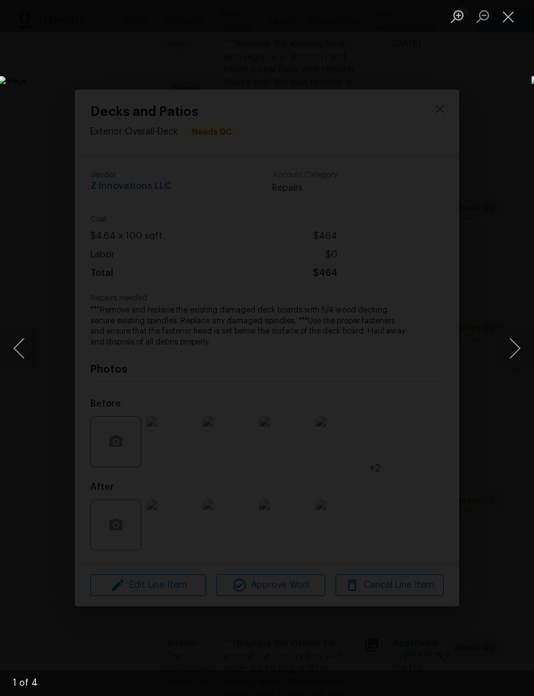
click at [511, 346] on button "Next image" at bounding box center [515, 348] width 38 height 51
click at [515, 345] on button "Next image" at bounding box center [515, 348] width 38 height 51
click at [514, 345] on button "Next image" at bounding box center [515, 348] width 38 height 51
click at [517, 342] on button "Next image" at bounding box center [515, 348] width 38 height 51
click at [512, 344] on button "Next image" at bounding box center [515, 348] width 38 height 51
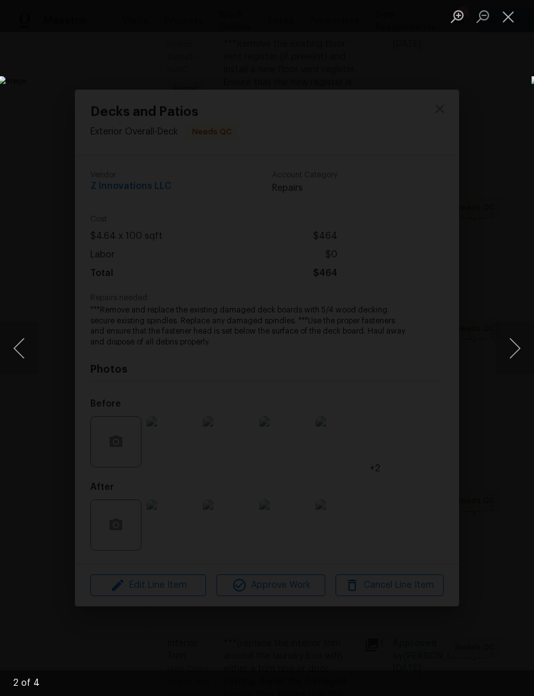
click at [512, 18] on button "Close lightbox" at bounding box center [509, 16] width 26 height 22
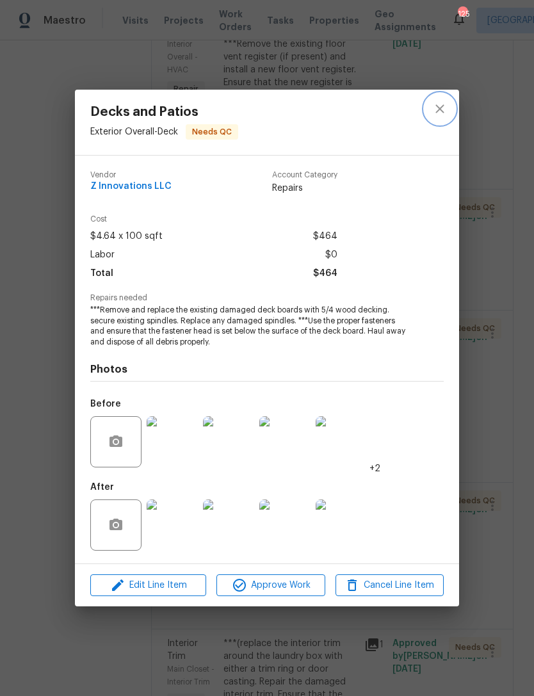
click at [451, 99] on button "close" at bounding box center [440, 108] width 31 height 31
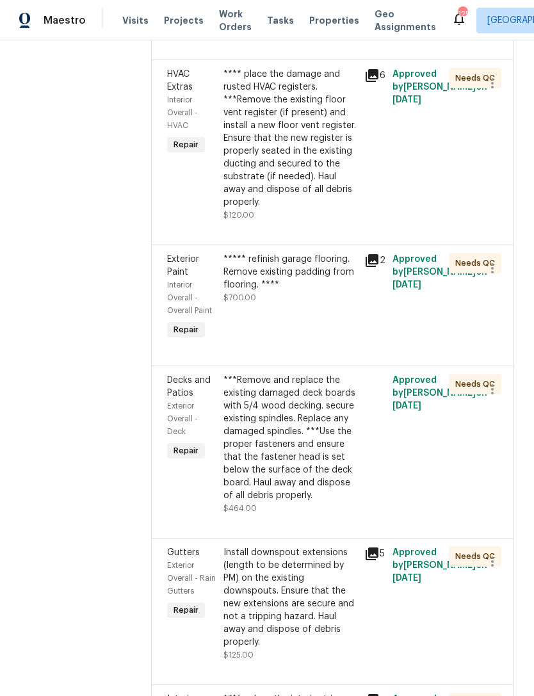
scroll to position [1180, 0]
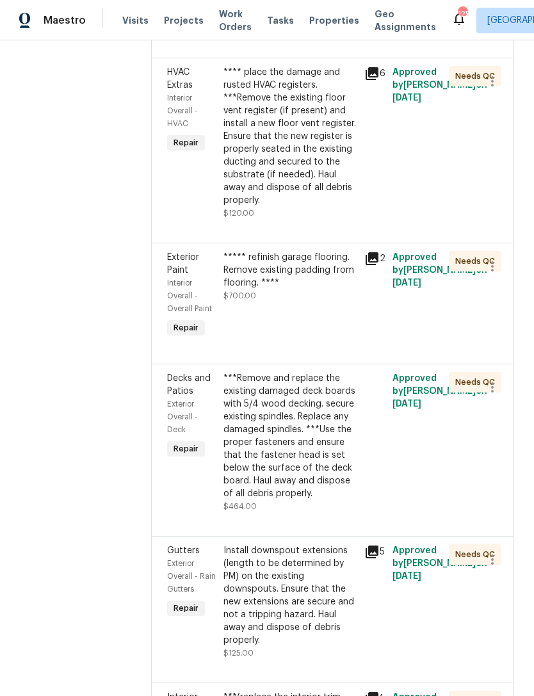
click at [333, 251] on div "***** refinish garage flooring. Remove existing padding from flooring. ****" at bounding box center [289, 270] width 133 height 38
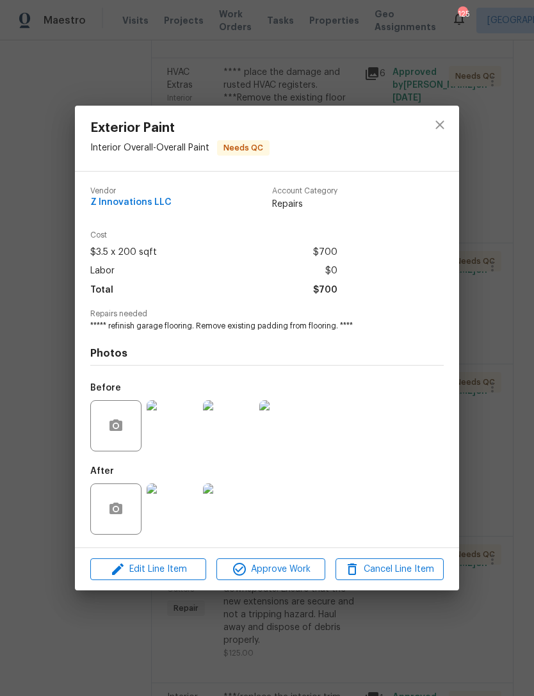
click at [179, 518] on img at bounding box center [172, 508] width 51 height 51
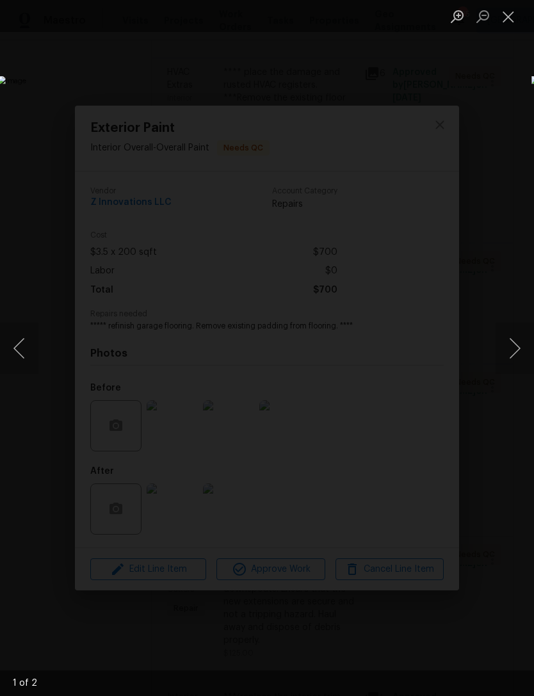
click at [512, 352] on button "Next image" at bounding box center [515, 348] width 38 height 51
click at [515, 348] on button "Next image" at bounding box center [515, 348] width 38 height 51
click at [512, 339] on button "Next image" at bounding box center [515, 348] width 38 height 51
click at [515, 20] on button "Close lightbox" at bounding box center [509, 16] width 26 height 22
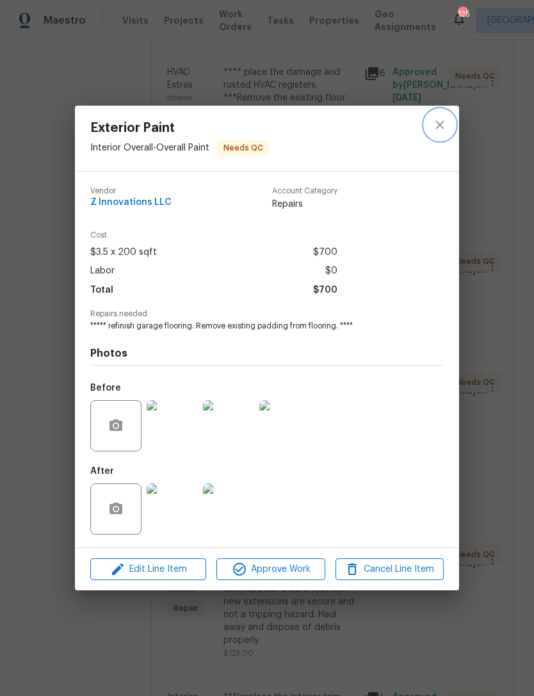
click at [452, 119] on button "close" at bounding box center [440, 124] width 31 height 31
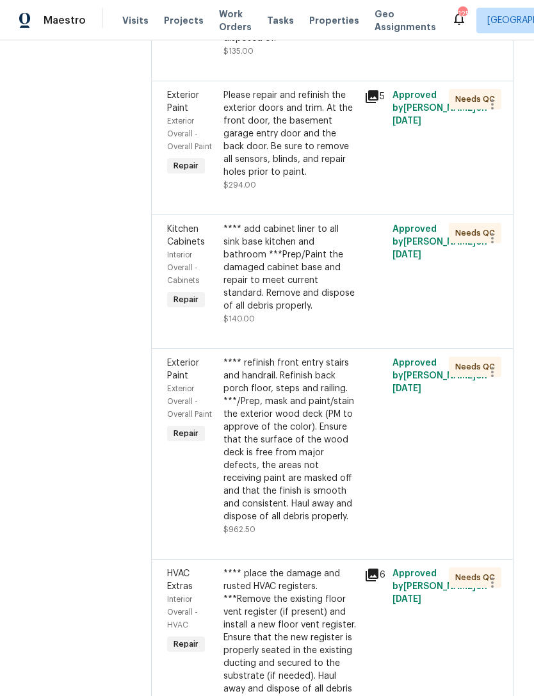
scroll to position [662, 0]
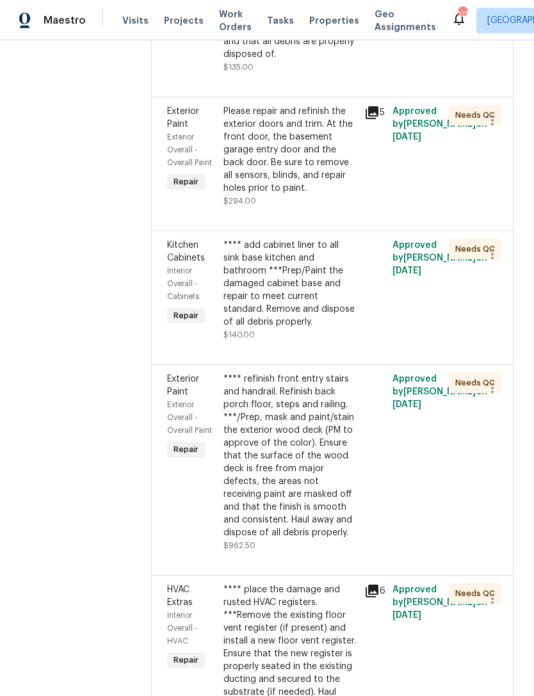
click at [328, 437] on div "**** refinish front entry stairs and handrail. Refinish back porch floor, steps…" at bounding box center [289, 456] width 133 height 166
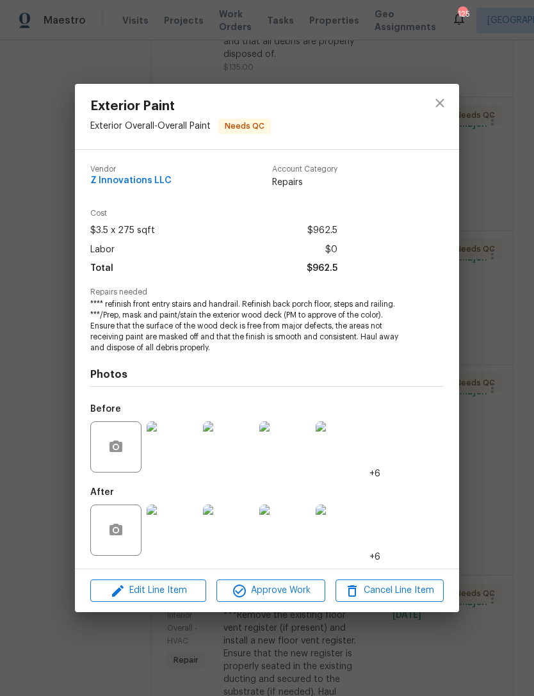
click at [177, 540] on img at bounding box center [172, 530] width 51 height 51
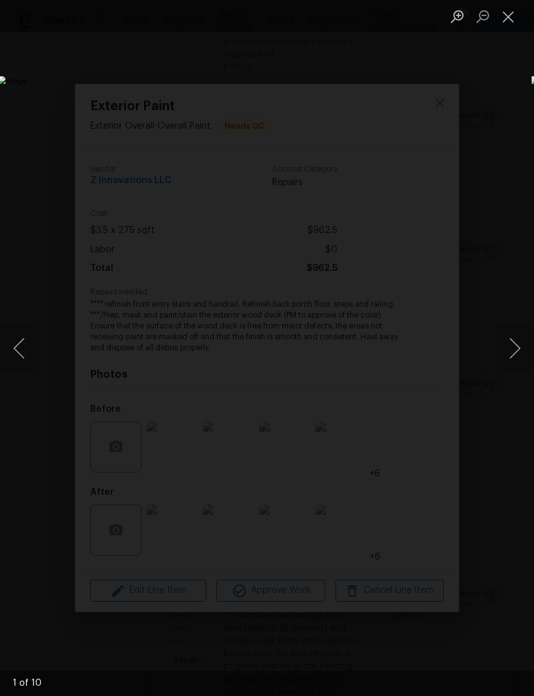
click at [508, 345] on button "Next image" at bounding box center [515, 348] width 38 height 51
click at [516, 343] on button "Next image" at bounding box center [515, 348] width 38 height 51
click at [512, 339] on button "Next image" at bounding box center [515, 348] width 38 height 51
click at [523, 348] on button "Next image" at bounding box center [515, 348] width 38 height 51
click at [505, 333] on button "Next image" at bounding box center [515, 348] width 38 height 51
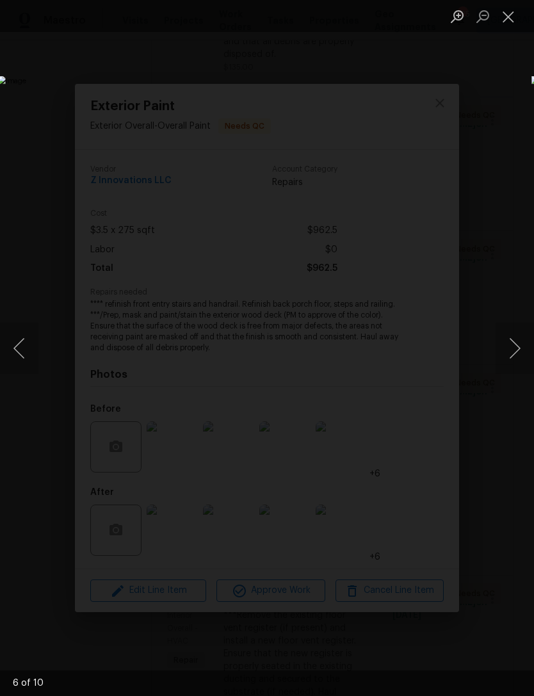
click at [509, 331] on button "Next image" at bounding box center [515, 348] width 38 height 51
click at [509, 348] on button "Next image" at bounding box center [515, 348] width 38 height 51
click at [512, 345] on button "Next image" at bounding box center [515, 348] width 38 height 51
click at [514, 18] on button "Close lightbox" at bounding box center [509, 16] width 26 height 22
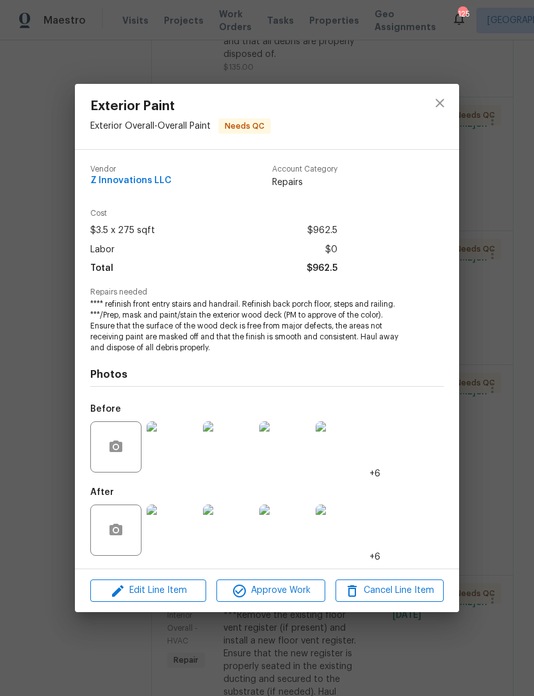
click at [492, 347] on div "Exterior Paint Exterior Overall - Overall Paint Needs QC Vendor Z Innovations L…" at bounding box center [267, 348] width 534 height 696
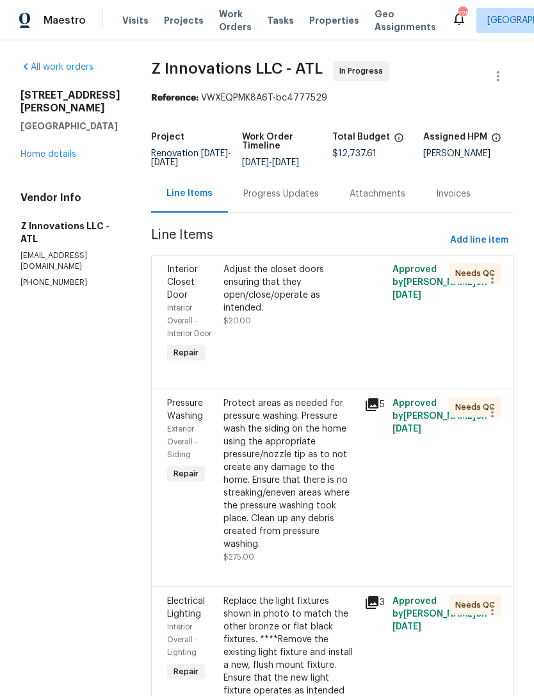
scroll to position [0, 0]
click at [43, 152] on link "Home details" at bounding box center [48, 154] width 56 height 9
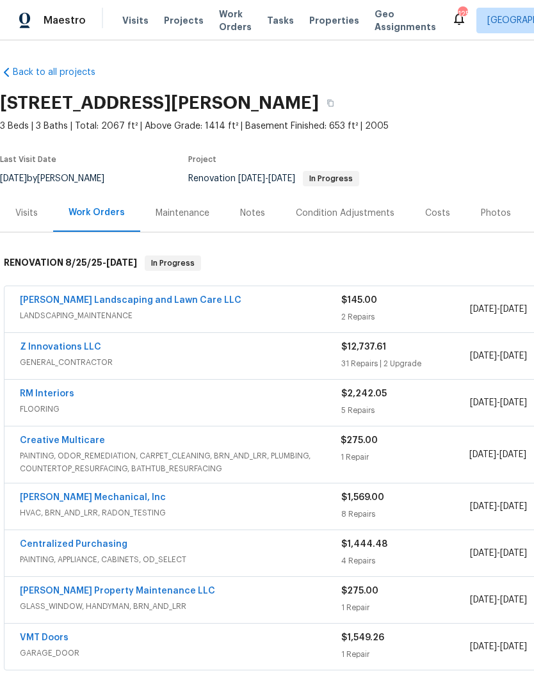
click at [259, 215] on div "Notes" at bounding box center [252, 213] width 25 height 13
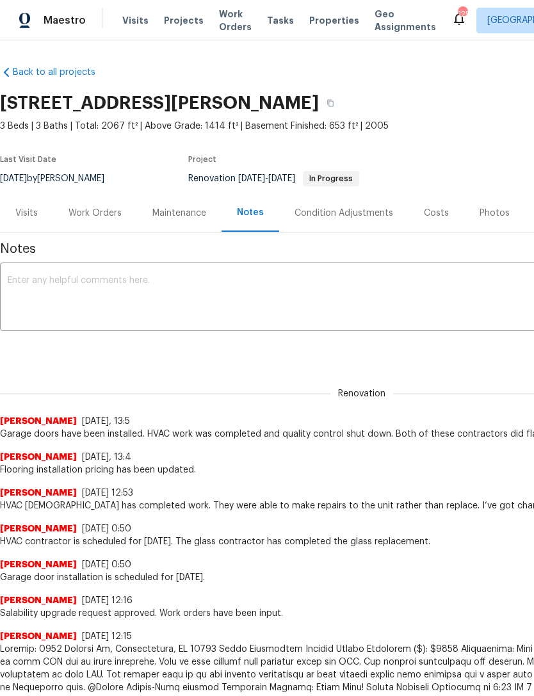
click at [264, 288] on textarea at bounding box center [362, 298] width 708 height 45
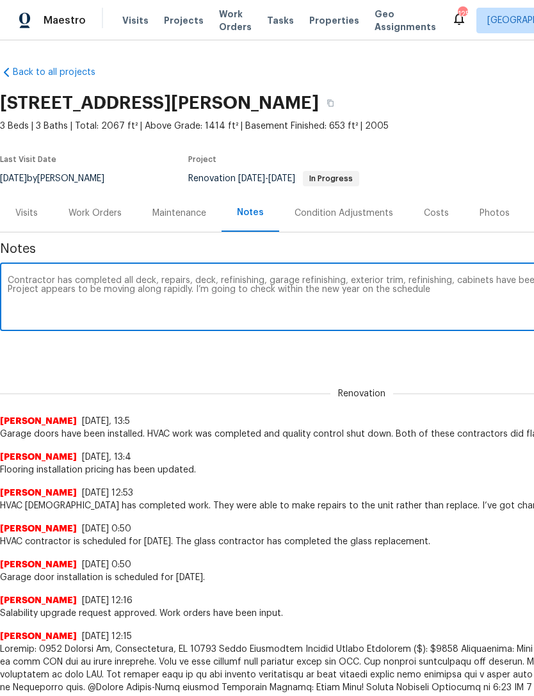
click at [143, 287] on textarea "Contractor has completed all deck, repairs, deck, refinishing, garage refinishi…" at bounding box center [362, 298] width 708 height 45
click at [206, 292] on textarea "Contractor has completed all deck, repairs, deck, refinishing, garage refinishi…" at bounding box center [362, 298] width 708 height 45
click at [159, 279] on textarea "Contractor has completed all deck, repairs, deck, refinishing, garage refinishi…" at bounding box center [362, 298] width 708 height 45
click at [210, 272] on div "Contractor has completed all deck repairs, deck, refinishing, garage refinishin…" at bounding box center [362, 298] width 724 height 65
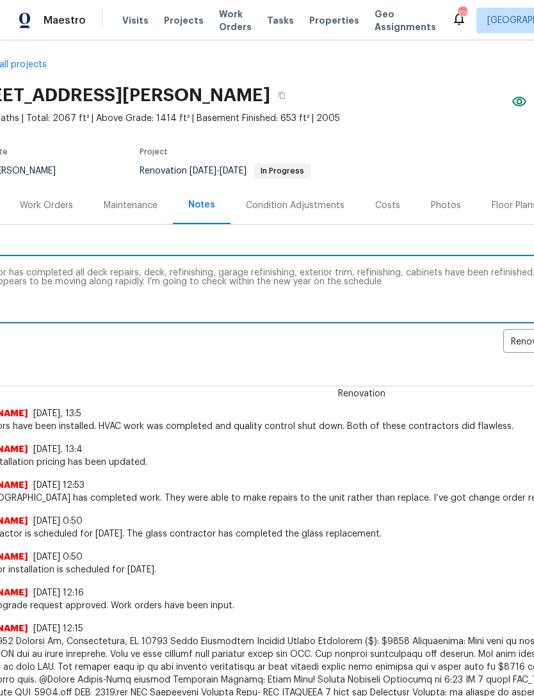
scroll to position [9, 60]
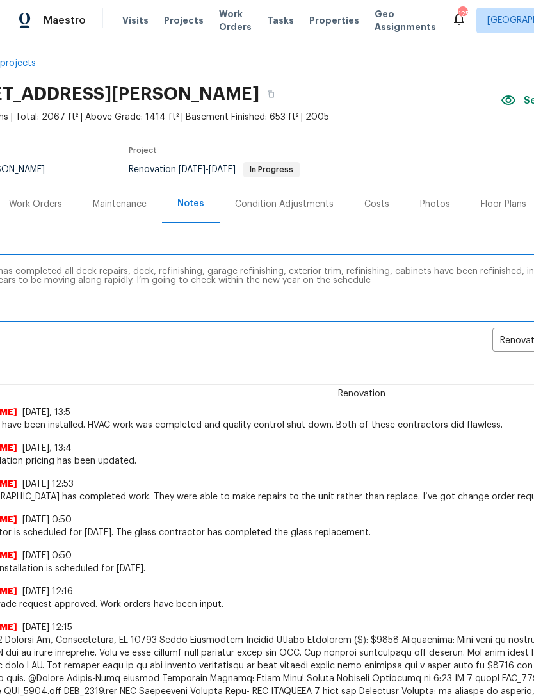
click at [152, 268] on textarea "Contractor has completed all deck repairs, deck, refinishing, garage refinishin…" at bounding box center [302, 289] width 708 height 45
click at [336, 271] on textarea "Contractor has completed all deck repairs, deck refinishing, garage refinishing…" at bounding box center [302, 289] width 708 height 45
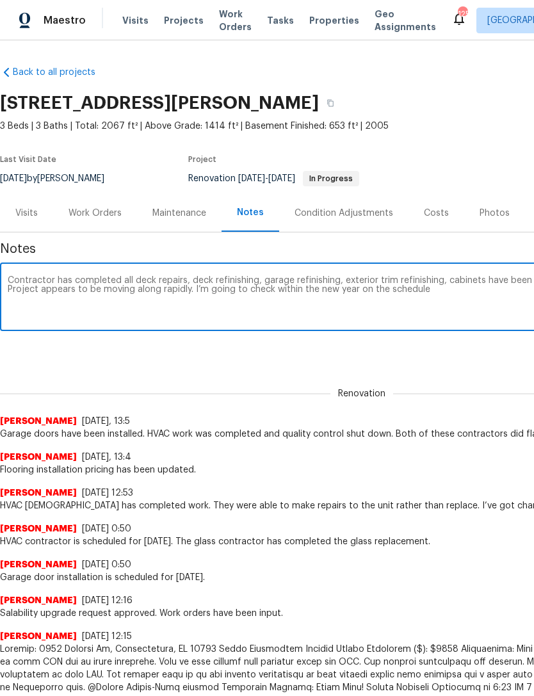
scroll to position [0, 0]
click at [416, 304] on textarea "Contractor has completed all deck repairs, deck refinishing, garage refinishing…" at bounding box center [362, 298] width 708 height 45
click at [300, 289] on textarea "Contractor has completed all deck repairs, deck refinishing, garage refinishing…" at bounding box center [362, 298] width 708 height 45
click at [348, 292] on textarea "Contractor has completed all deck repairs, deck refinishing, garage refinishing…" at bounding box center [362, 298] width 708 height 45
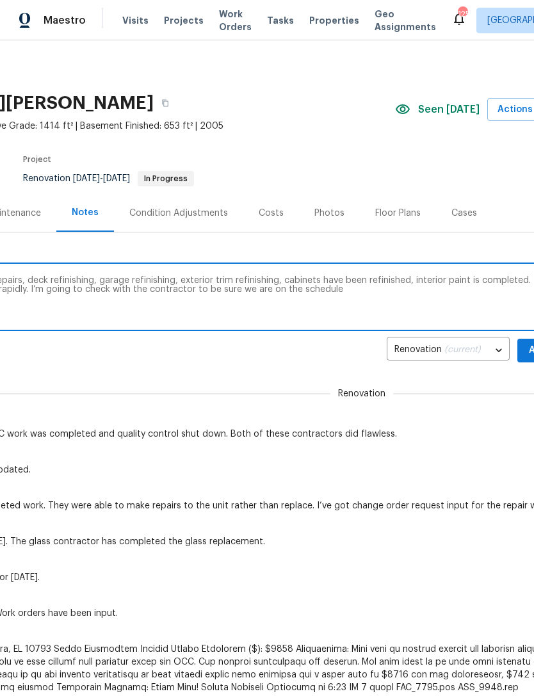
scroll to position [0, 165]
type textarea "Contractor has completed all deck repairs, deck refinishing, garage refinishing…"
click at [526, 352] on button "Add" at bounding box center [537, 351] width 41 height 24
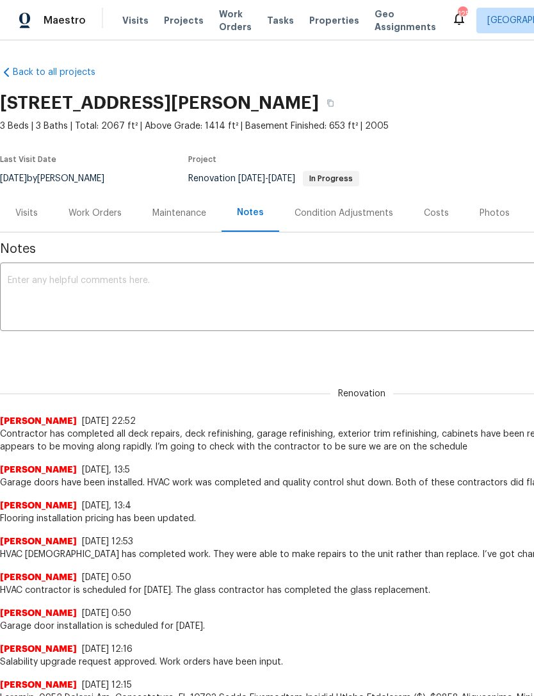
scroll to position [0, 0]
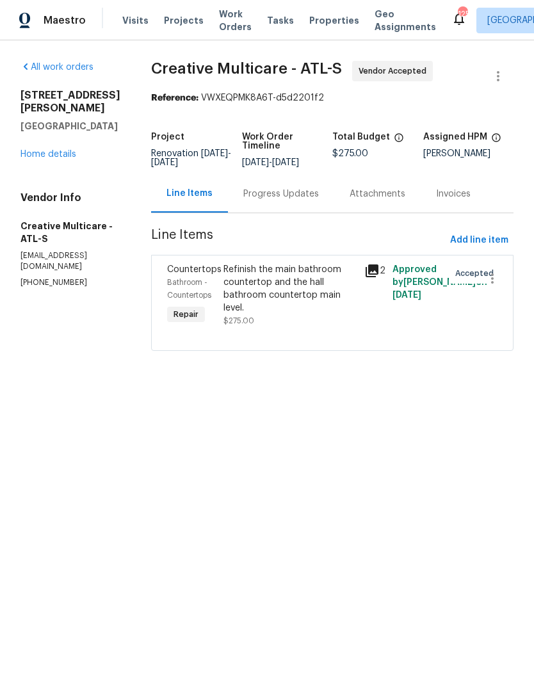
click at [54, 150] on link "Home details" at bounding box center [48, 154] width 56 height 9
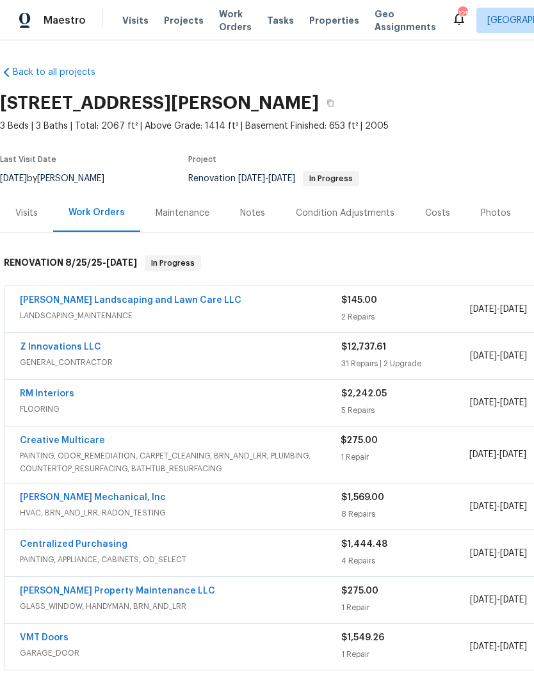
click at [53, 393] on link "RM Interiors" at bounding box center [47, 393] width 54 height 9
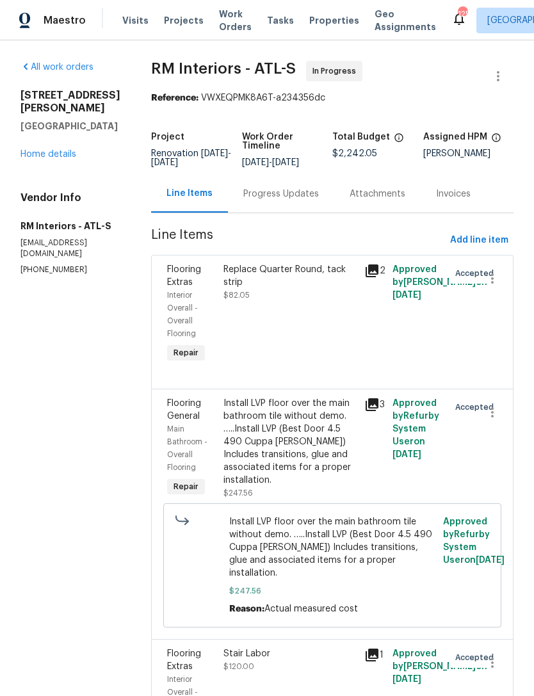
click at [294, 198] on div "Progress Updates" at bounding box center [281, 194] width 76 height 13
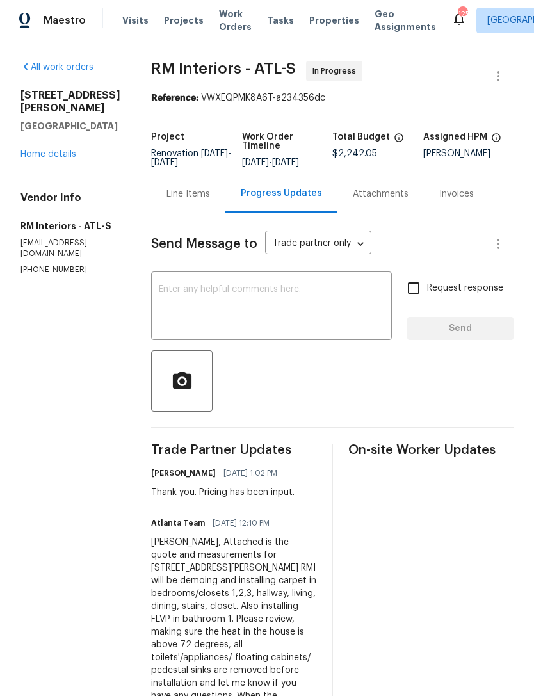
click at [322, 295] on textarea at bounding box center [271, 307] width 225 height 45
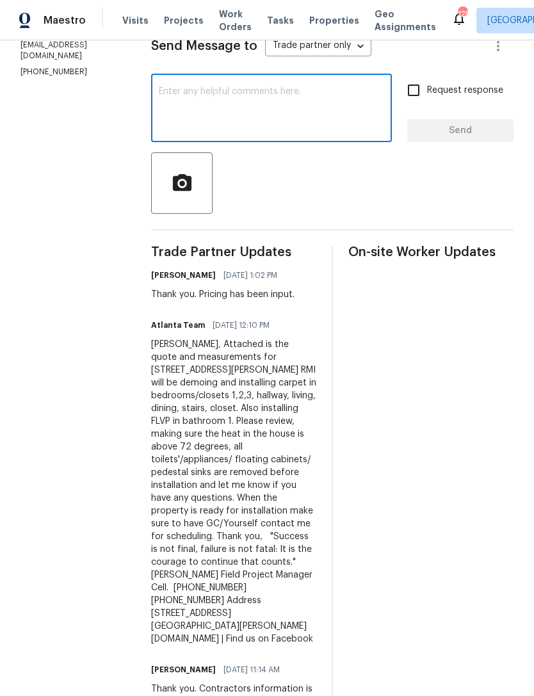
scroll to position [176, 0]
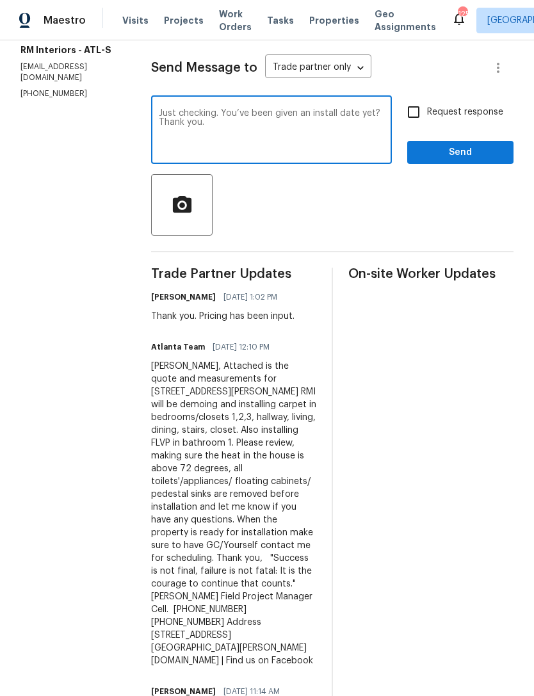
type textarea "Just checking. You’ve been given an install date yet? Thank you."
click at [454, 158] on span "Send" at bounding box center [461, 153] width 86 height 16
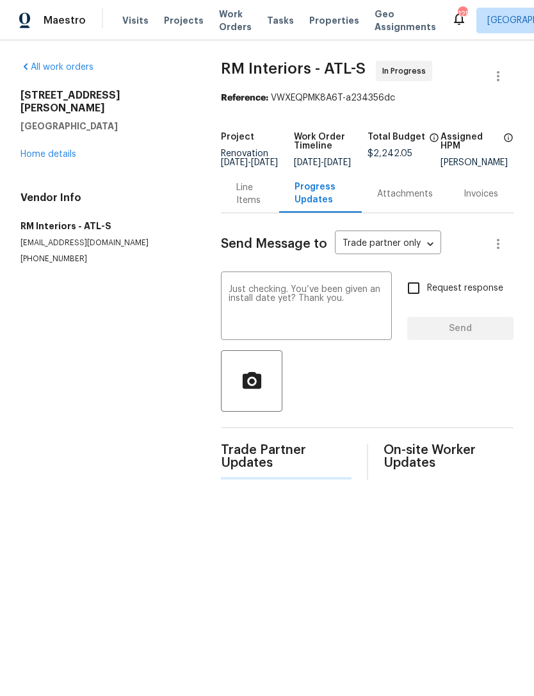
scroll to position [0, 0]
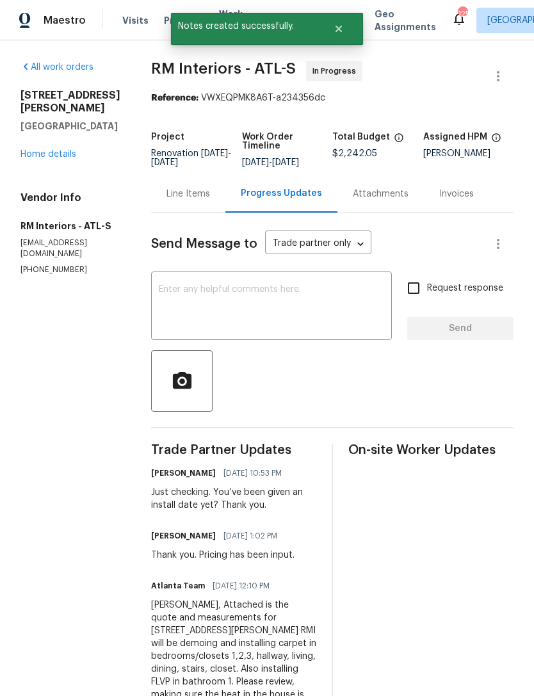
click at [57, 150] on link "Home details" at bounding box center [48, 154] width 56 height 9
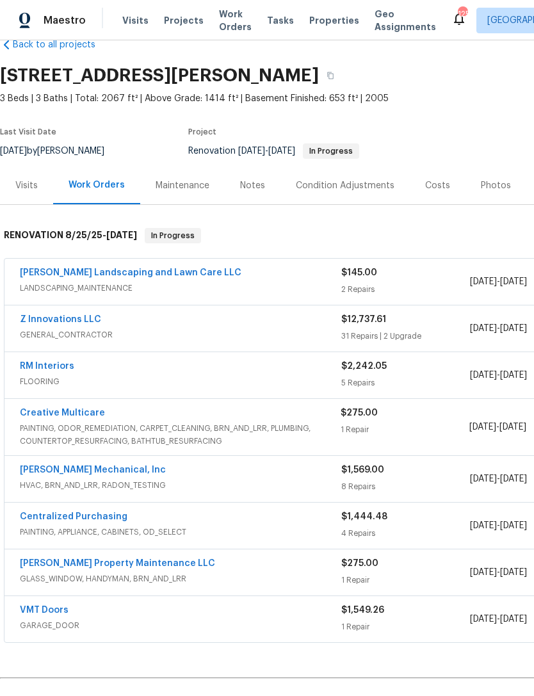
scroll to position [29, 0]
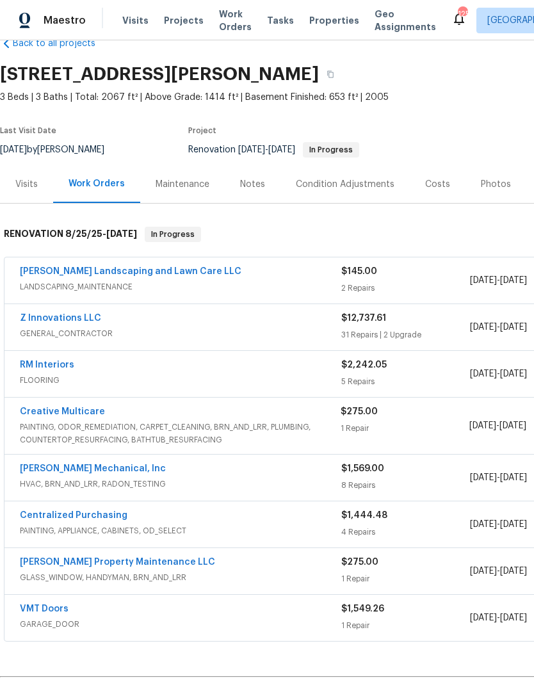
click at [60, 314] on link "Z Innovations LLC" at bounding box center [60, 318] width 81 height 9
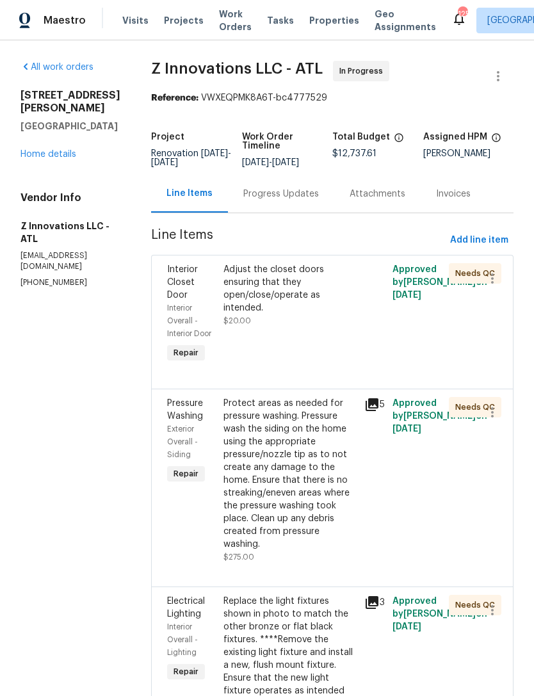
click at [296, 199] on div "Progress Updates" at bounding box center [281, 194] width 76 height 13
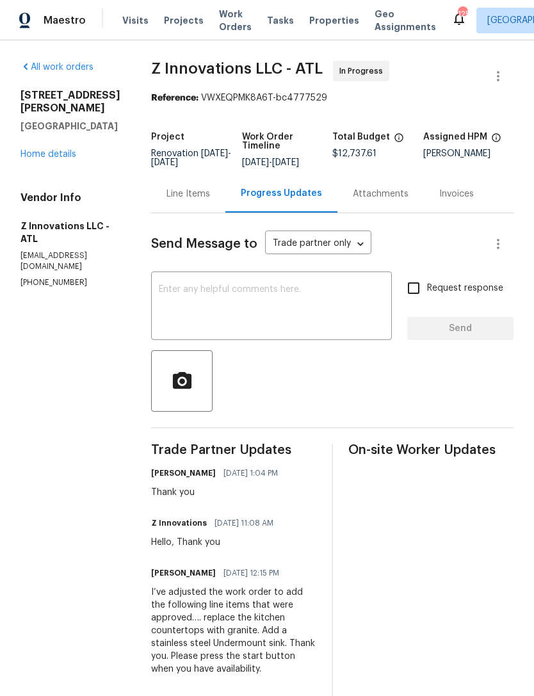
click at [268, 299] on textarea at bounding box center [271, 307] width 225 height 45
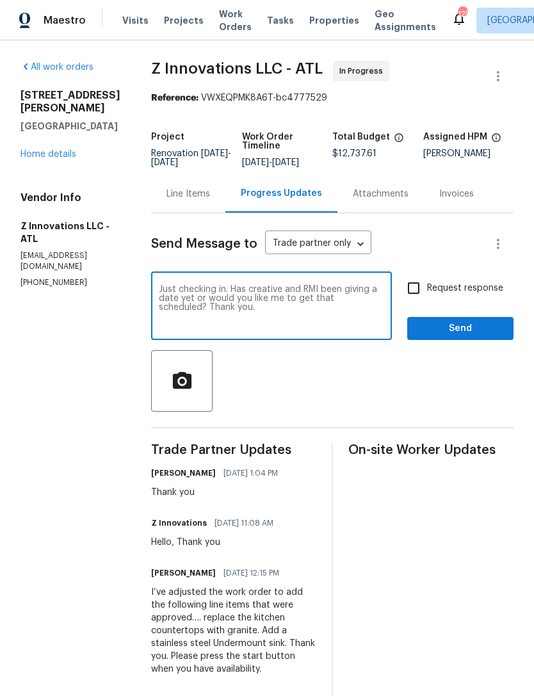
type textarea "Just checking in. Has creative and RMI been giving a date yet or would you like…"
click at [412, 293] on input "Request response" at bounding box center [413, 288] width 27 height 27
checkbox input "true"
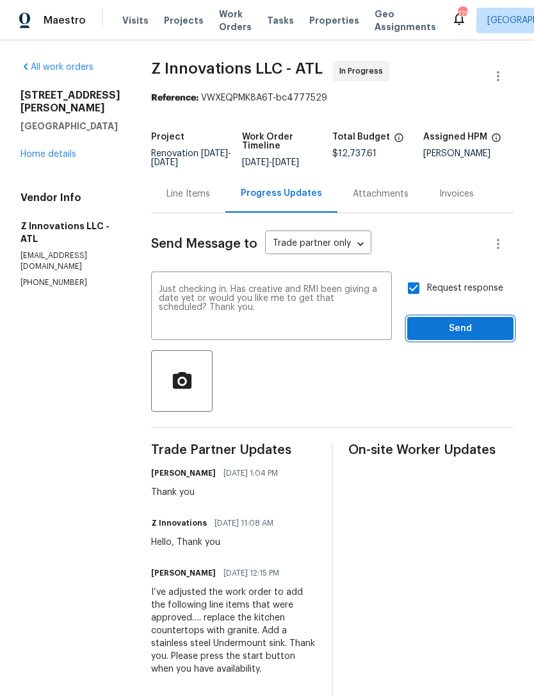
click at [448, 325] on span "Send" at bounding box center [461, 329] width 86 height 16
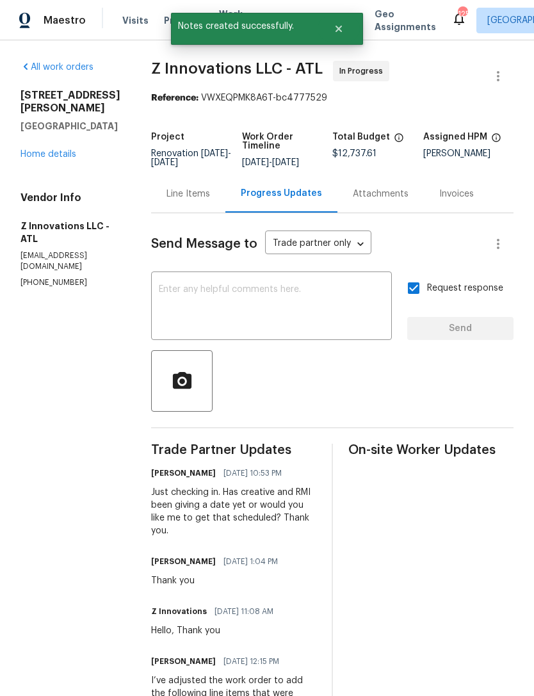
click at [61, 158] on link "Home details" at bounding box center [48, 154] width 56 height 9
